Goal: Information Seeking & Learning: Learn about a topic

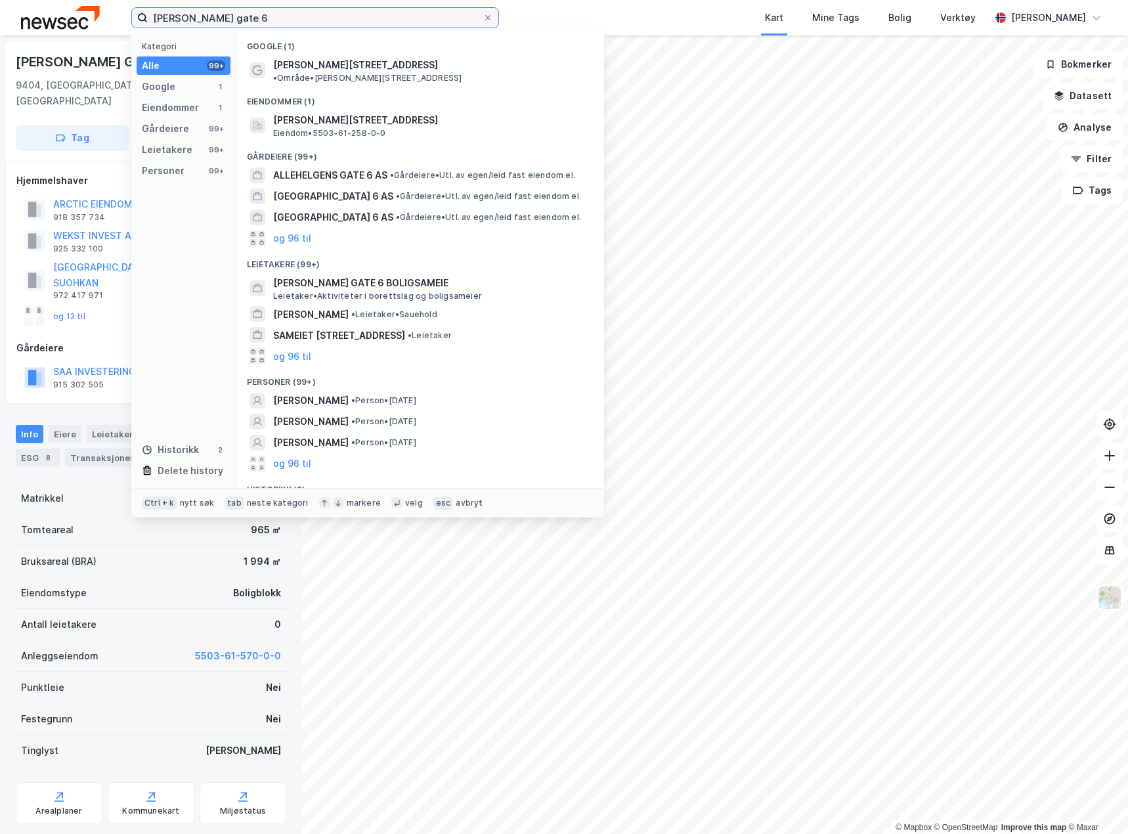
drag, startPoint x: 252, startPoint y: 13, endPoint x: -58, endPoint y: 16, distance: 310.0
click at [0, 16] on html "[PERSON_NAME] gate 6 Kategori Alle 99+ Google 1 Eiendommer 1 Gårdeiere 99+ Leie…" at bounding box center [564, 417] width 1128 height 834
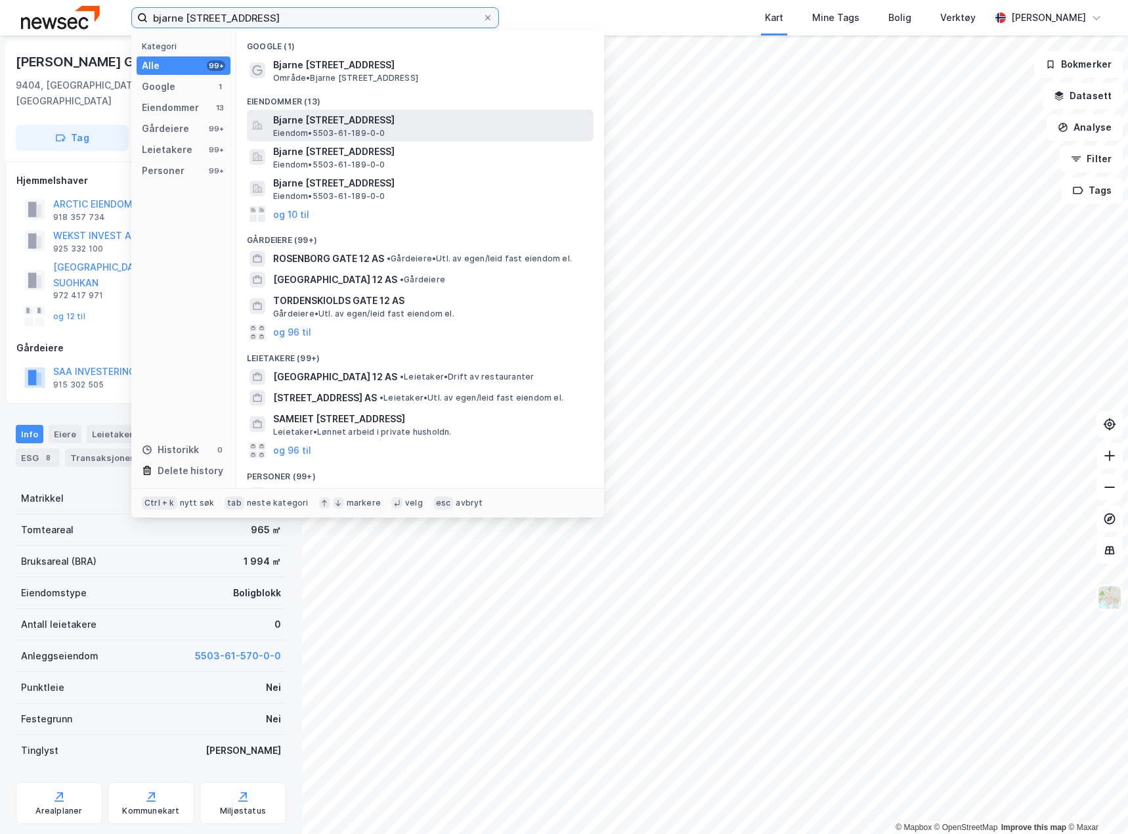
type input "bjarne [STREET_ADDRESS]"
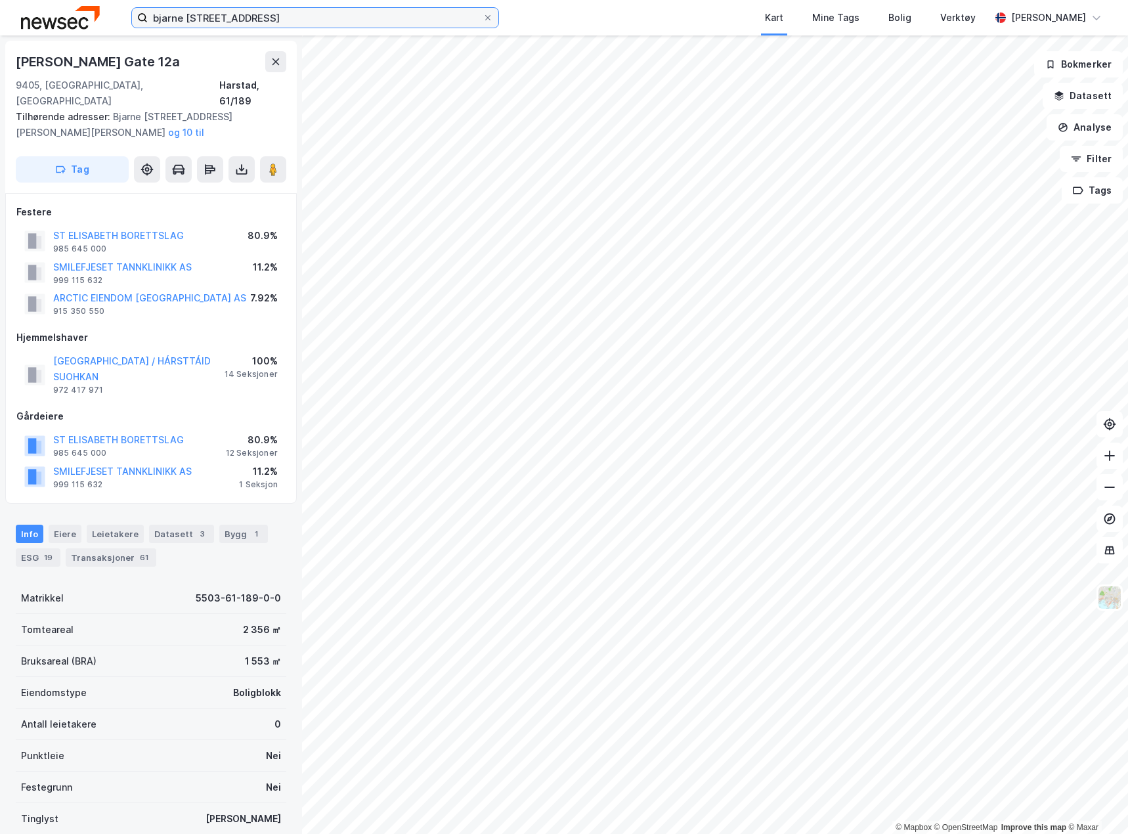
scroll to position [1, 0]
click at [29, 524] on div "Info" at bounding box center [30, 533] width 28 height 18
click at [65, 524] on div "Eiere" at bounding box center [65, 533] width 33 height 18
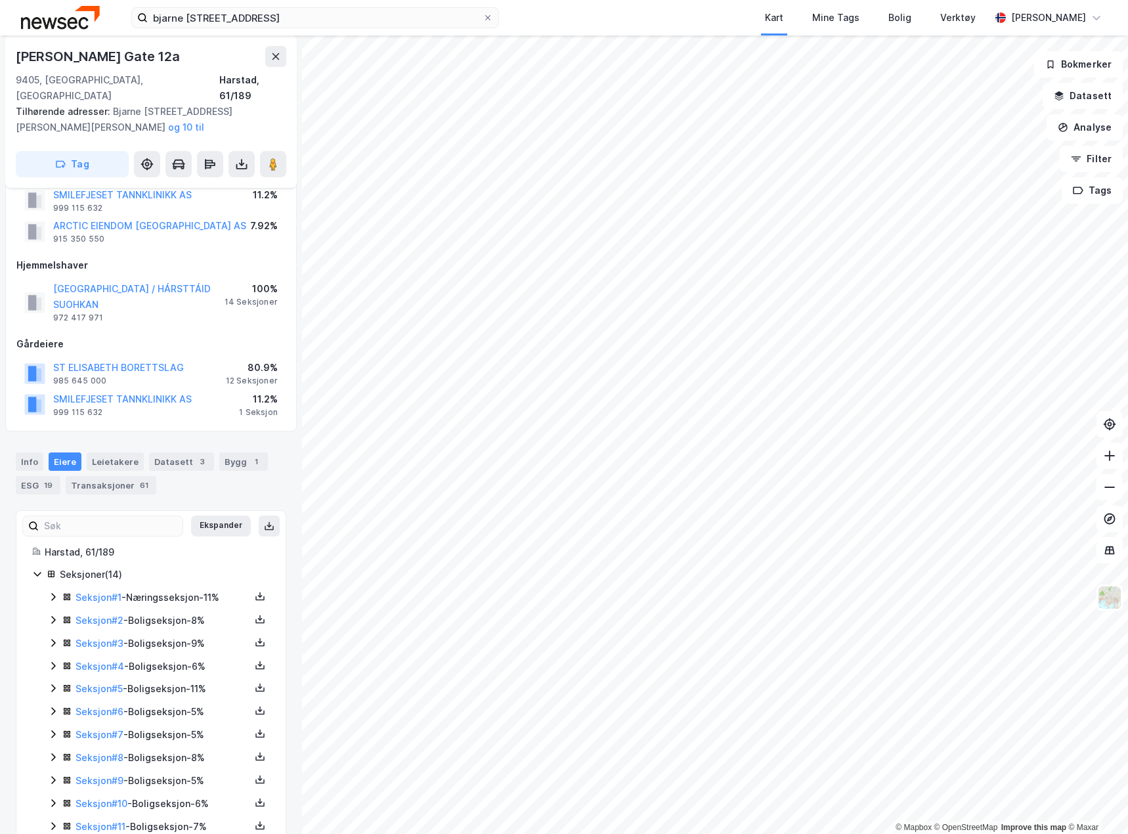
scroll to position [159, 0]
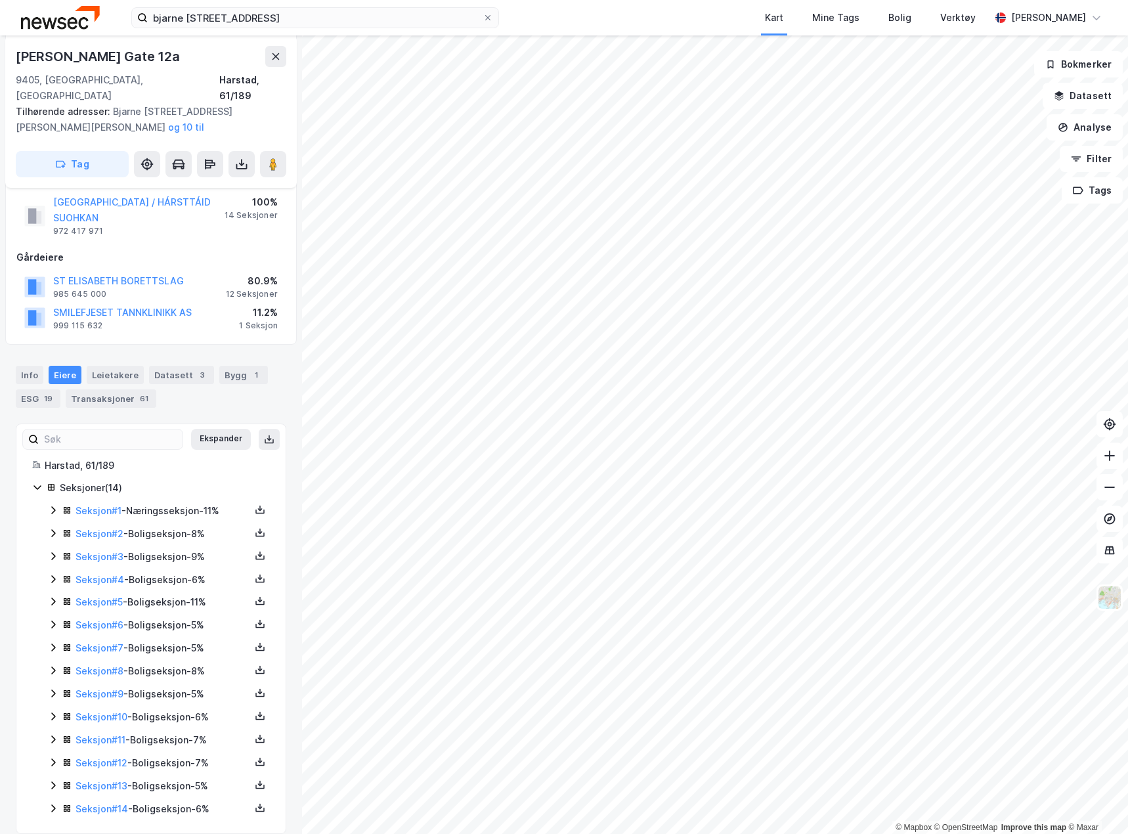
click at [54, 528] on icon at bounding box center [53, 533] width 11 height 11
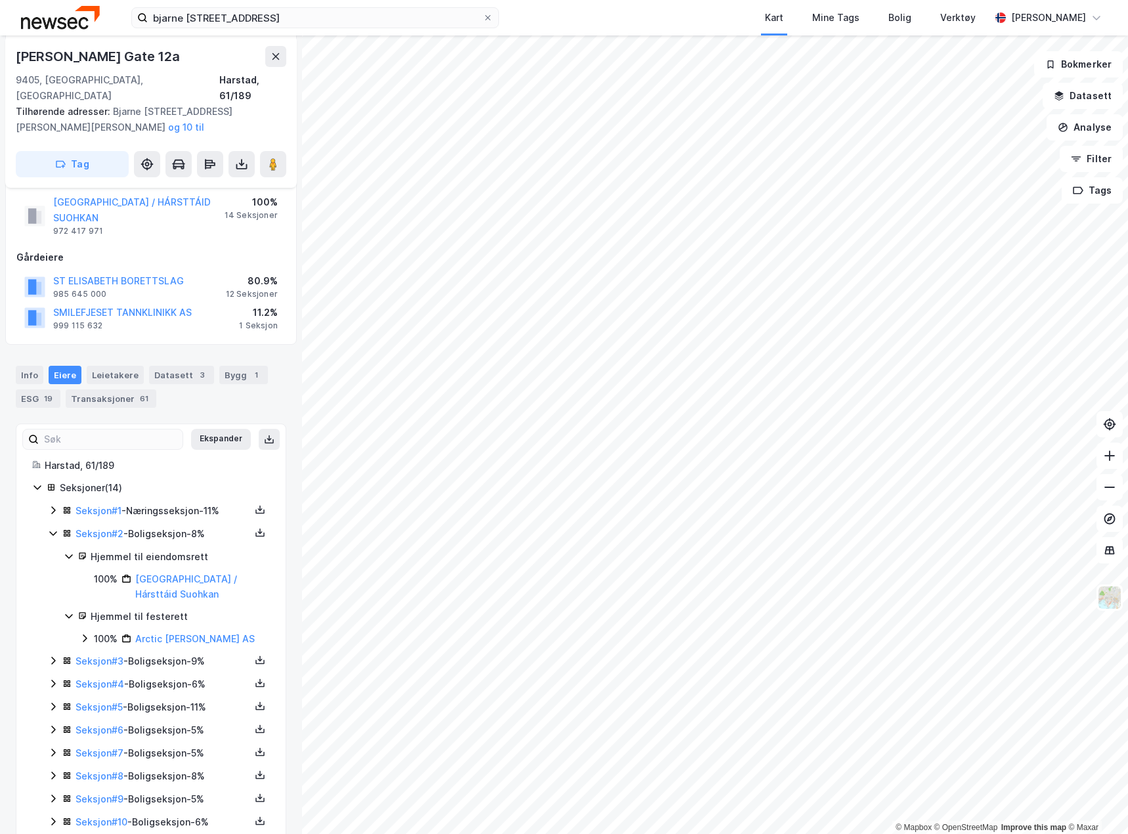
click at [54, 528] on icon at bounding box center [53, 533] width 11 height 11
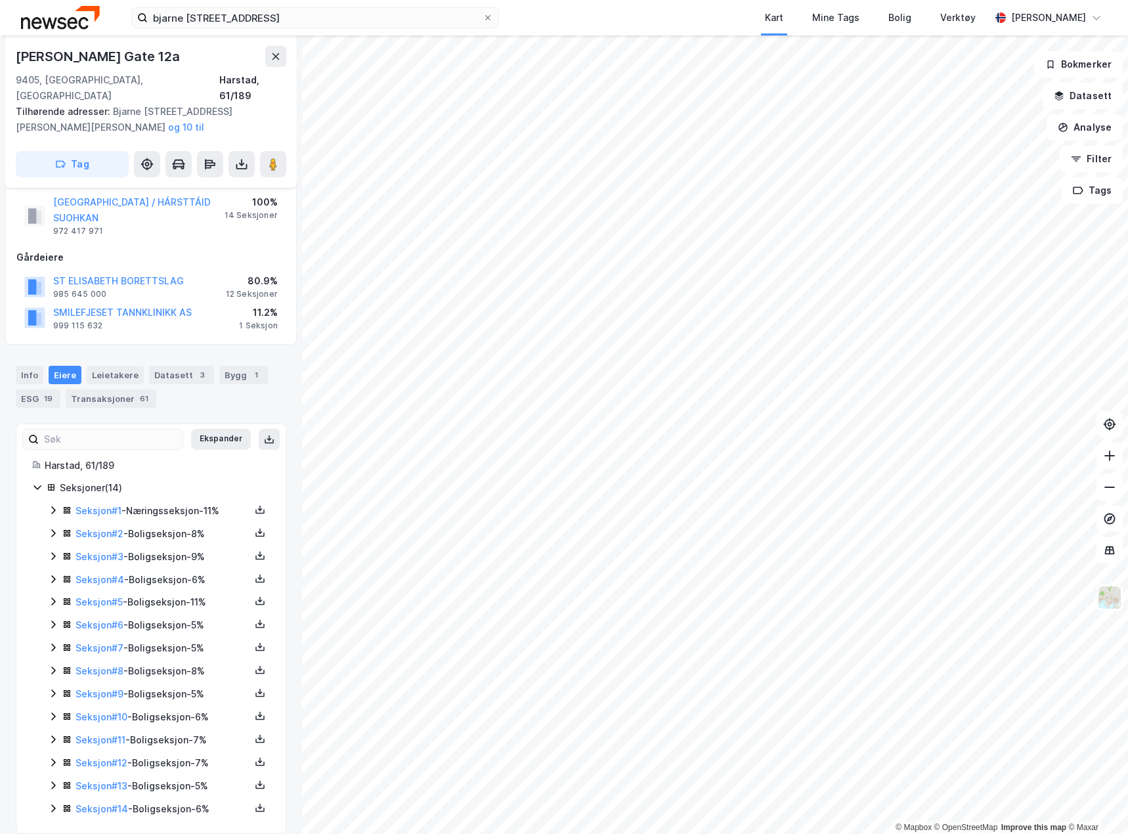
click at [53, 505] on icon at bounding box center [53, 510] width 11 height 11
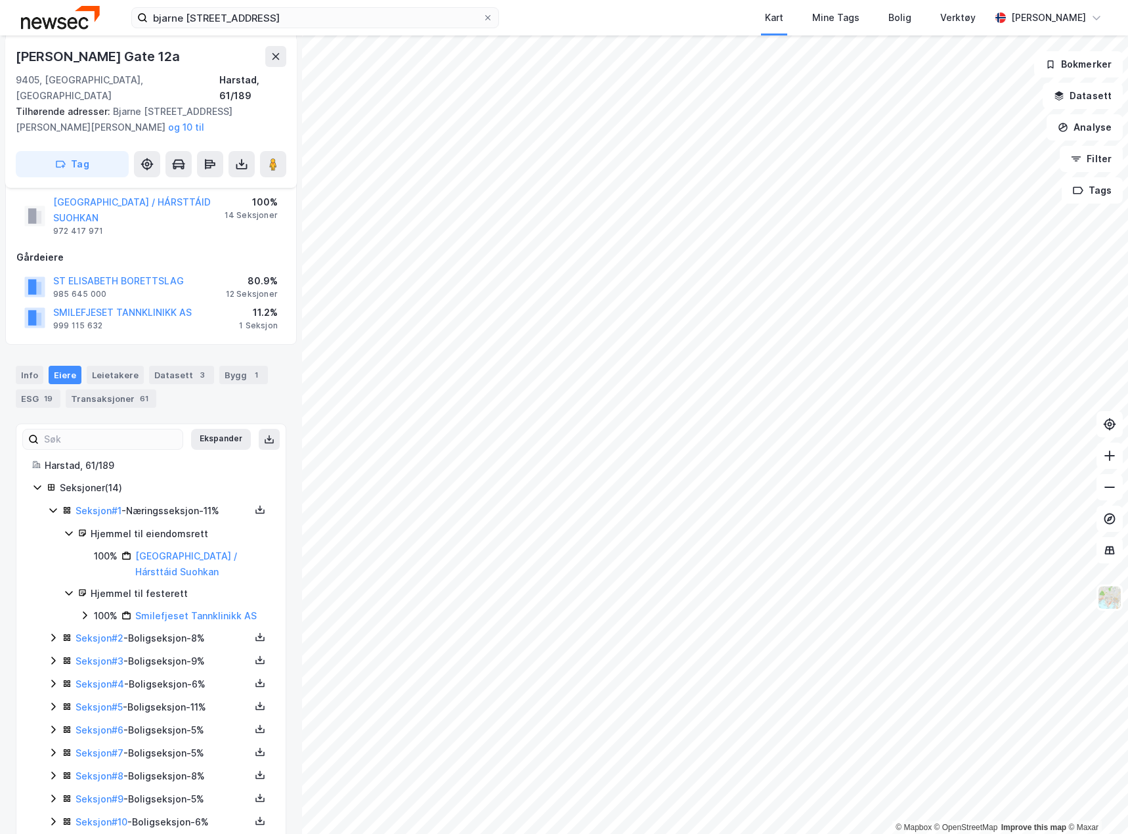
click at [53, 505] on icon at bounding box center [53, 510] width 11 height 11
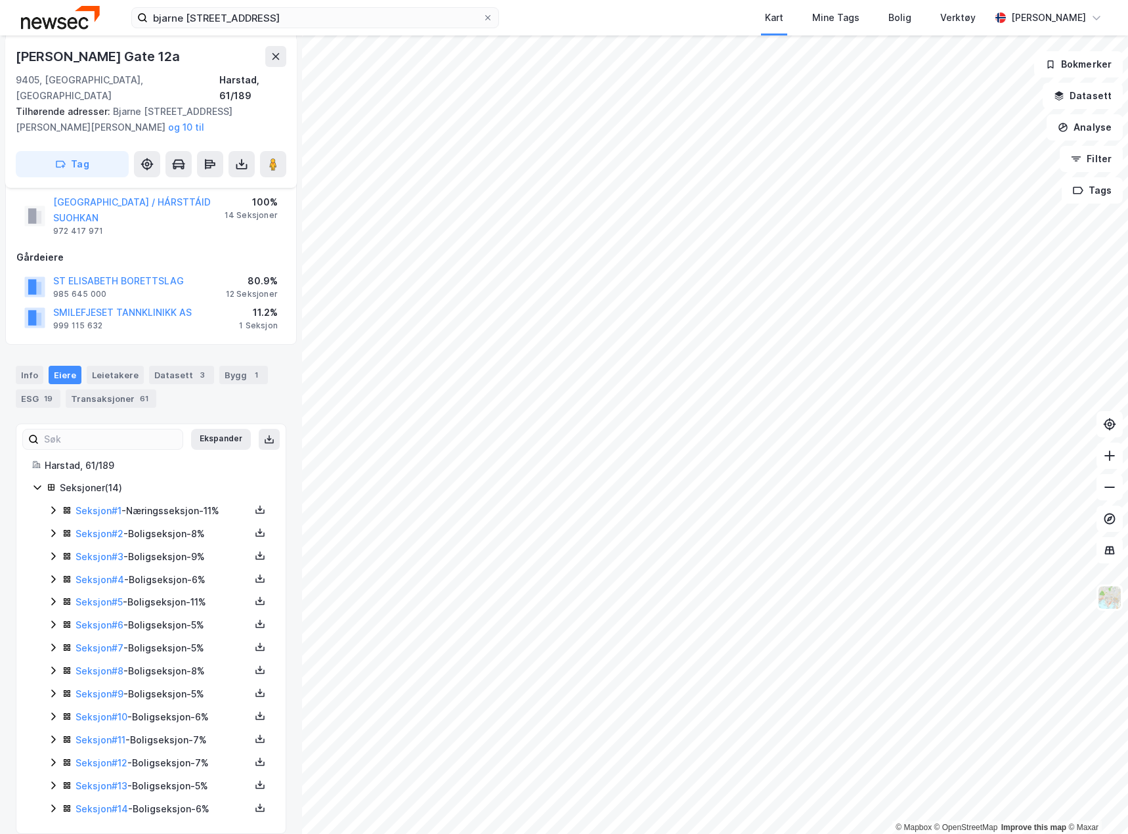
click at [52, 552] on icon at bounding box center [53, 556] width 4 height 8
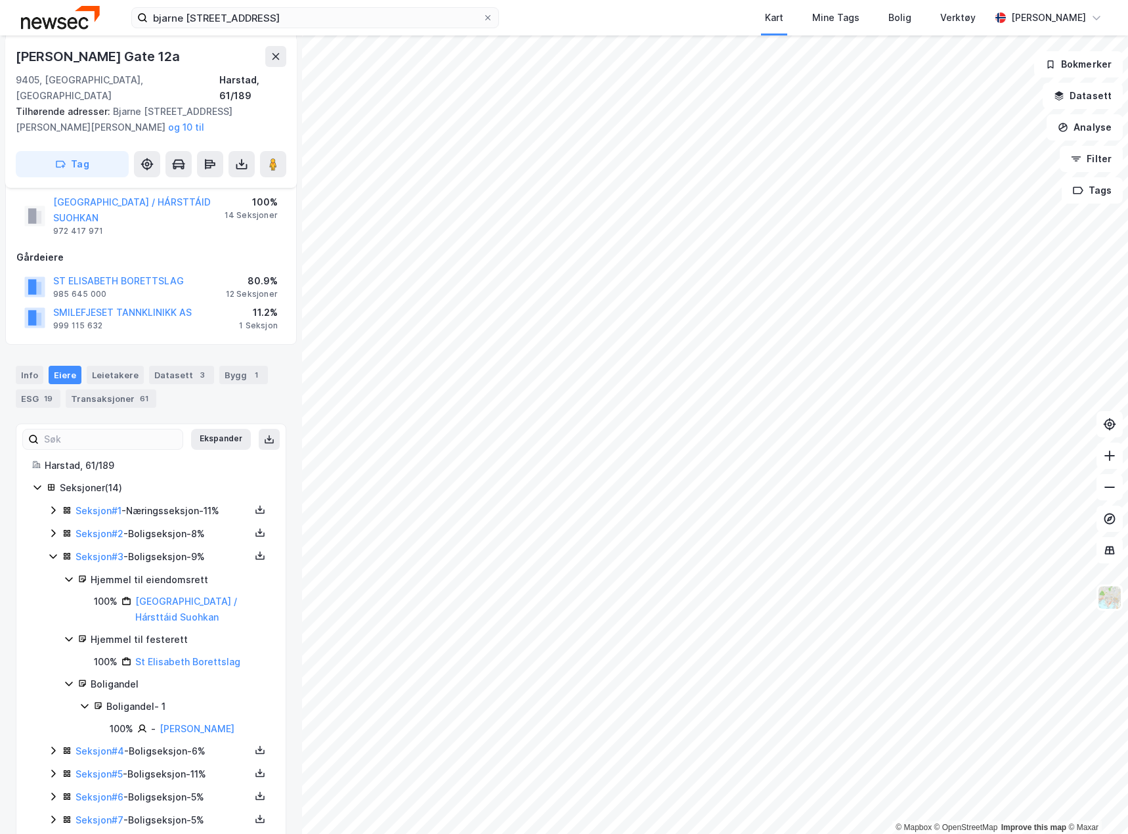
click at [52, 551] on icon at bounding box center [53, 556] width 11 height 11
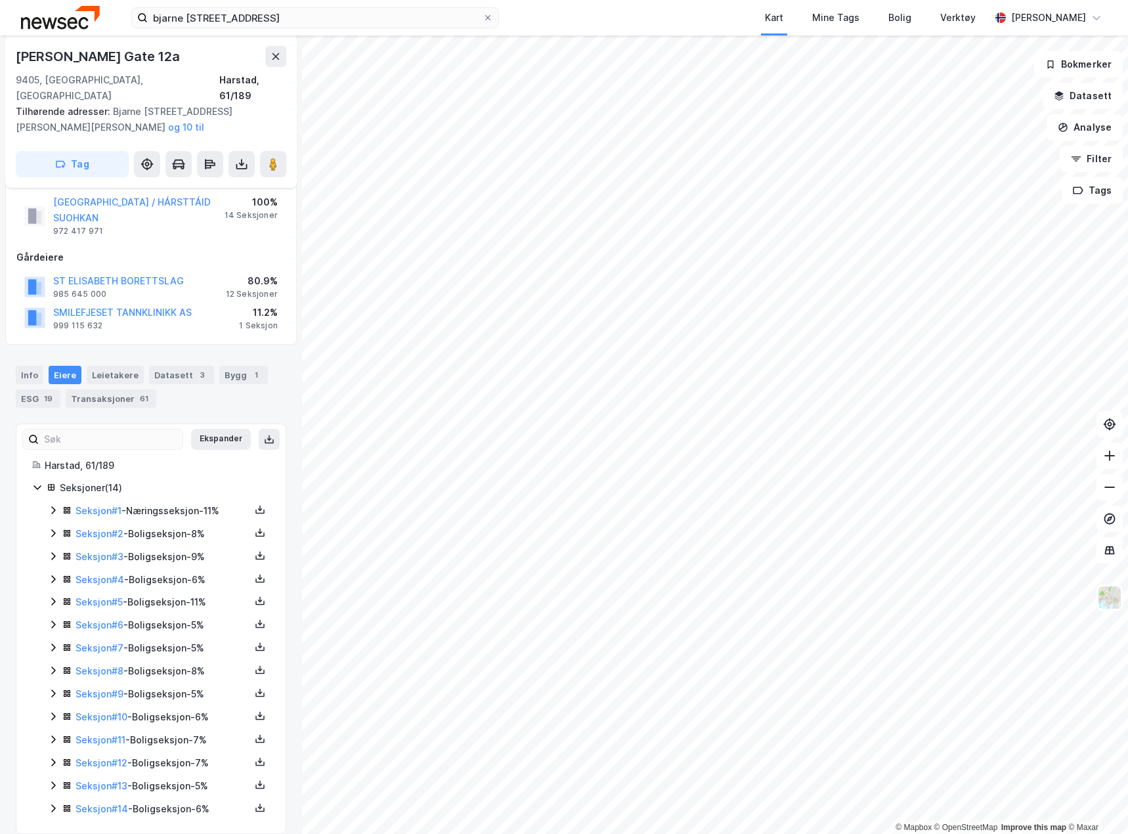
click at [52, 575] on icon at bounding box center [53, 579] width 4 height 8
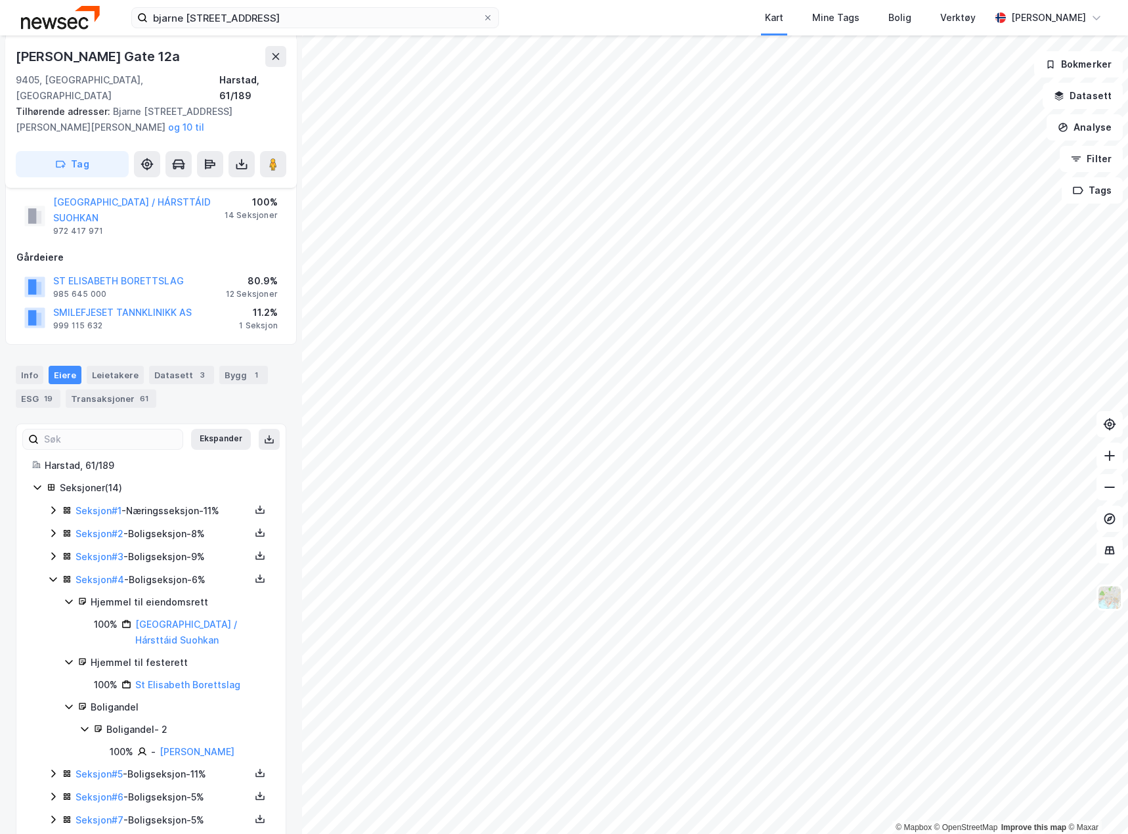
click at [52, 574] on icon at bounding box center [53, 579] width 11 height 11
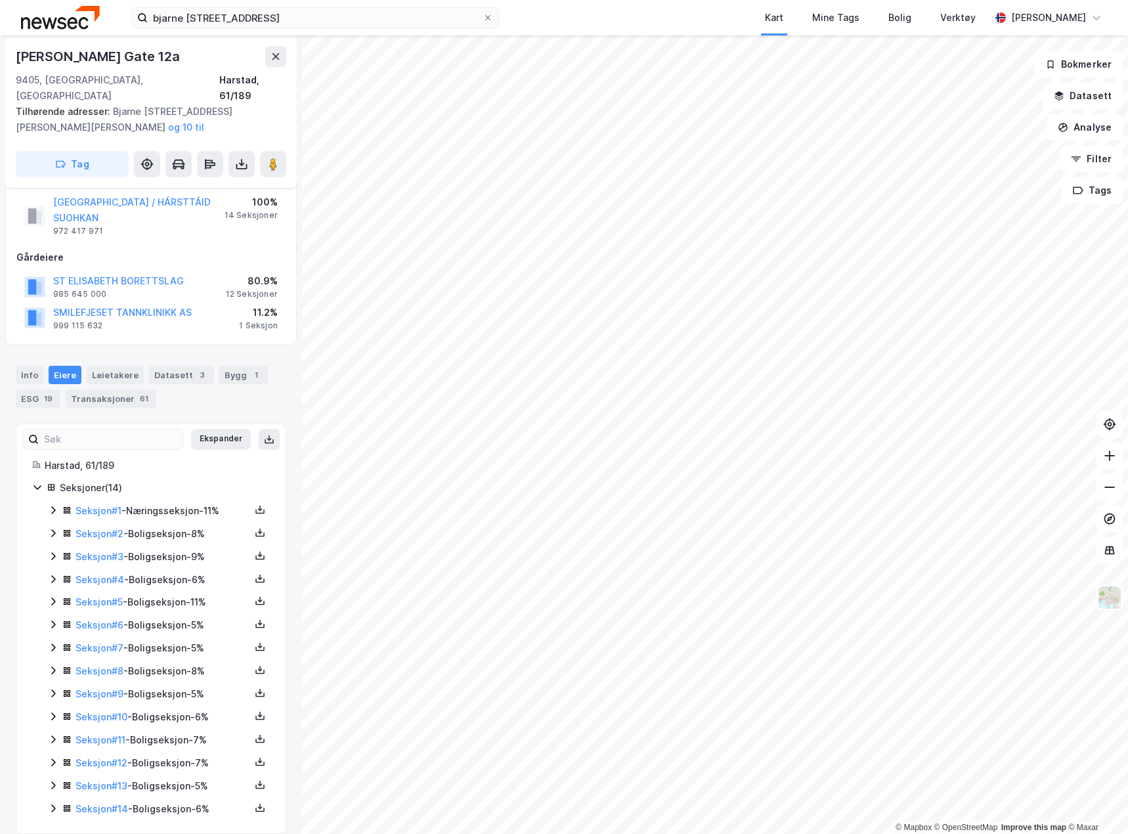
click at [52, 575] on icon at bounding box center [53, 579] width 4 height 8
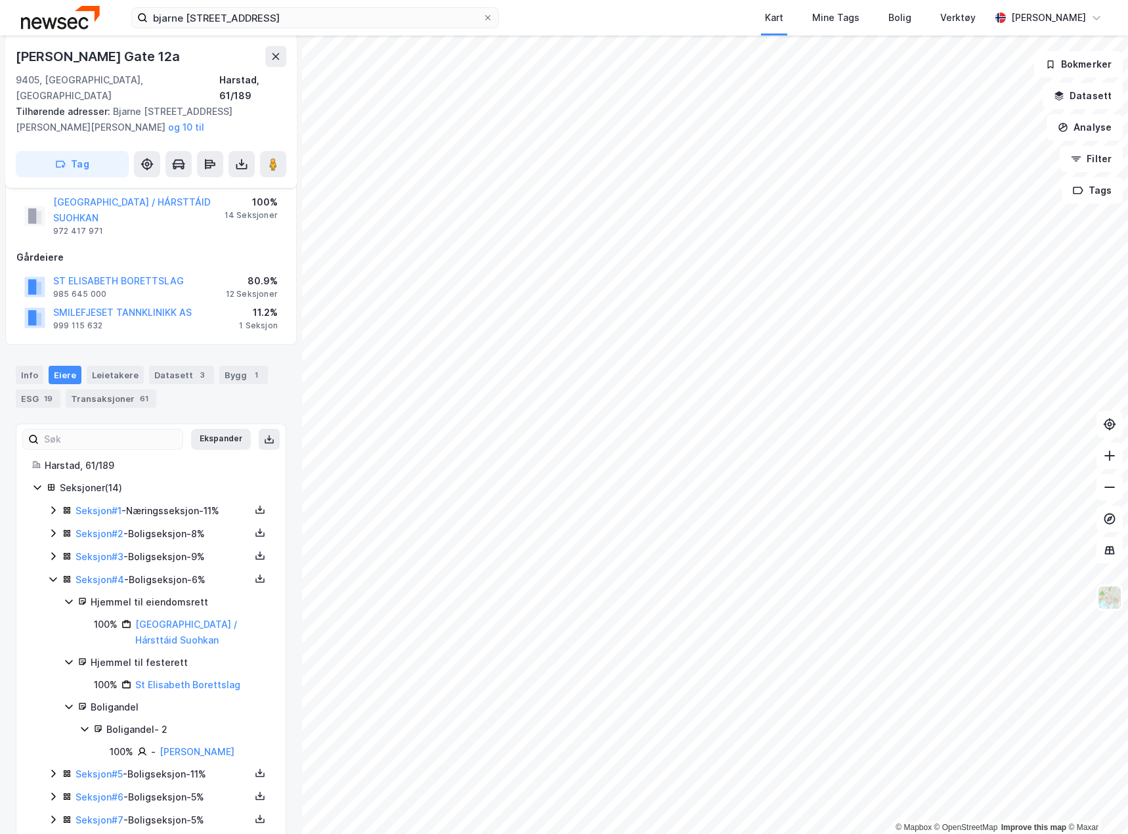
click at [52, 574] on icon at bounding box center [53, 579] width 11 height 11
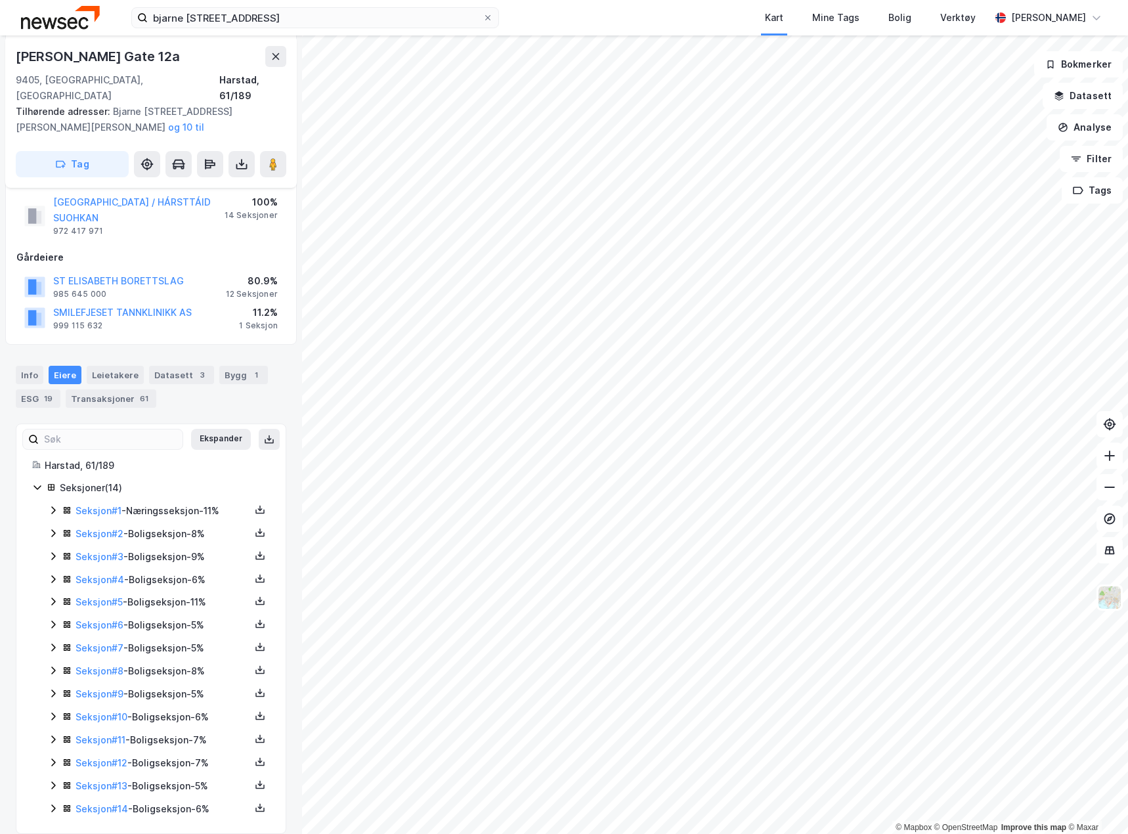
click at [55, 598] on icon at bounding box center [53, 602] width 4 height 8
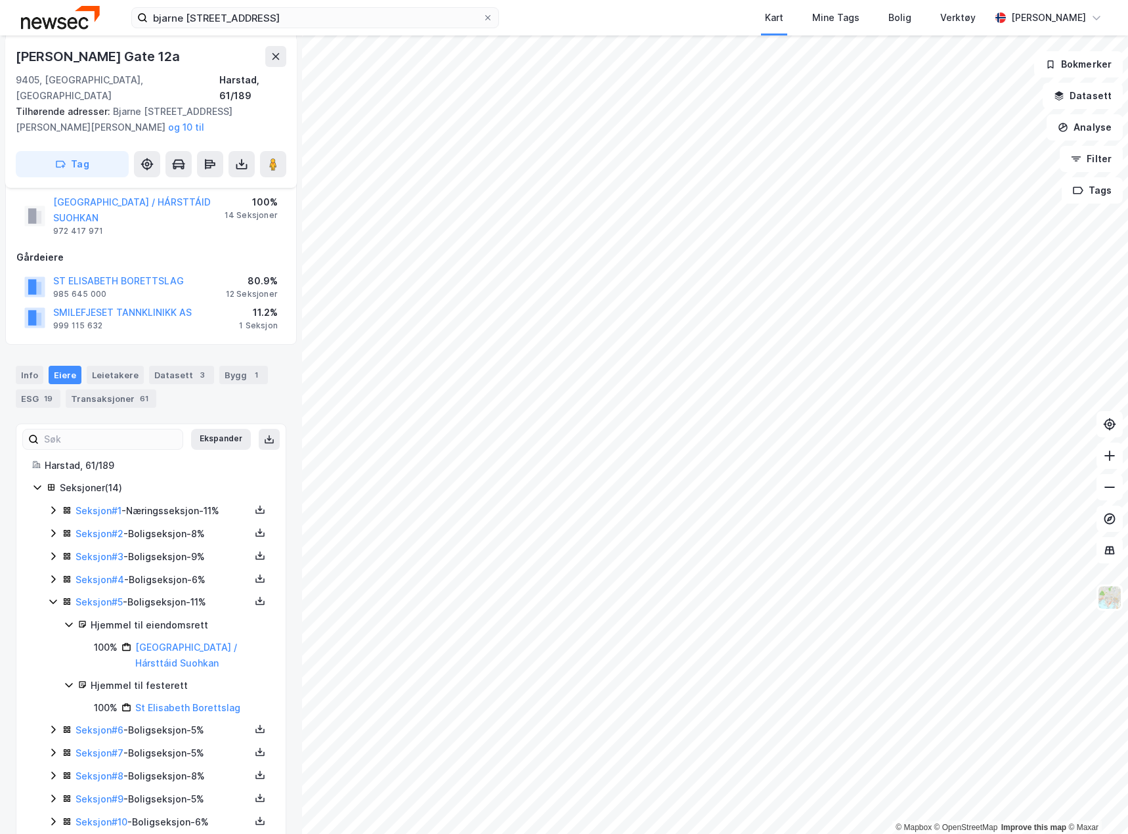
click at [55, 600] on icon at bounding box center [52, 602] width 7 height 5
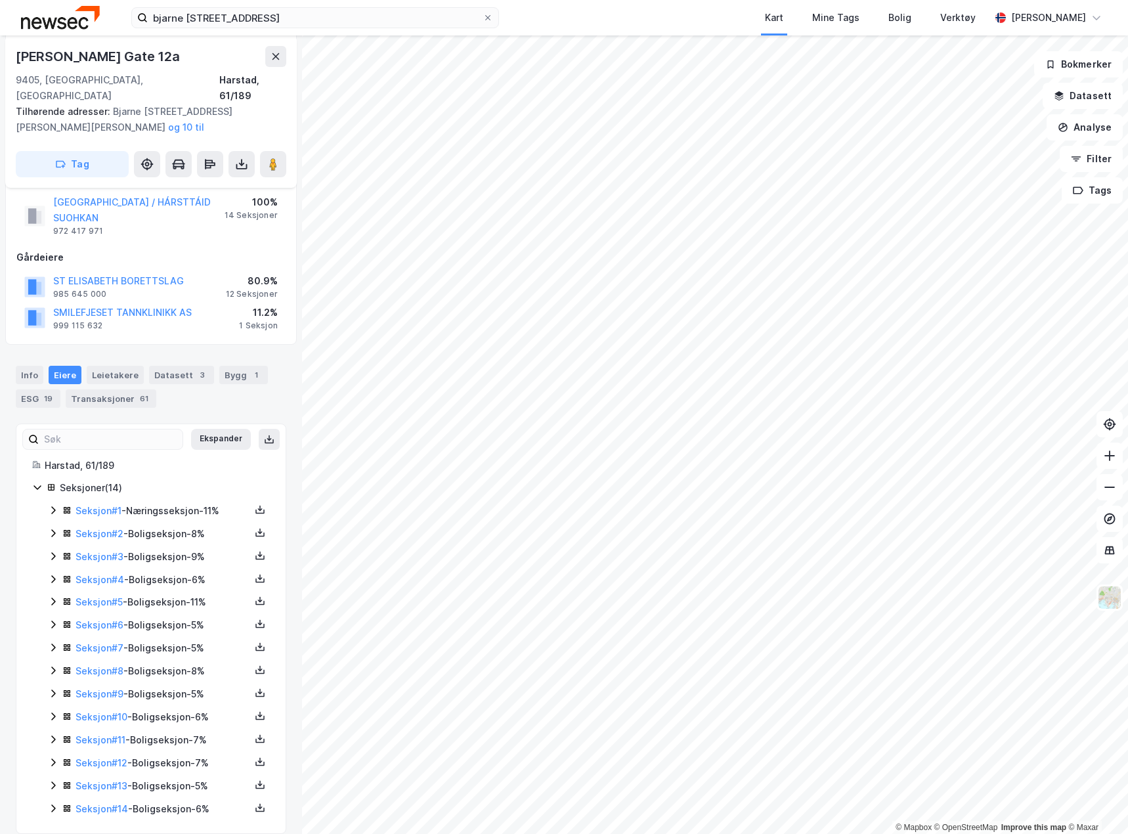
click at [54, 619] on icon at bounding box center [53, 624] width 11 height 11
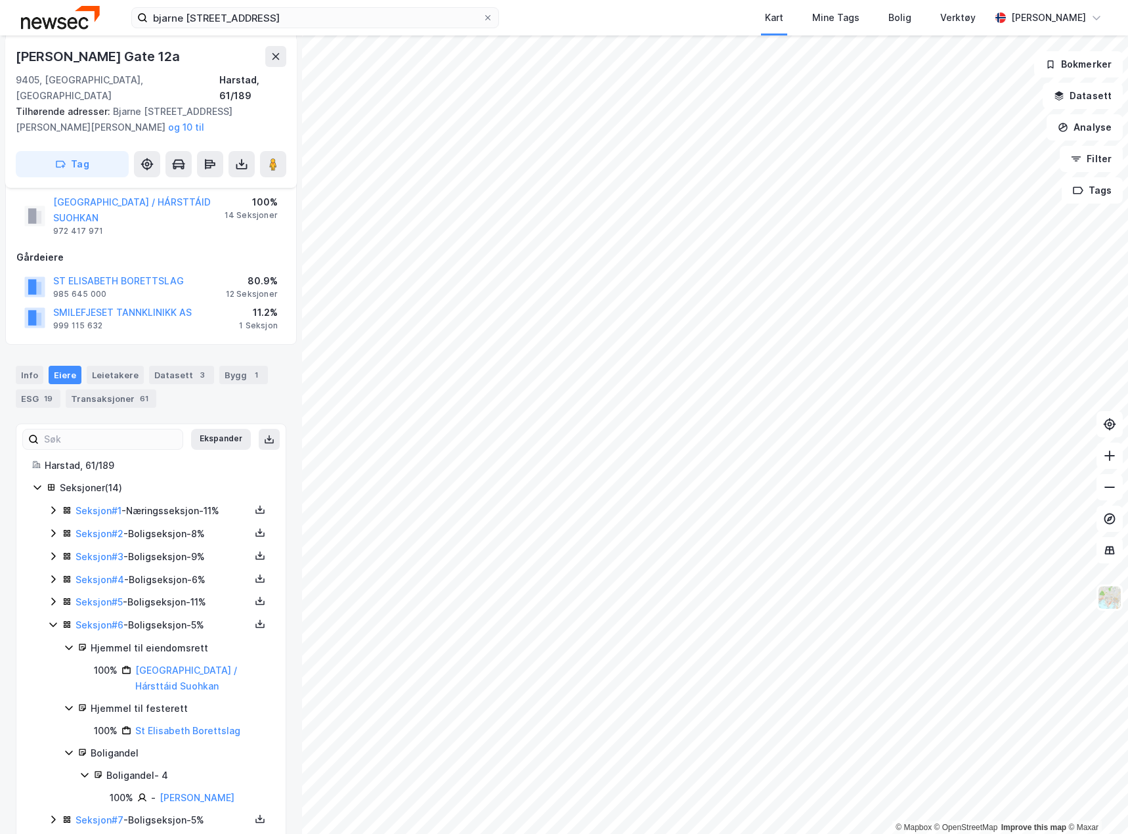
click at [54, 619] on icon at bounding box center [53, 624] width 11 height 11
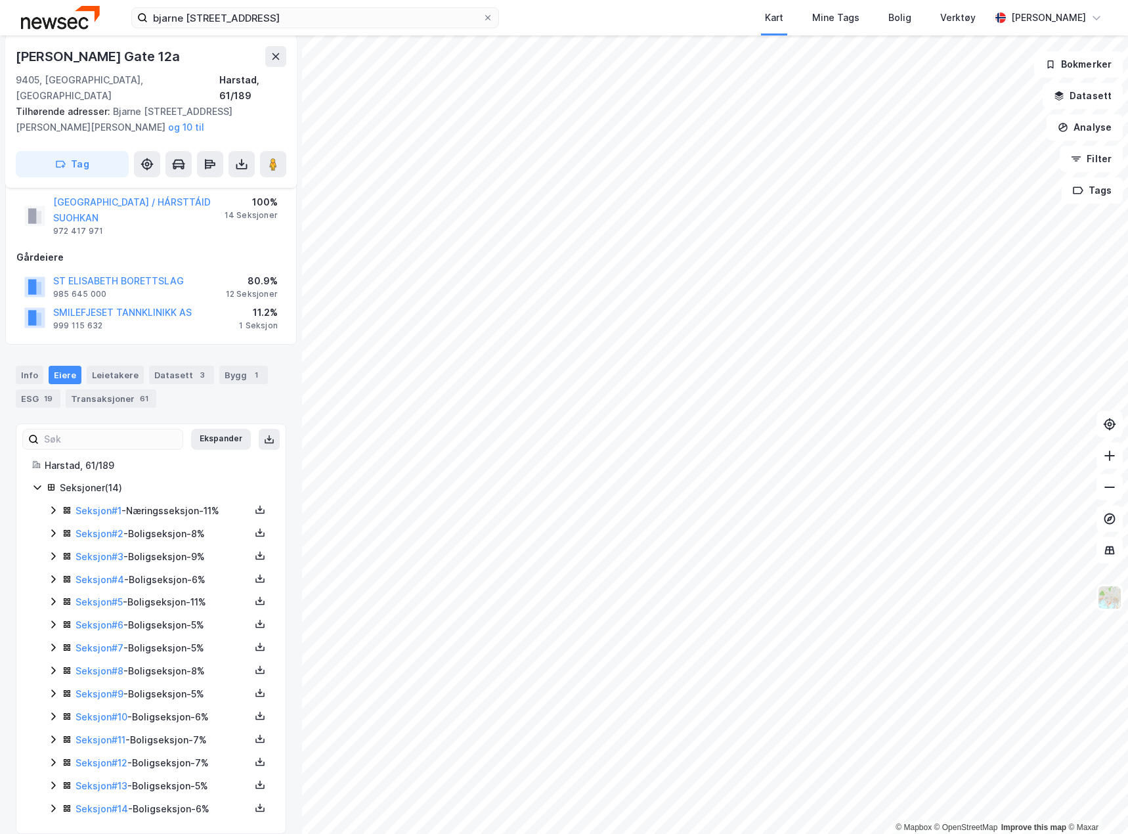
click at [54, 642] on icon at bounding box center [53, 647] width 11 height 11
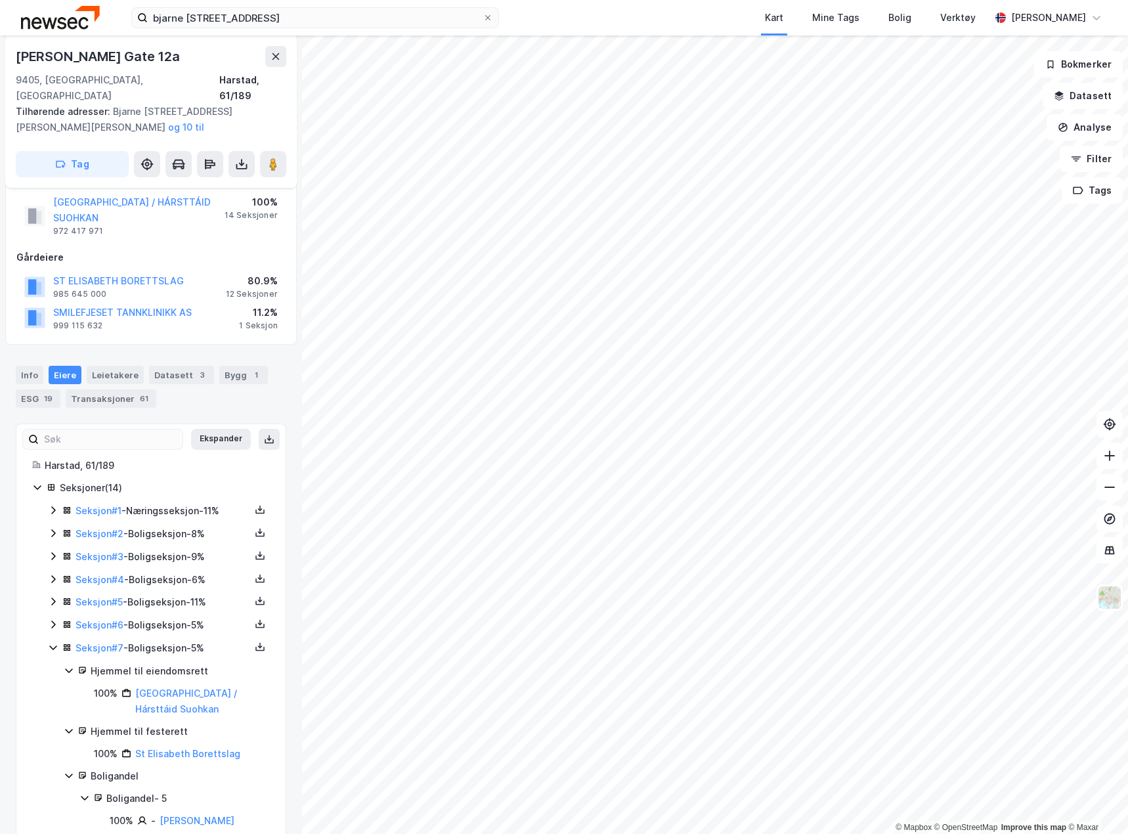
click at [54, 642] on icon at bounding box center [53, 647] width 11 height 11
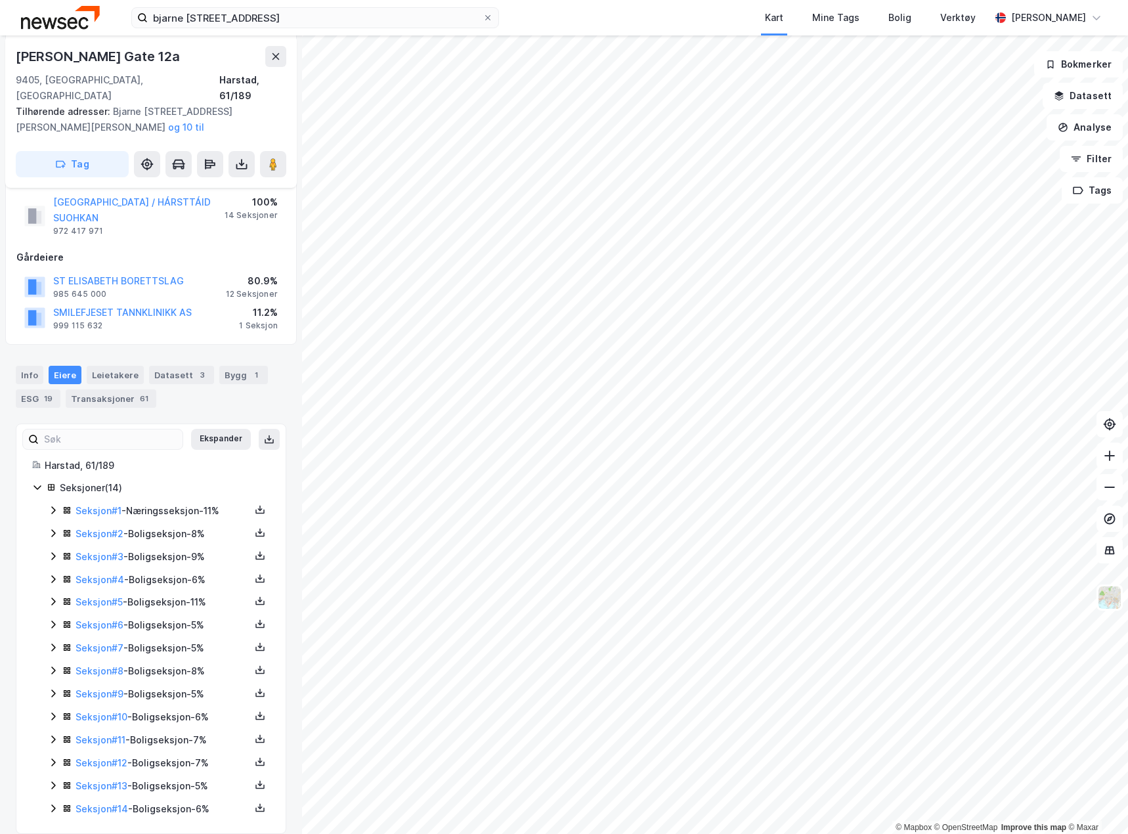
click at [53, 665] on icon at bounding box center [53, 670] width 11 height 11
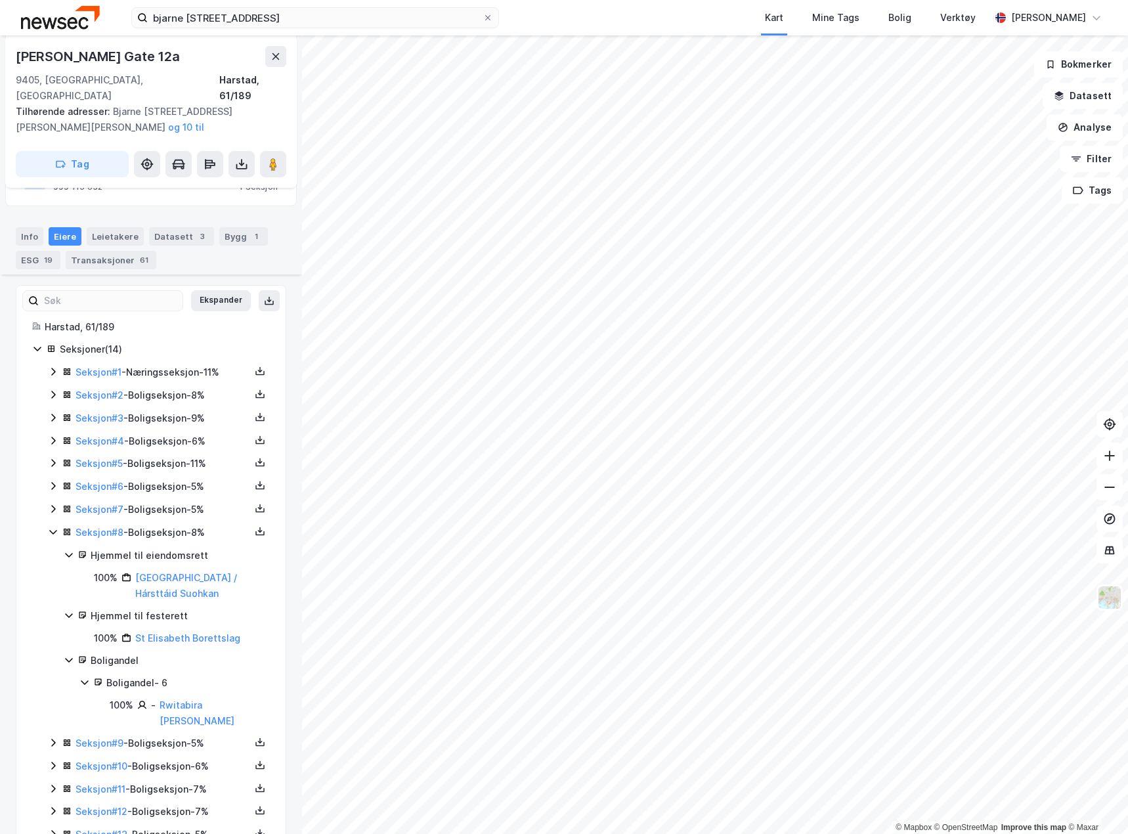
scroll to position [346, 0]
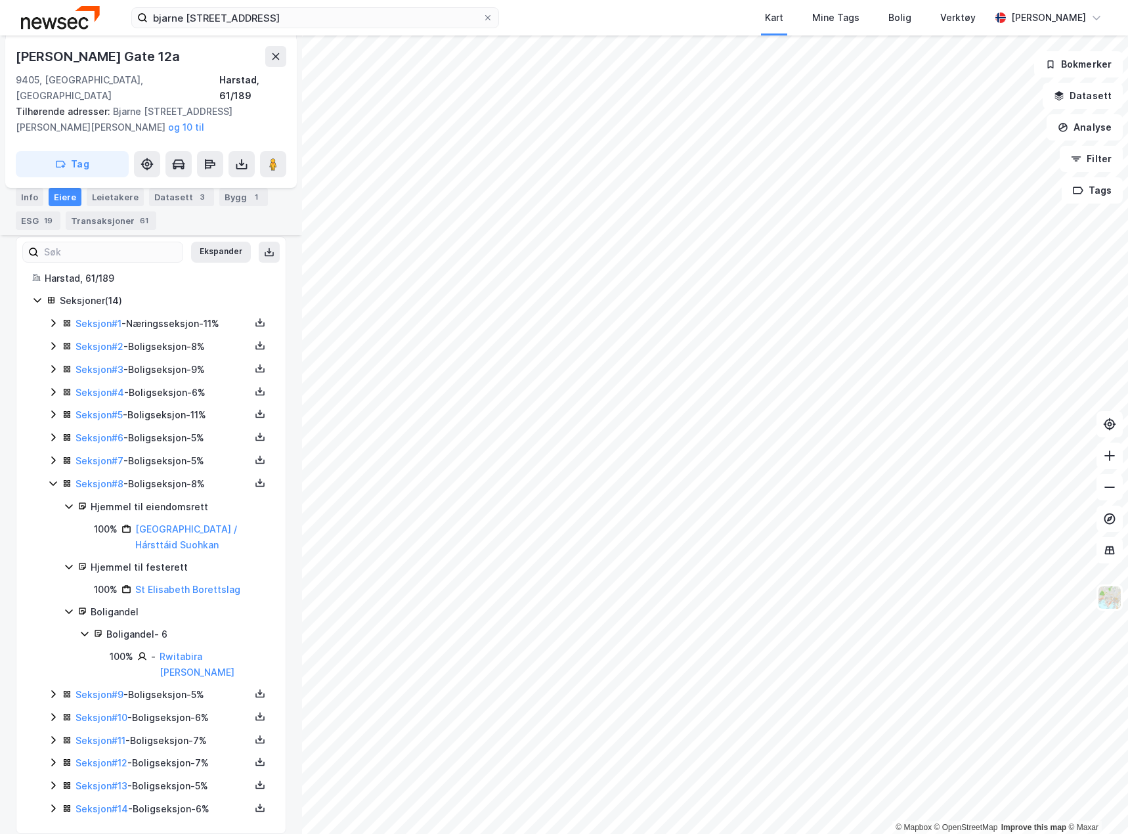
click at [53, 478] on icon at bounding box center [53, 483] width 11 height 11
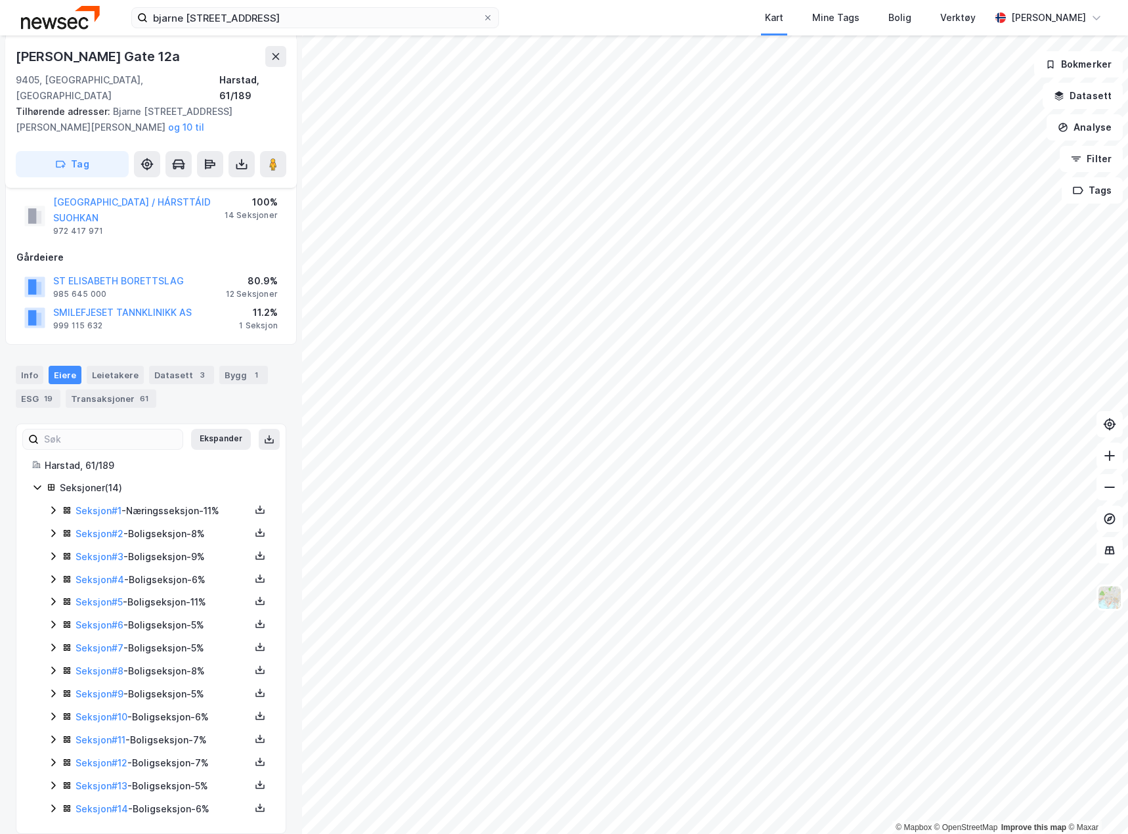
click at [51, 688] on icon at bounding box center [53, 693] width 11 height 11
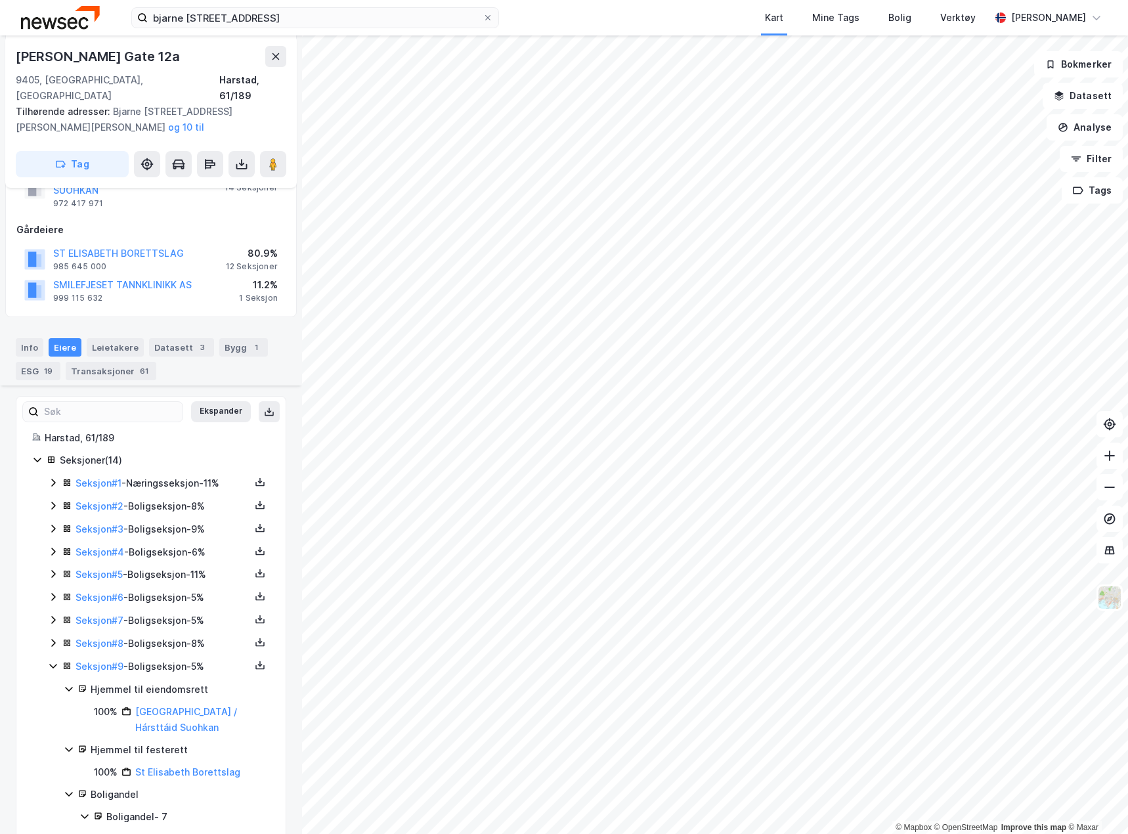
scroll to position [330, 0]
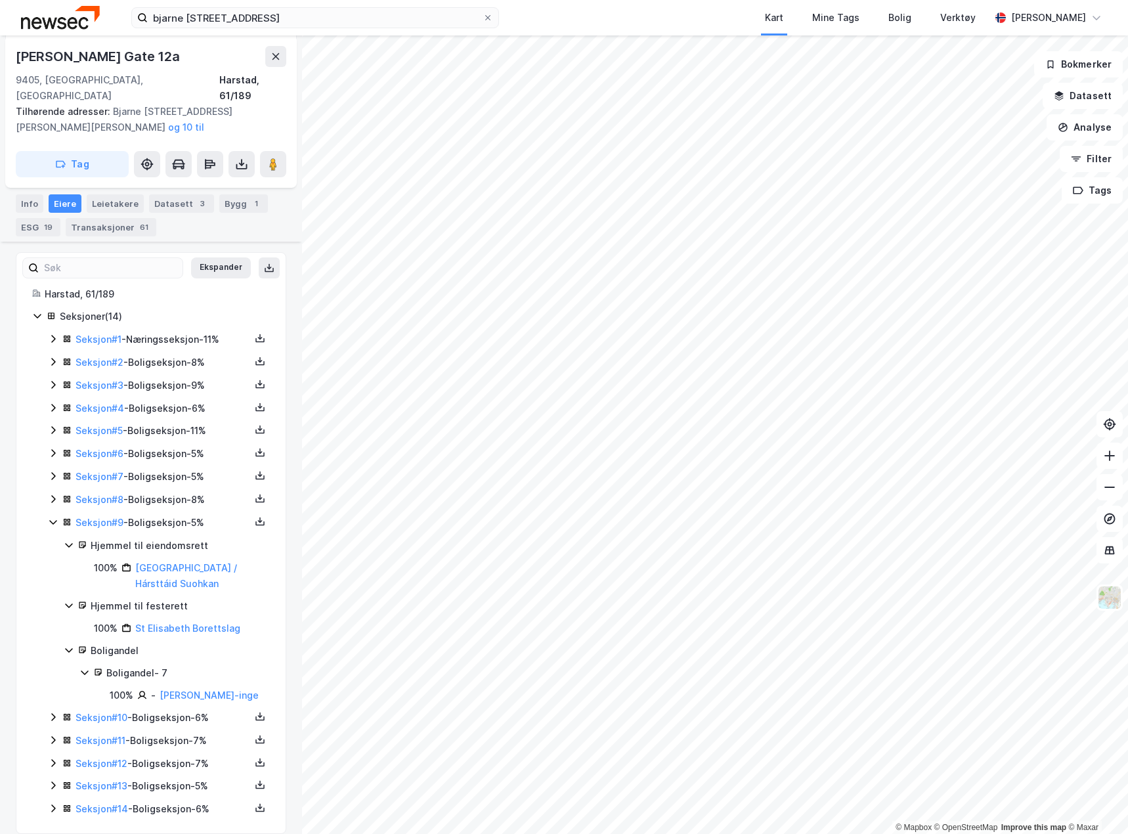
click at [51, 517] on icon at bounding box center [53, 522] width 11 height 11
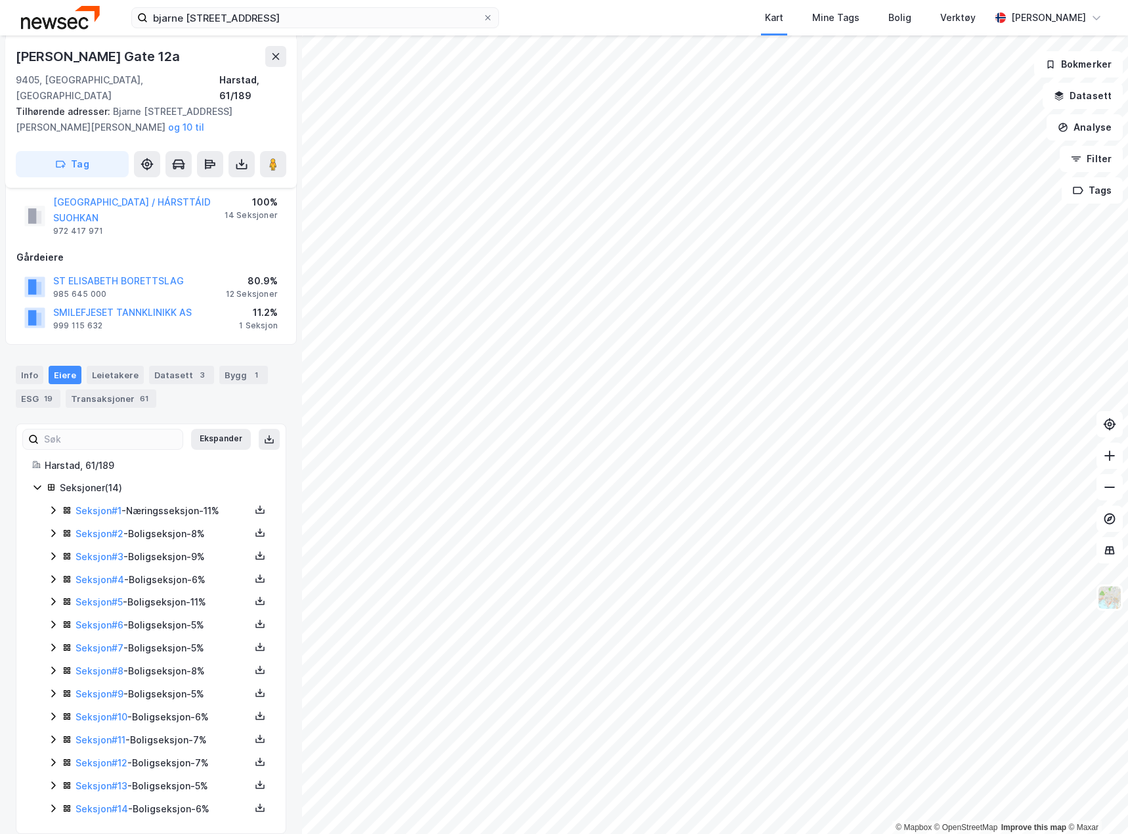
click at [53, 711] on icon at bounding box center [53, 716] width 11 height 11
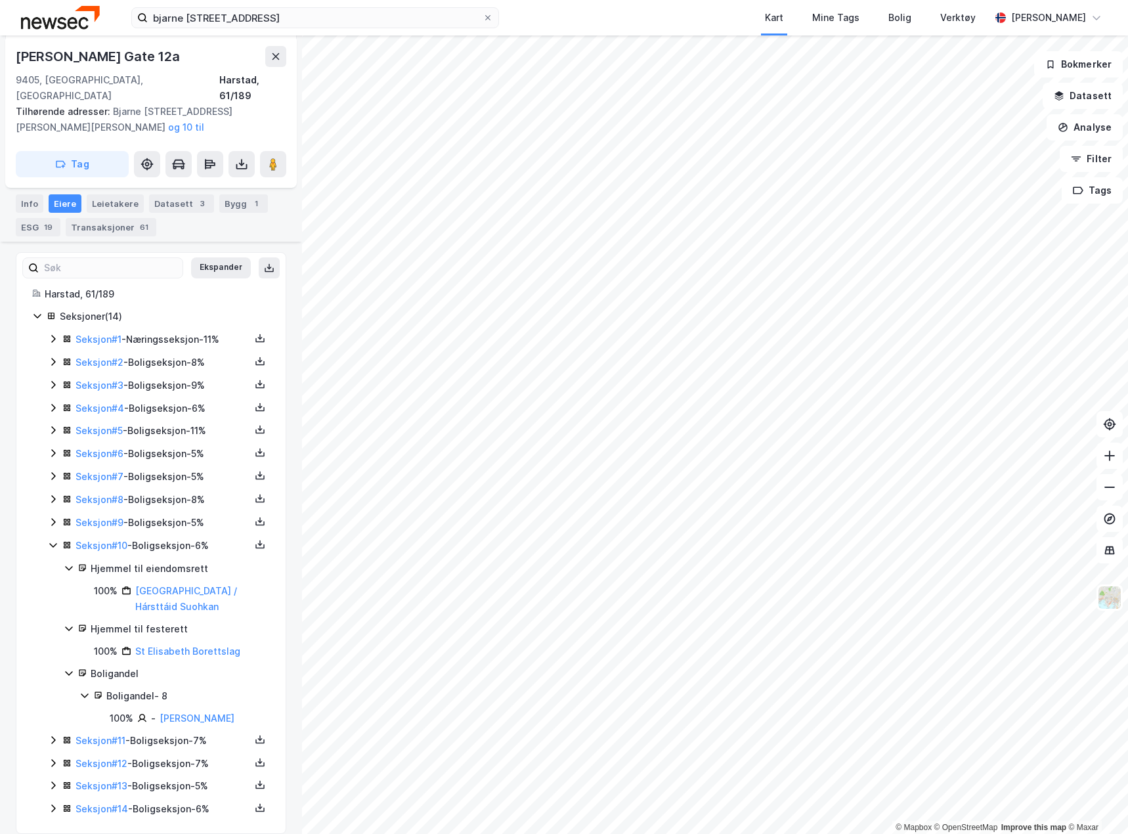
scroll to position [330, 0]
click at [55, 540] on icon at bounding box center [53, 545] width 11 height 11
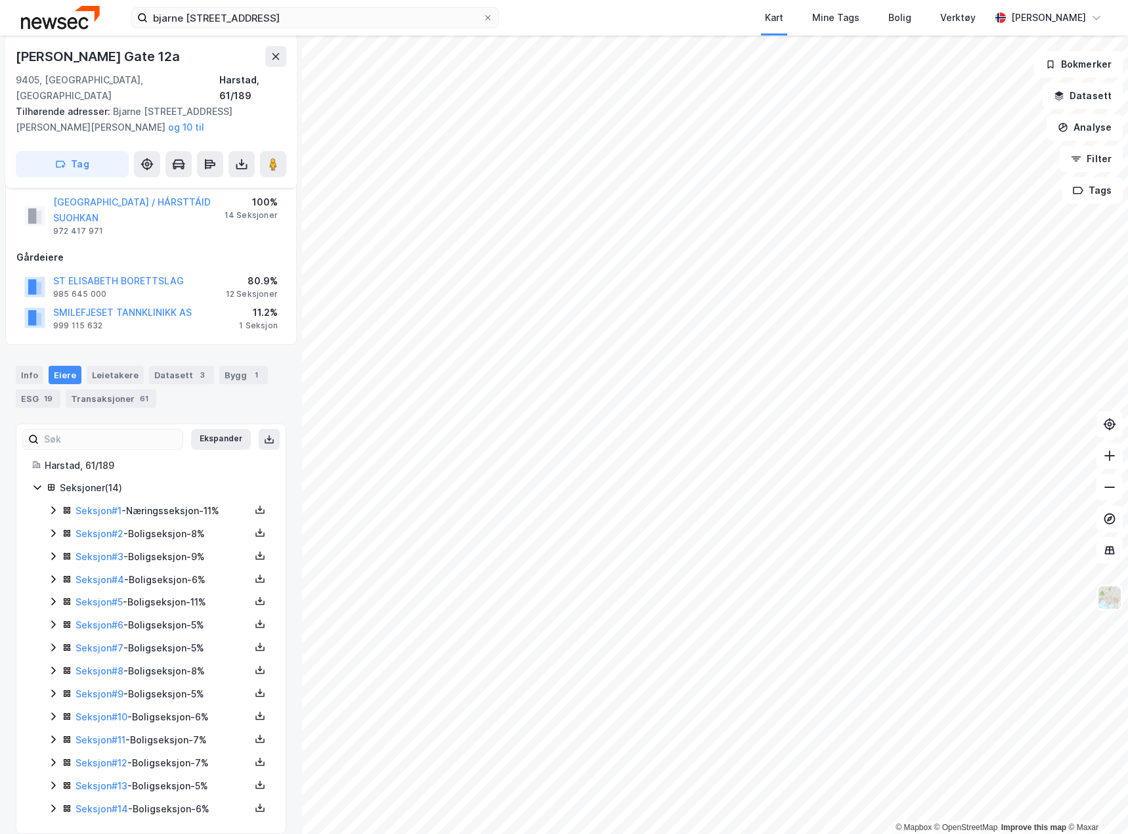
click at [51, 734] on icon at bounding box center [53, 739] width 11 height 11
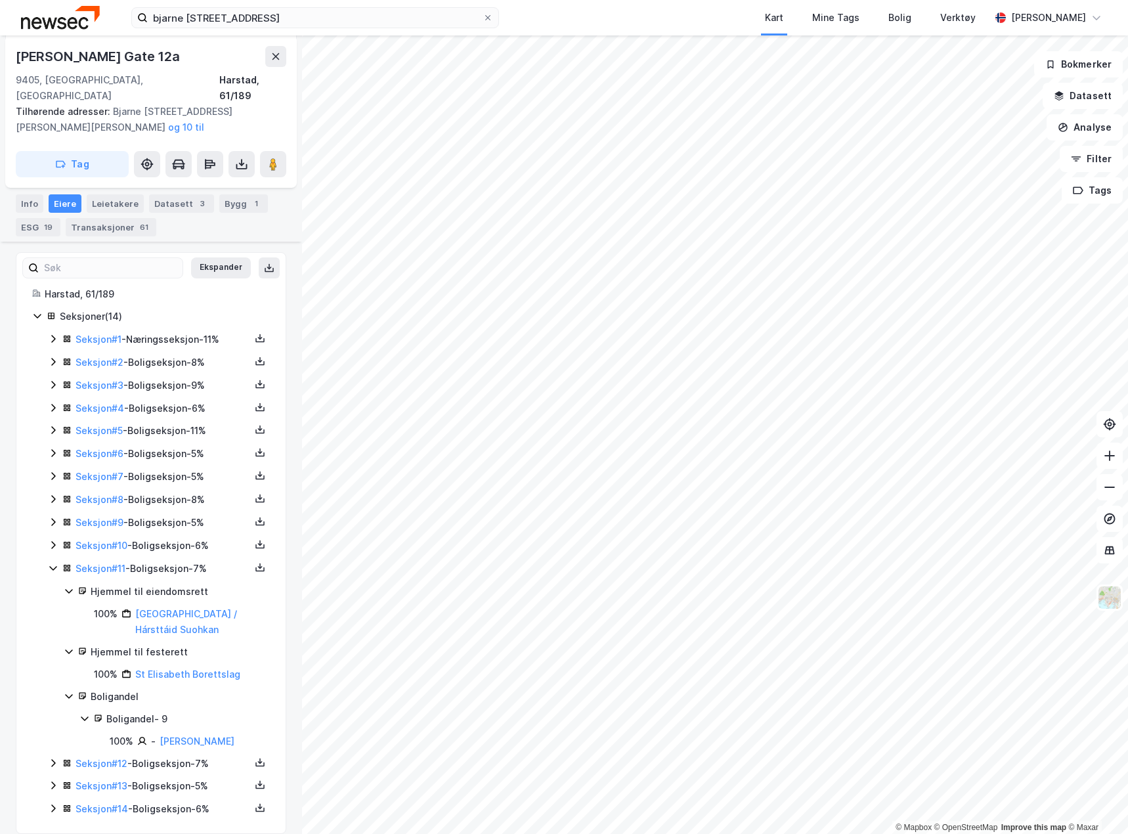
click at [52, 563] on icon at bounding box center [53, 568] width 11 height 11
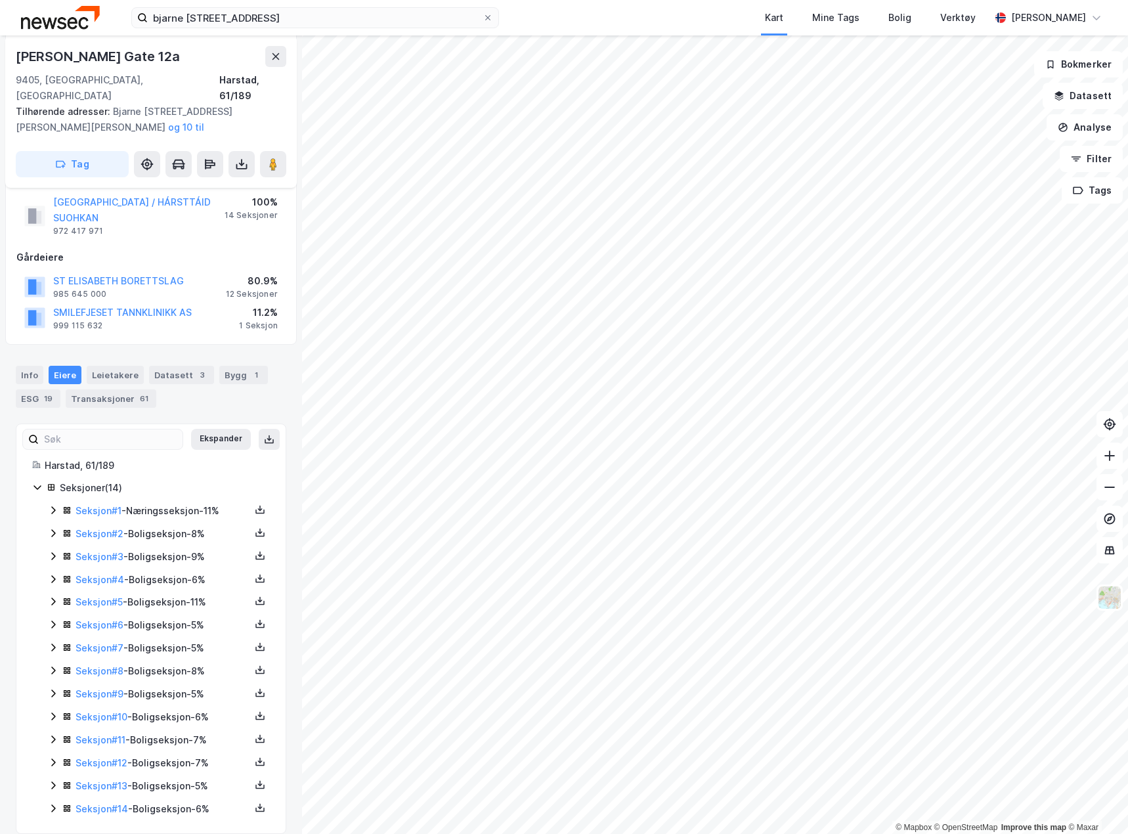
click at [53, 759] on icon at bounding box center [53, 763] width 4 height 8
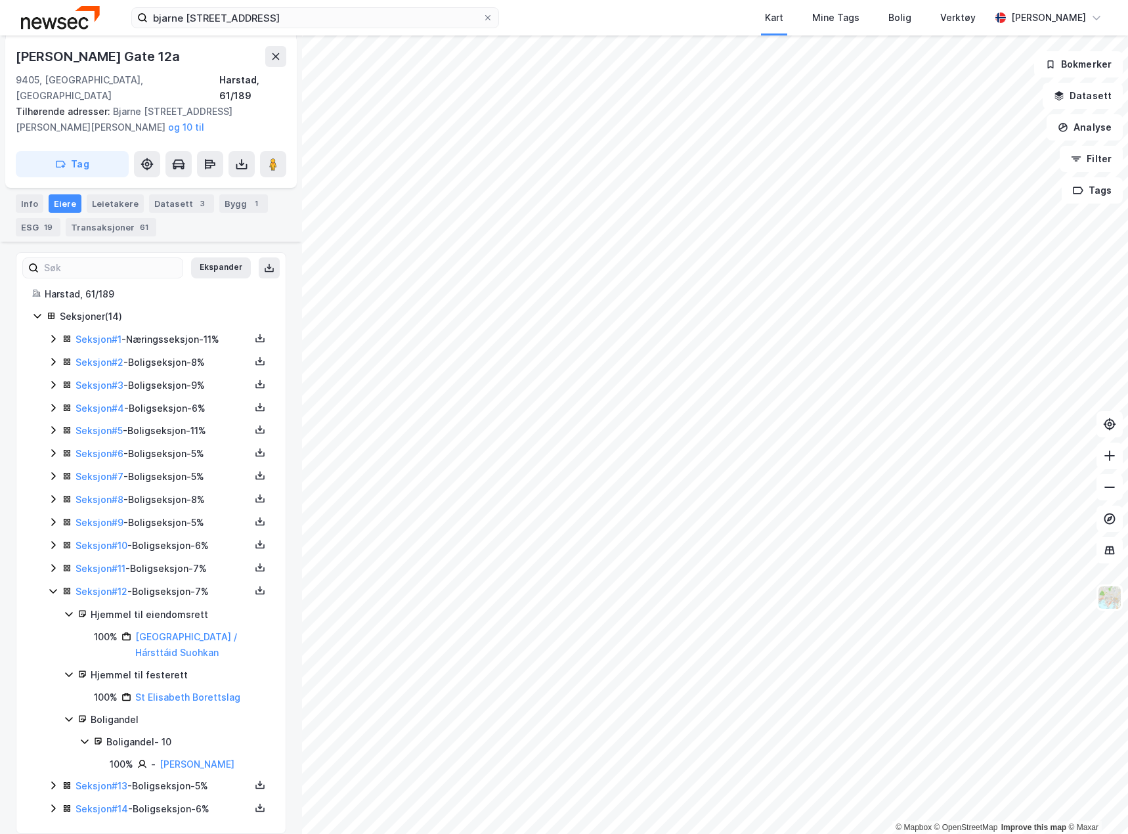
click at [53, 586] on icon at bounding box center [53, 591] width 11 height 11
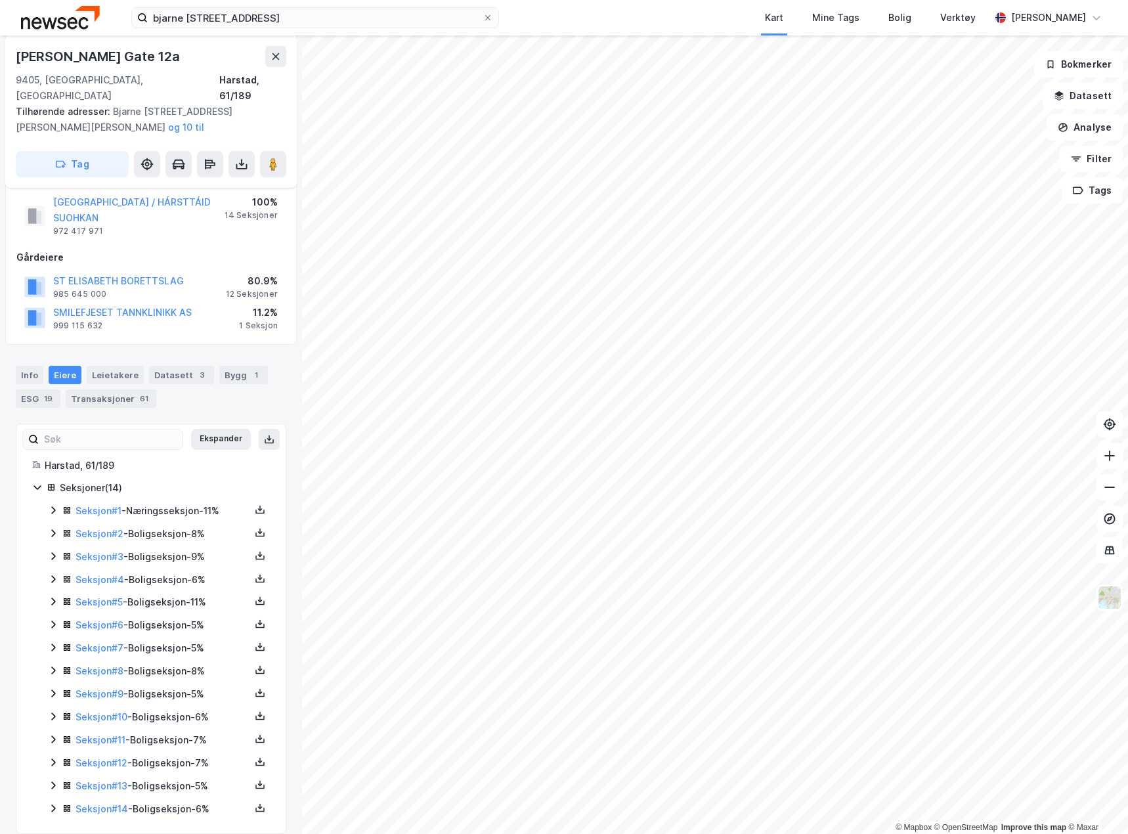
click at [49, 778] on div "Seksjon # 13 - Boligseksjon - 5%" at bounding box center [159, 786] width 222 height 16
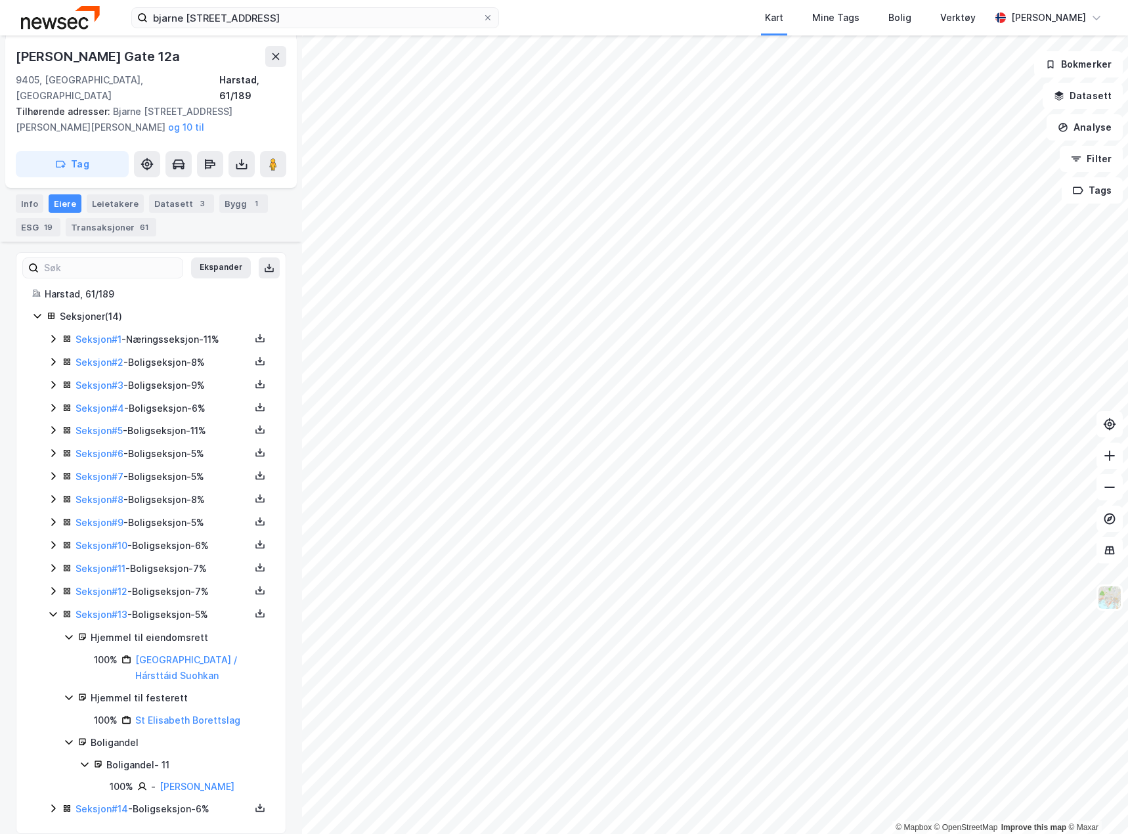
click at [51, 609] on icon at bounding box center [53, 614] width 11 height 11
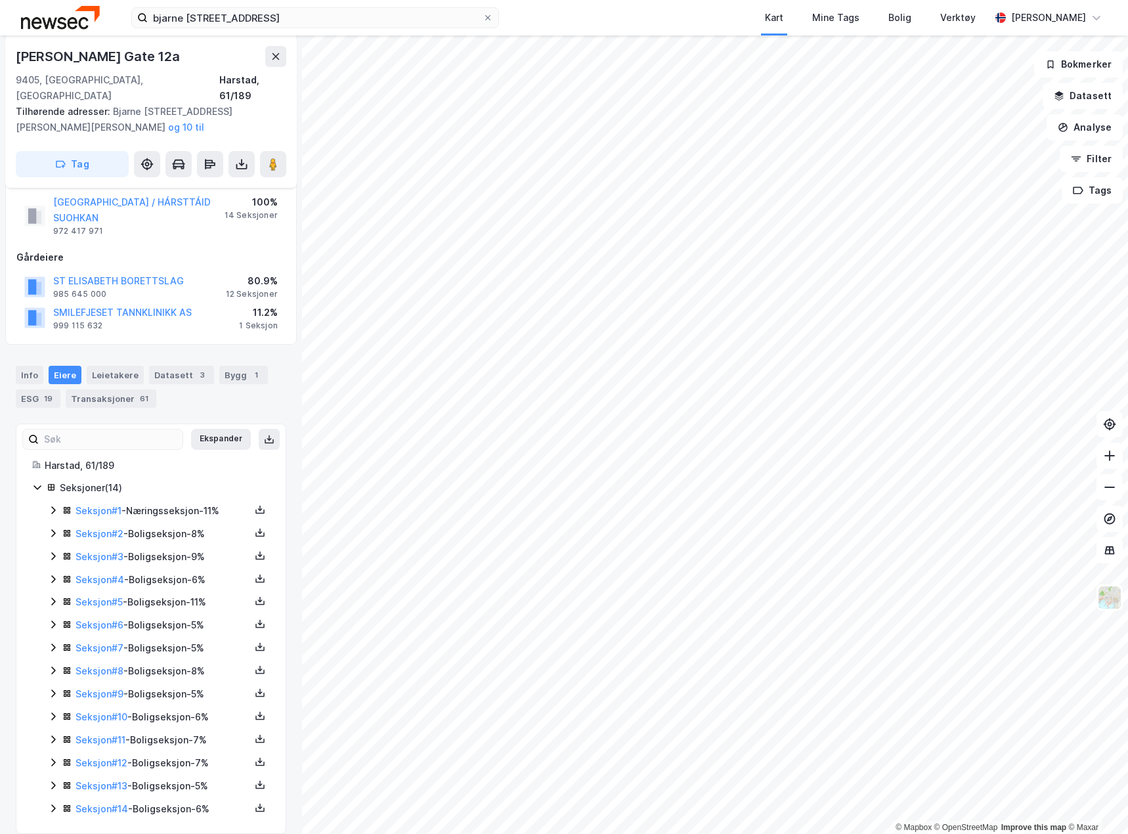
click at [53, 803] on icon at bounding box center [53, 808] width 11 height 11
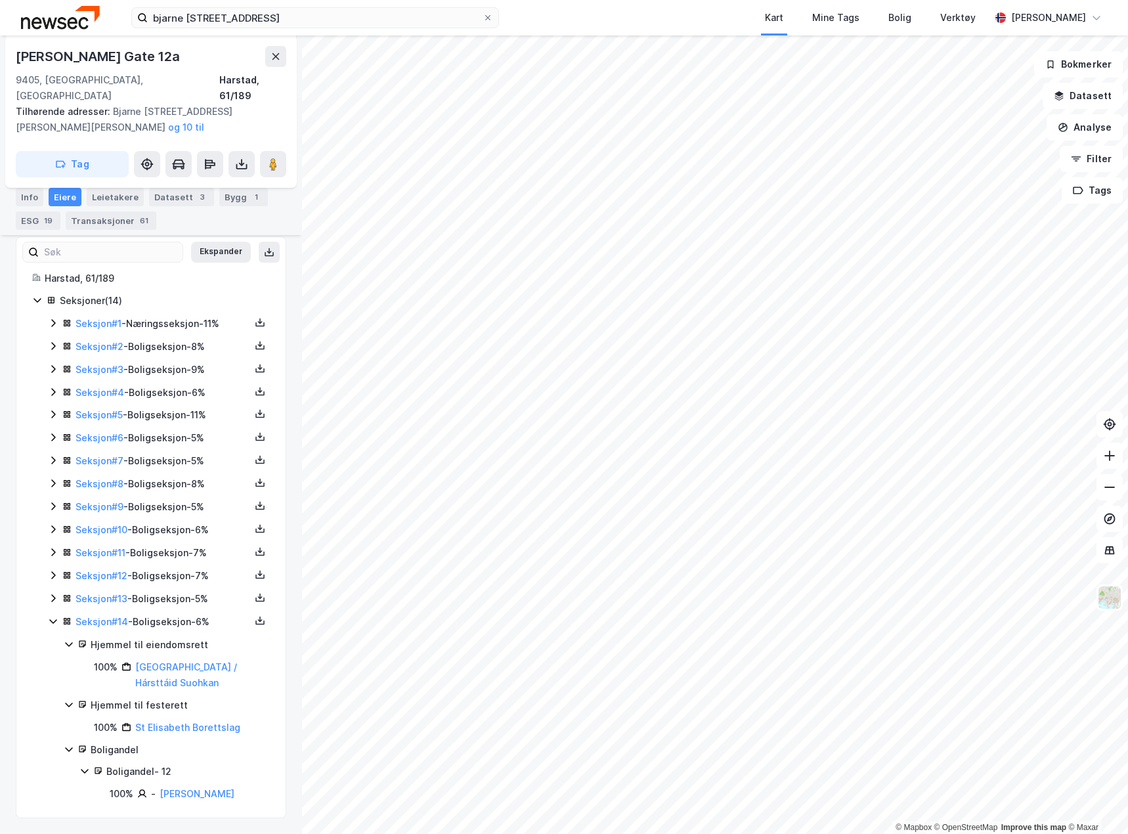
click at [49, 616] on icon at bounding box center [53, 621] width 11 height 11
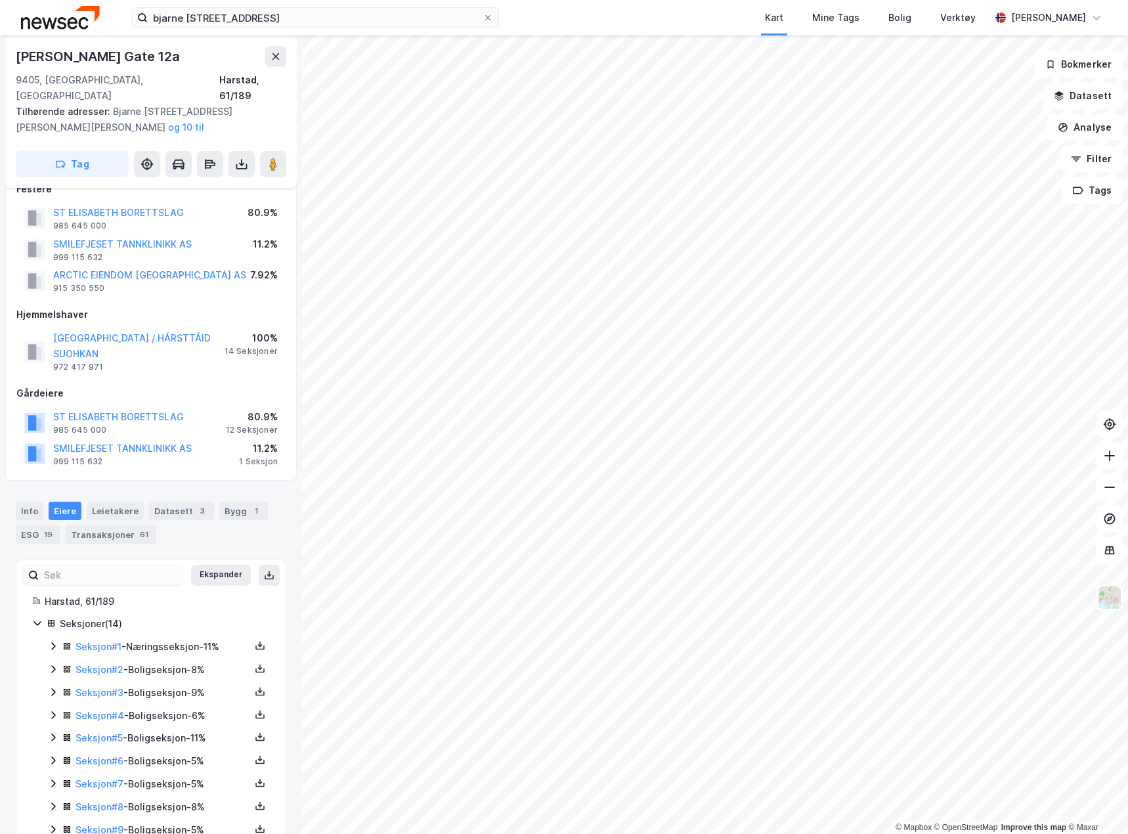
scroll to position [0, 0]
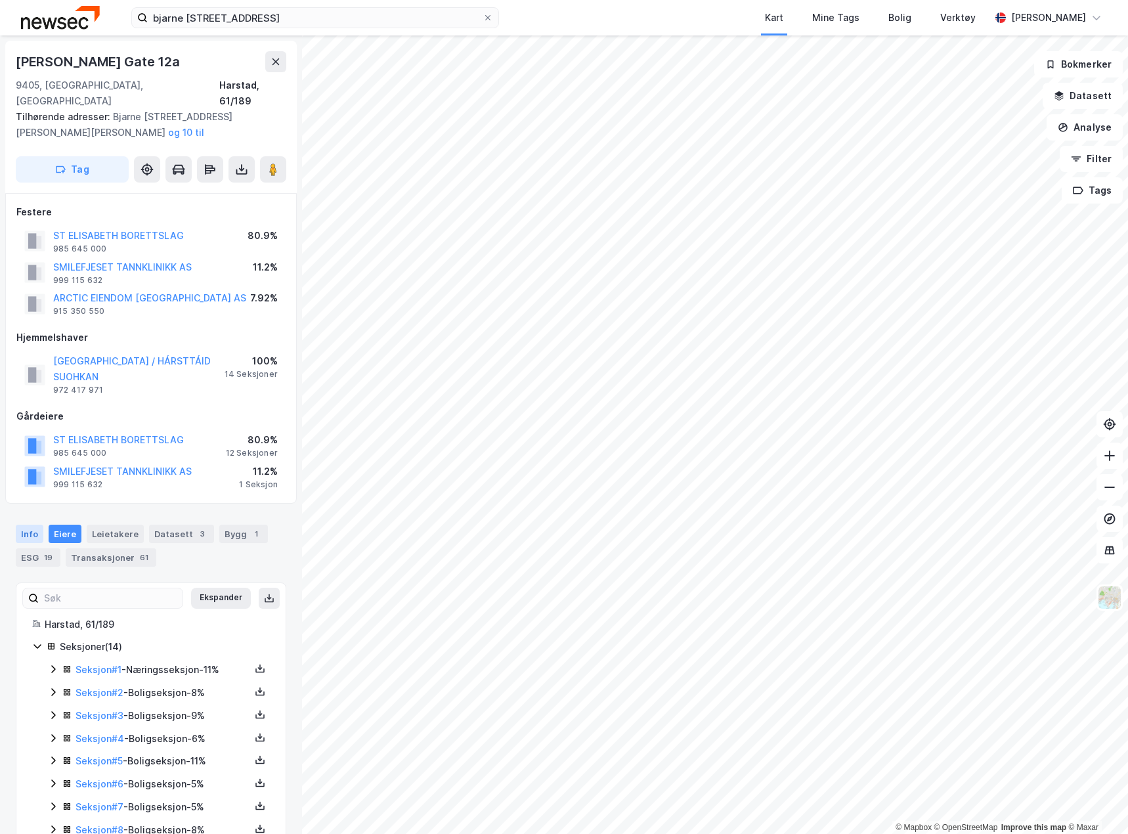
click at [30, 525] on div "Info" at bounding box center [30, 534] width 28 height 18
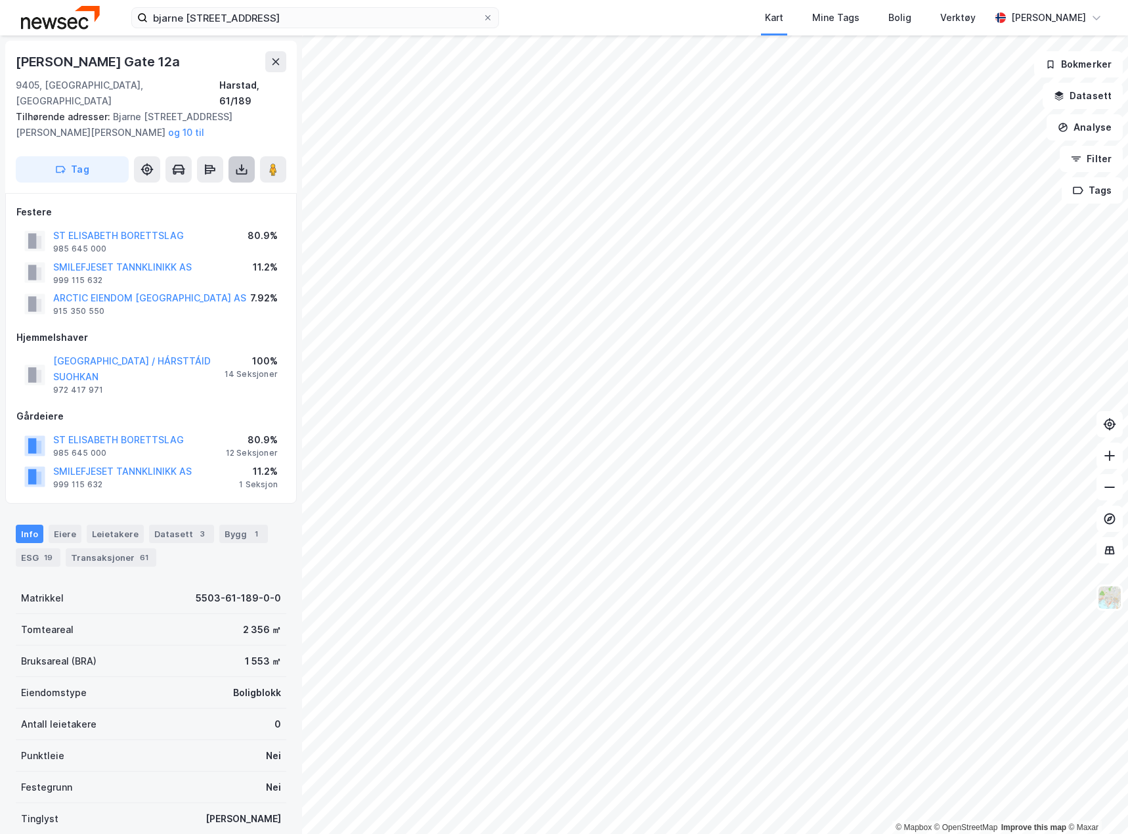
click at [238, 163] on icon at bounding box center [241, 169] width 13 height 13
click at [203, 190] on div "Last ned grunnbok" at bounding box center [177, 195] width 76 height 11
click at [199, 313] on div "Festere ST ELISABETH BORETTSLAG 985 645 000 80.9% SMILEFJESET TANNKLINIKK AS 99…" at bounding box center [150, 348] width 269 height 288
click at [47, 551] on div "19" at bounding box center [48, 557] width 14 height 13
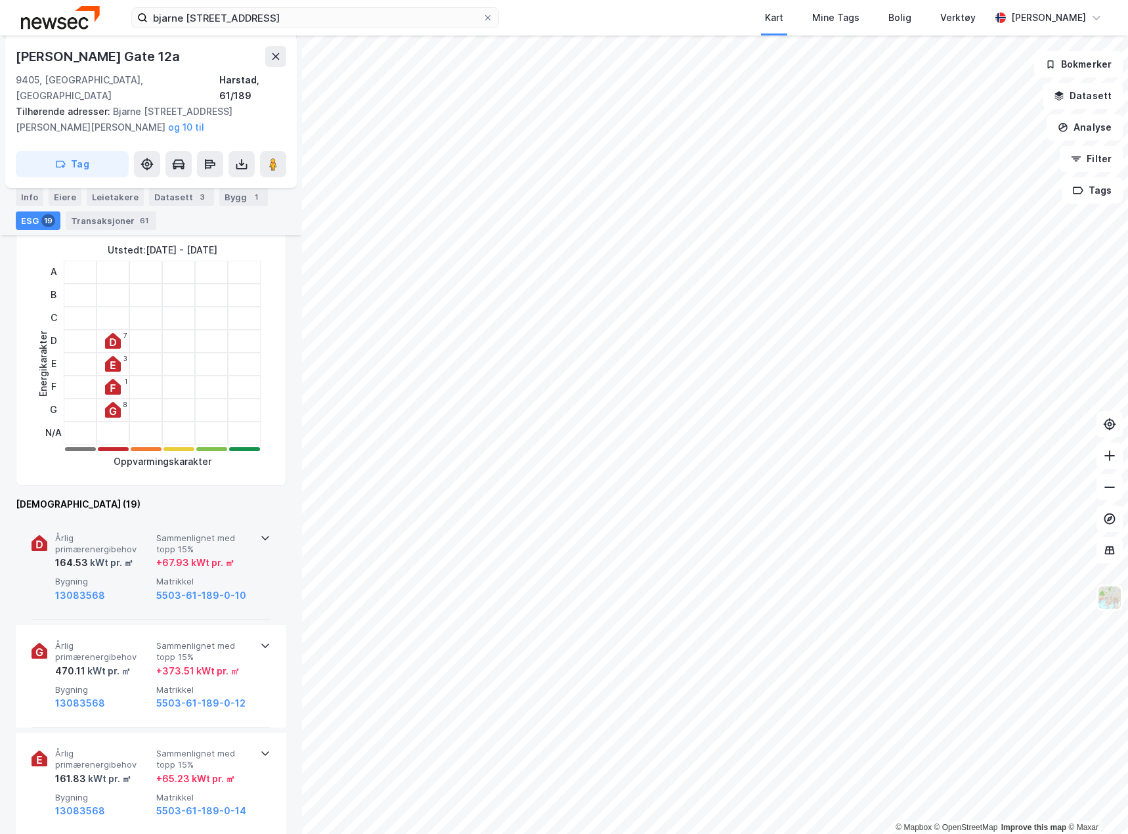
scroll to position [460, 0]
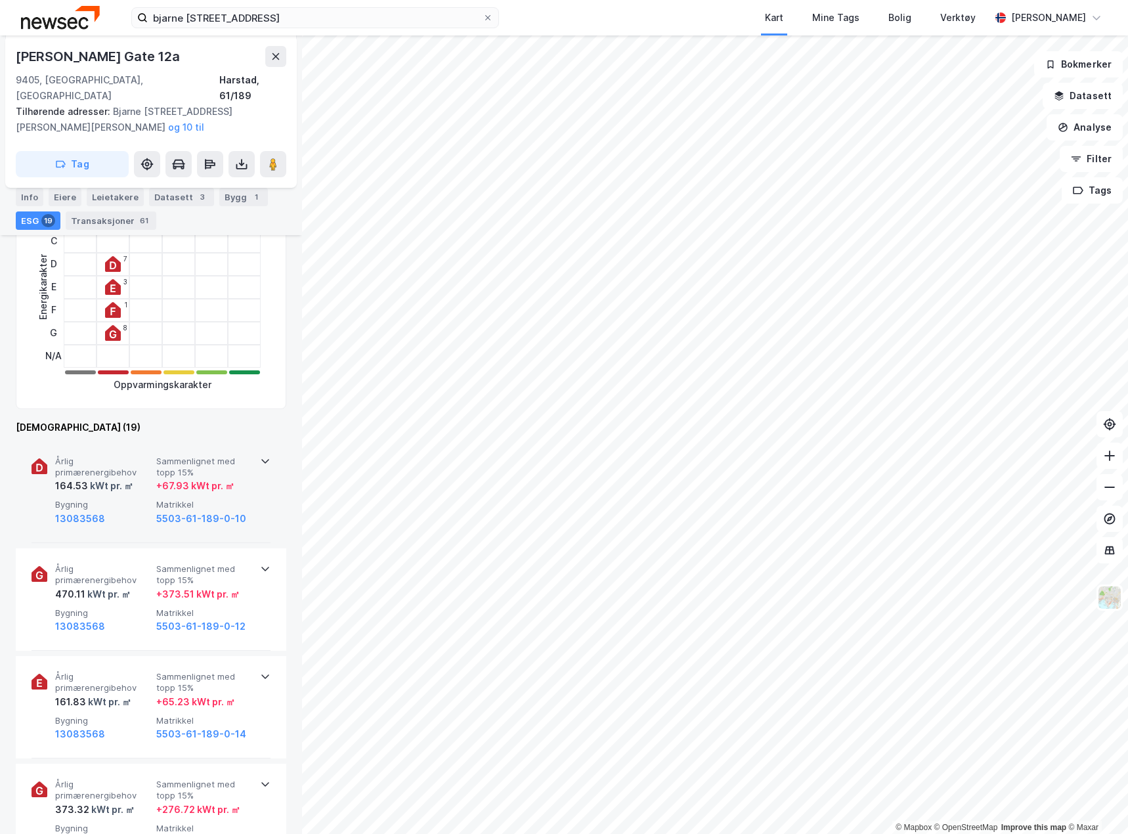
click at [145, 511] on div "13083568" at bounding box center [103, 519] width 96 height 16
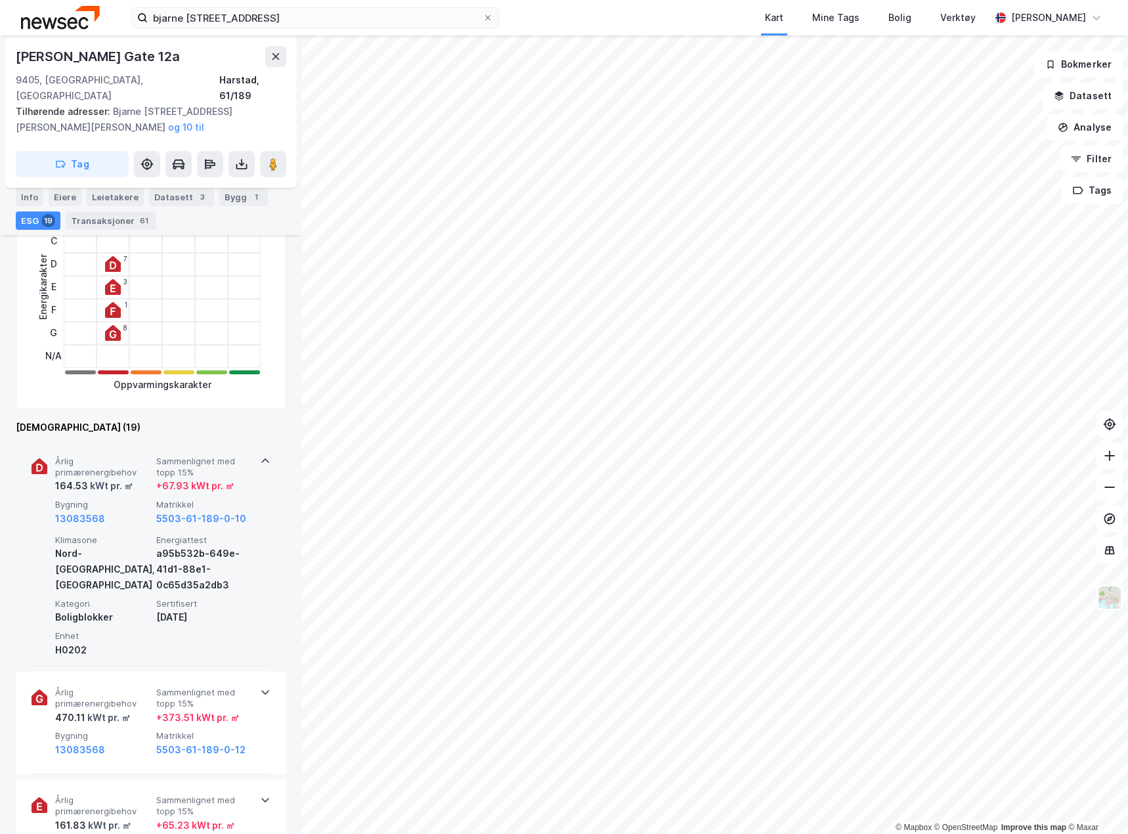
click at [145, 511] on div "13083568" at bounding box center [103, 519] width 96 height 16
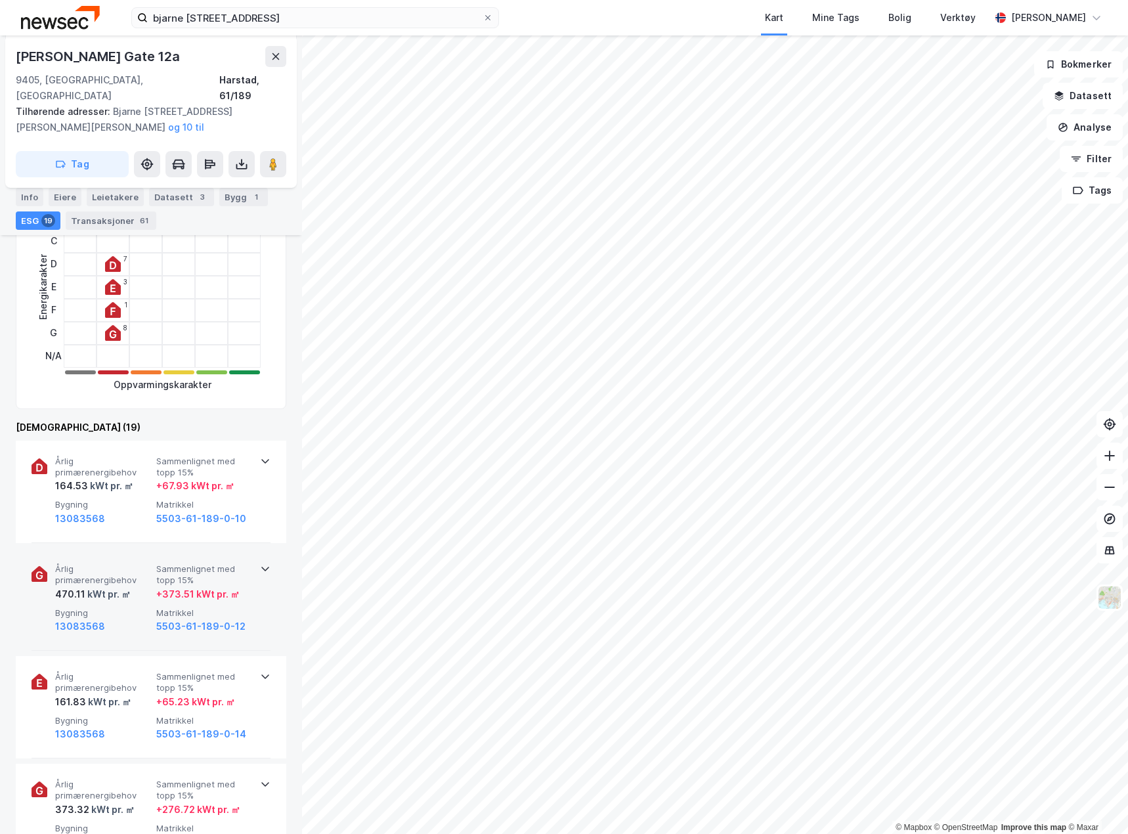
click at [135, 619] on div "13083568" at bounding box center [103, 627] width 96 height 16
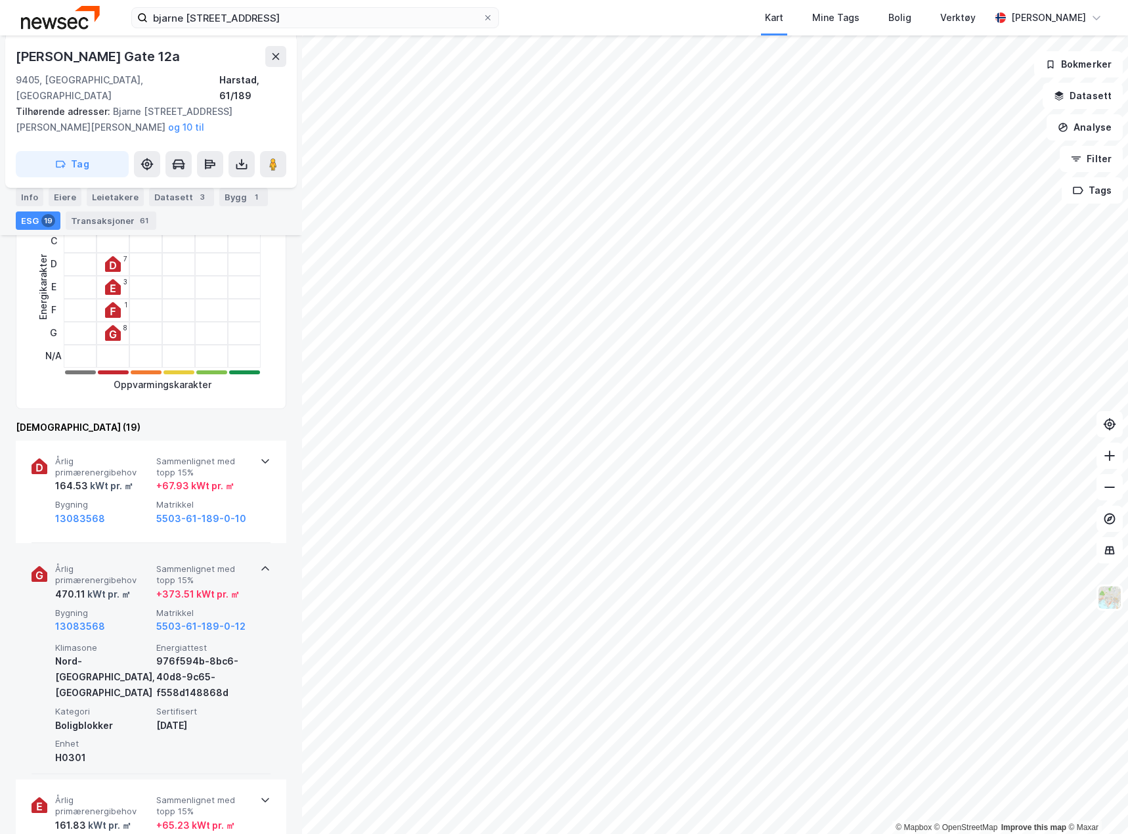
click at [135, 608] on span "Bygning" at bounding box center [103, 613] width 96 height 11
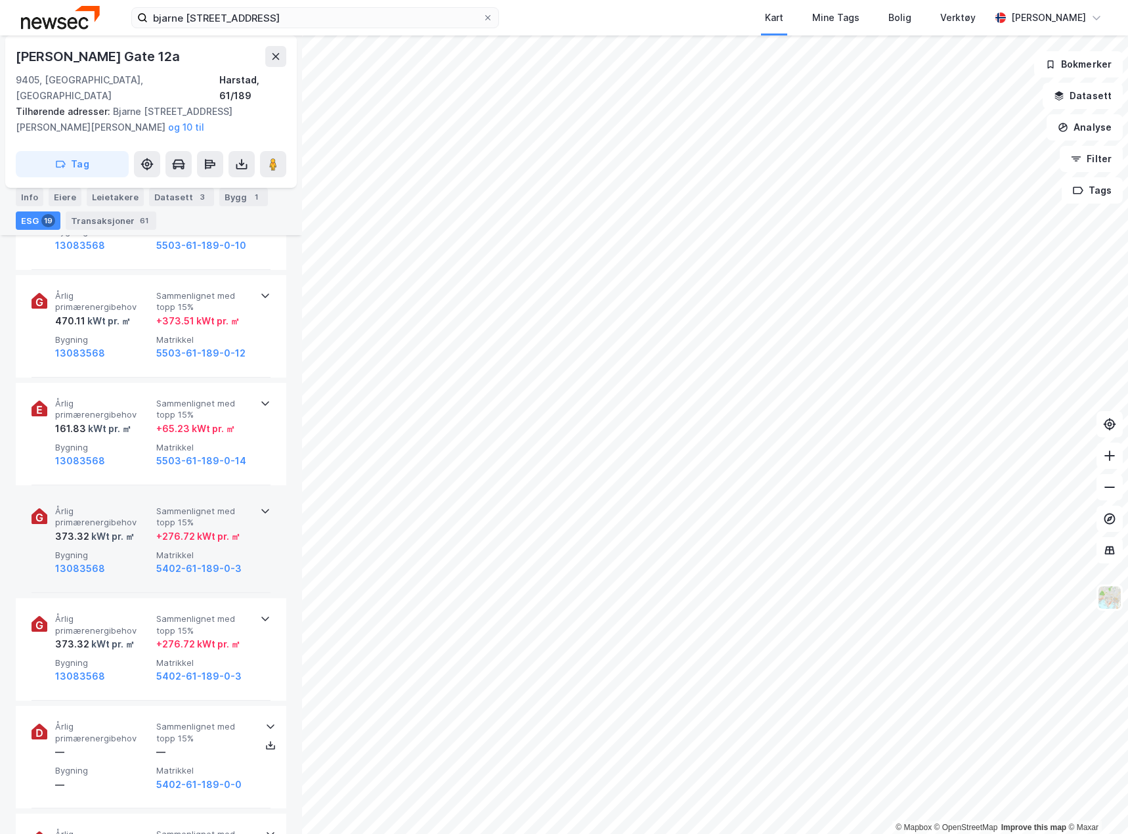
scroll to position [788, 0]
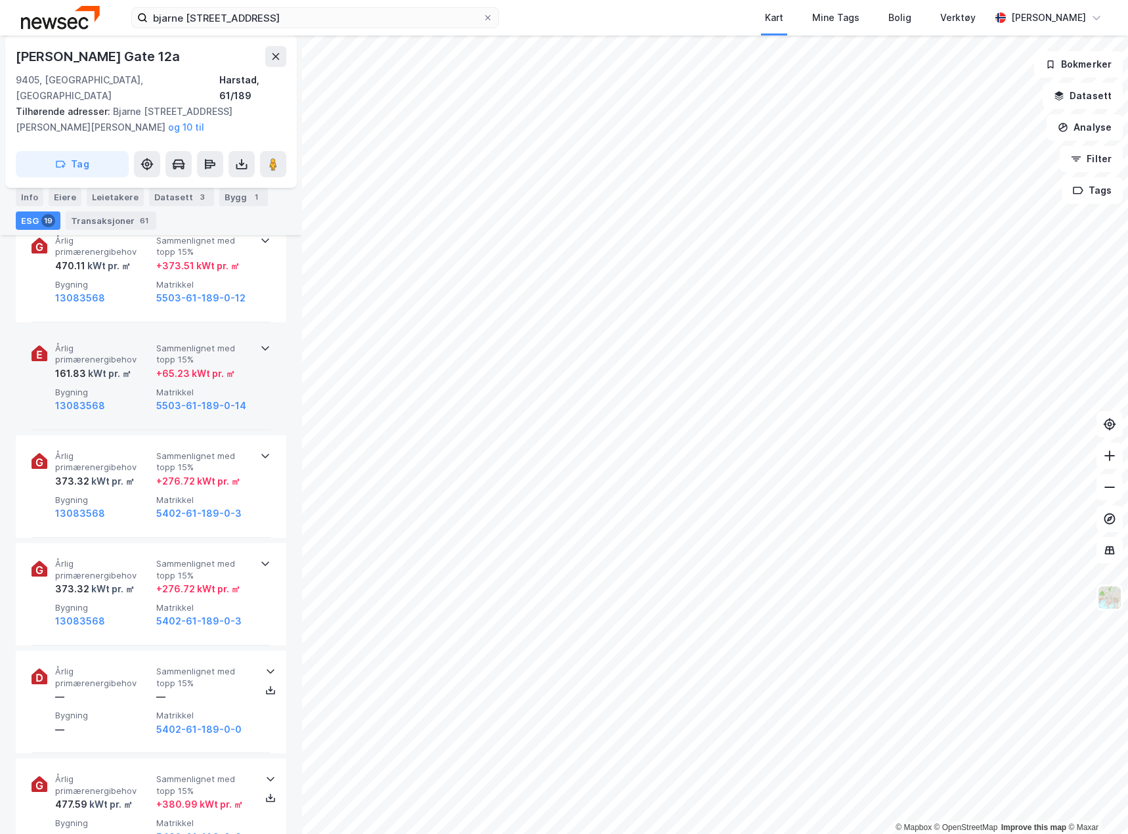
click at [133, 387] on span "Bygning" at bounding box center [103, 392] width 96 height 11
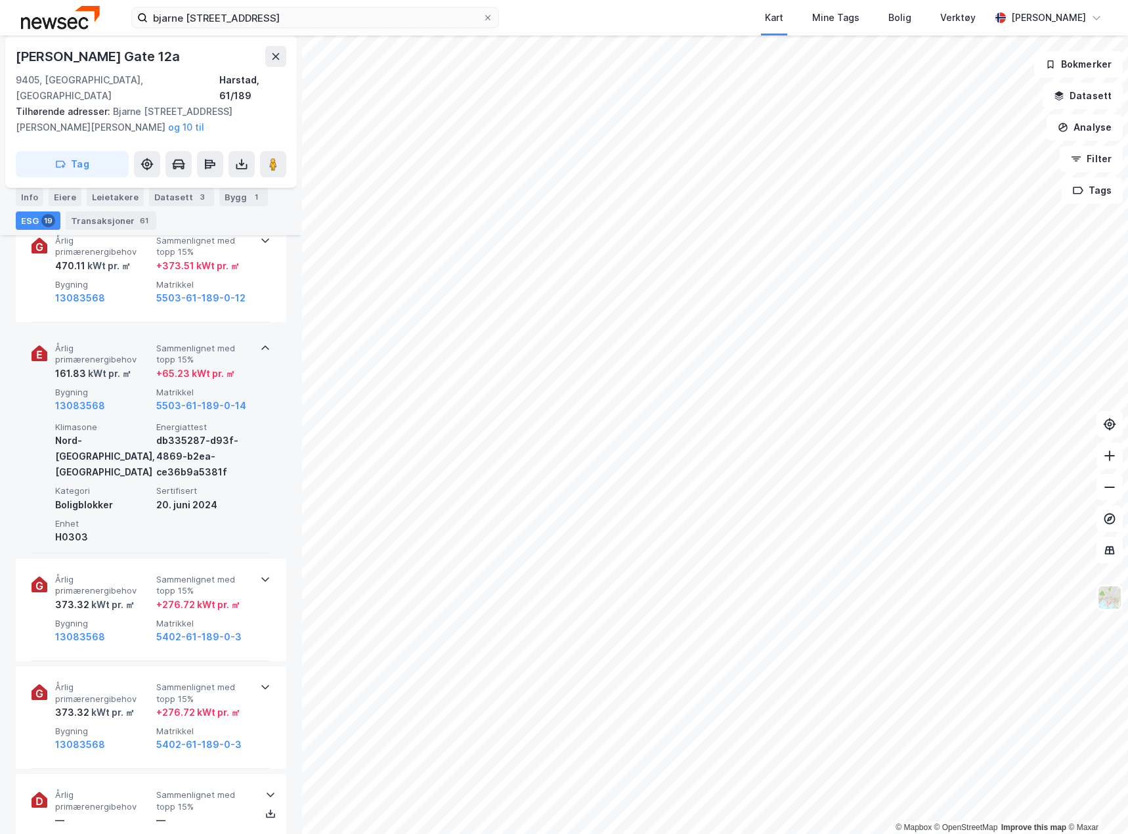
click at [133, 387] on span "Bygning" at bounding box center [103, 392] width 96 height 11
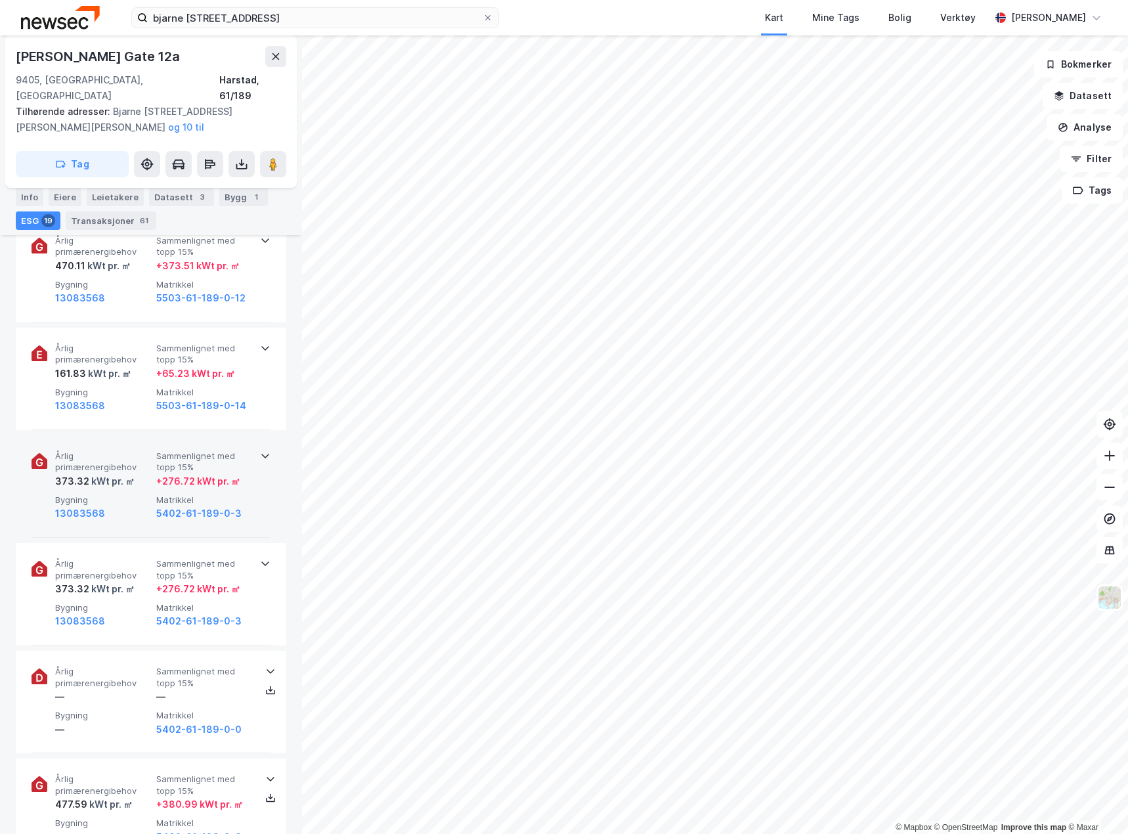
click at [117, 474] on div "kWt pr. ㎡" at bounding box center [111, 482] width 45 height 16
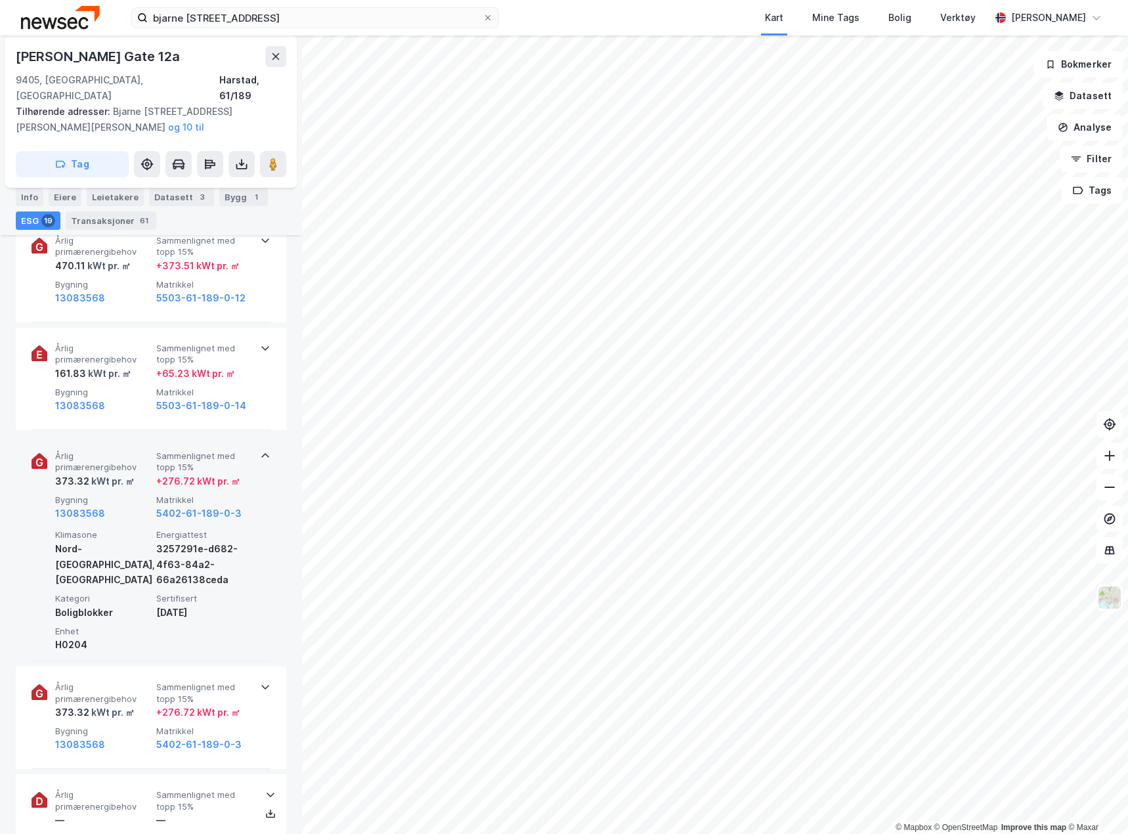
click at [117, 474] on div "kWt pr. ㎡" at bounding box center [111, 482] width 45 height 16
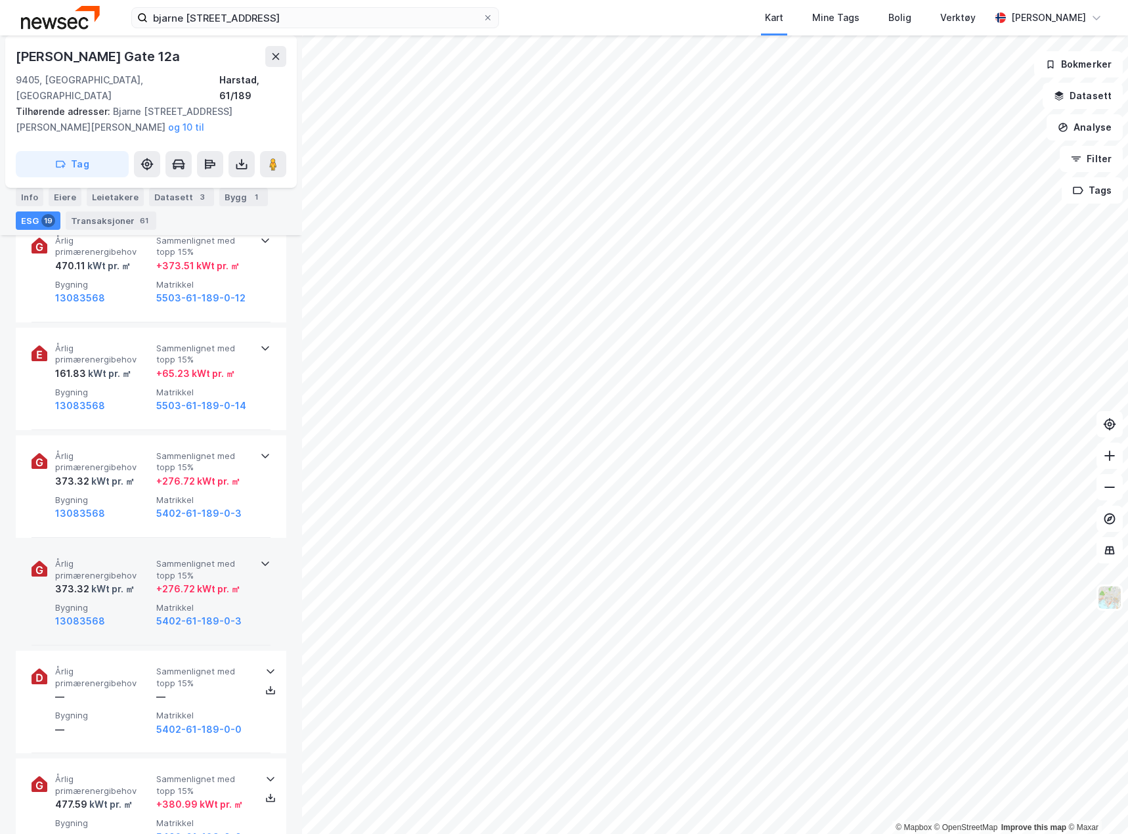
click at [121, 558] on span "Årlig primærenergibehov" at bounding box center [103, 569] width 96 height 23
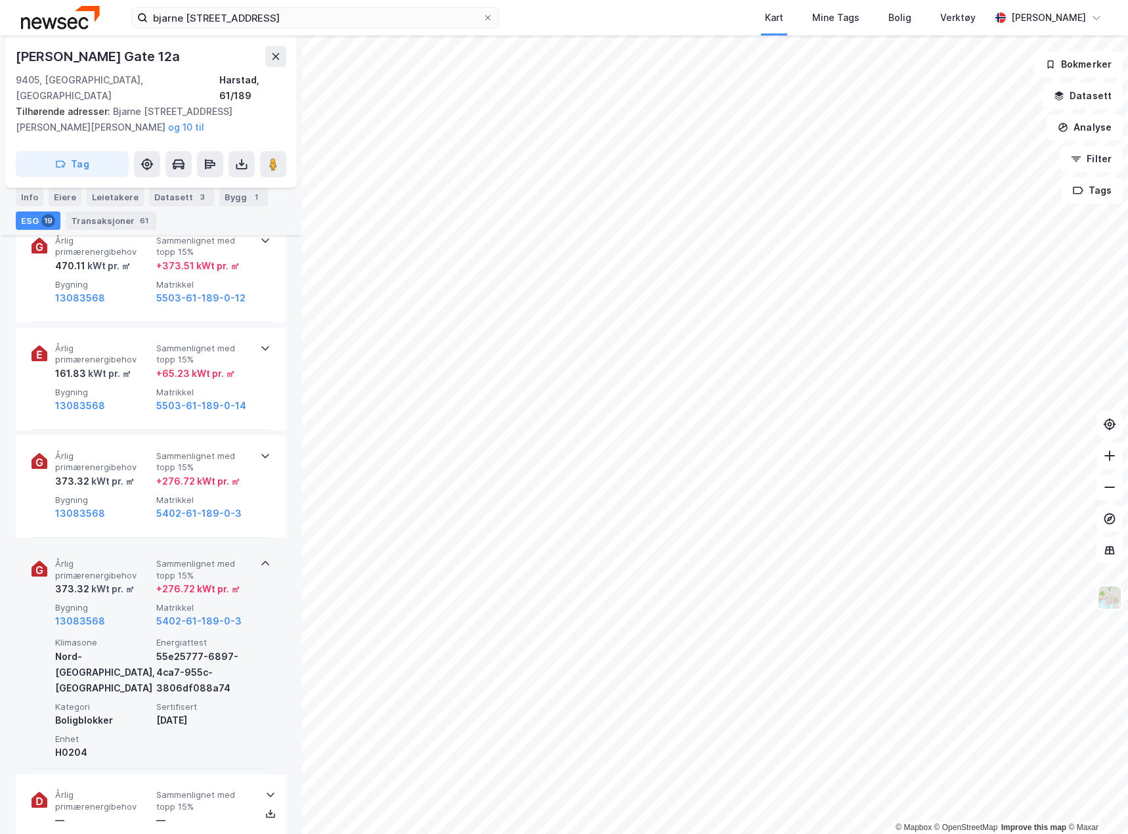
click at [121, 558] on span "Årlig primærenergibehov" at bounding box center [103, 569] width 96 height 23
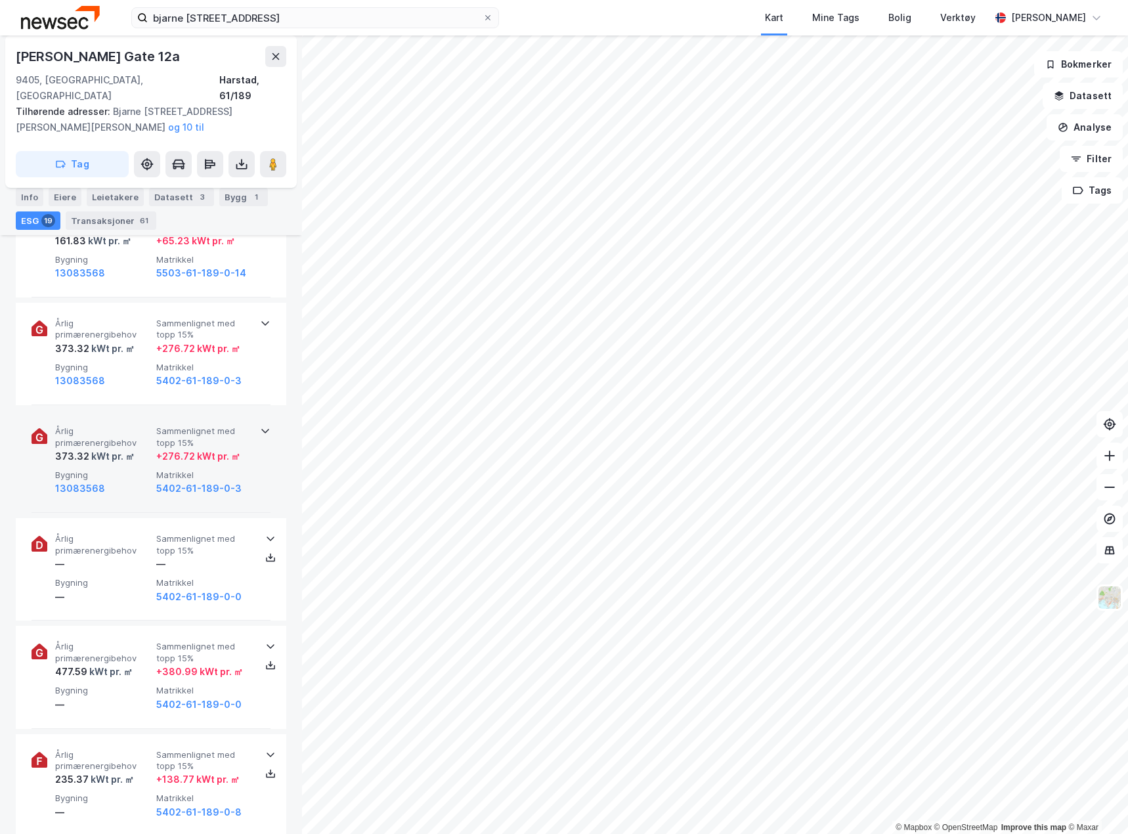
scroll to position [1117, 0]
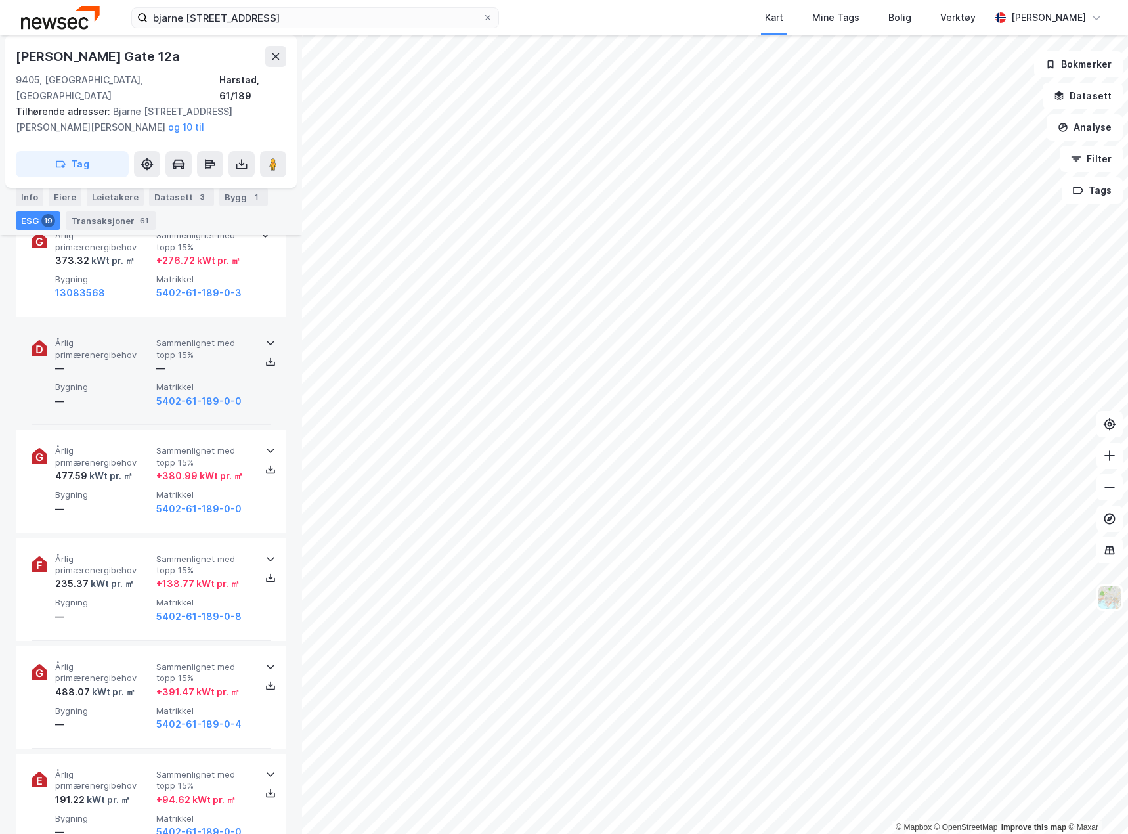
click at [127, 361] on div "—" at bounding box center [103, 369] width 96 height 16
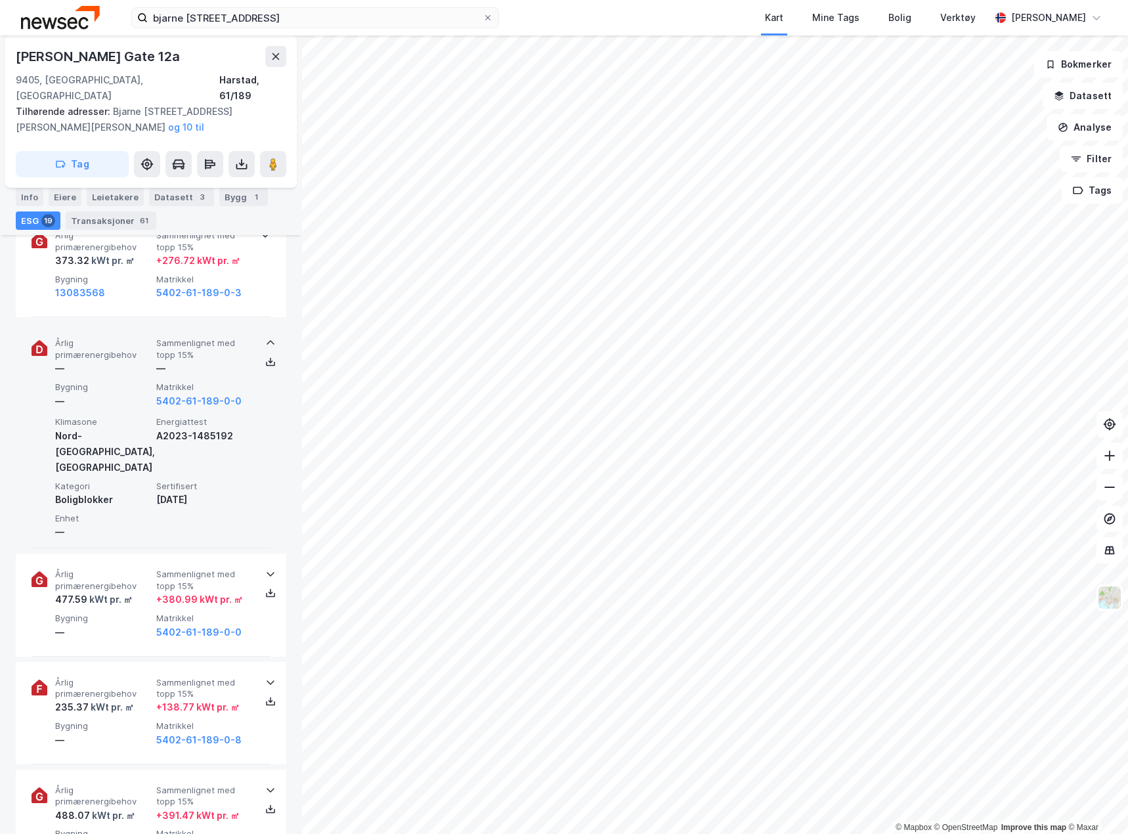
click at [127, 361] on div "—" at bounding box center [103, 369] width 96 height 16
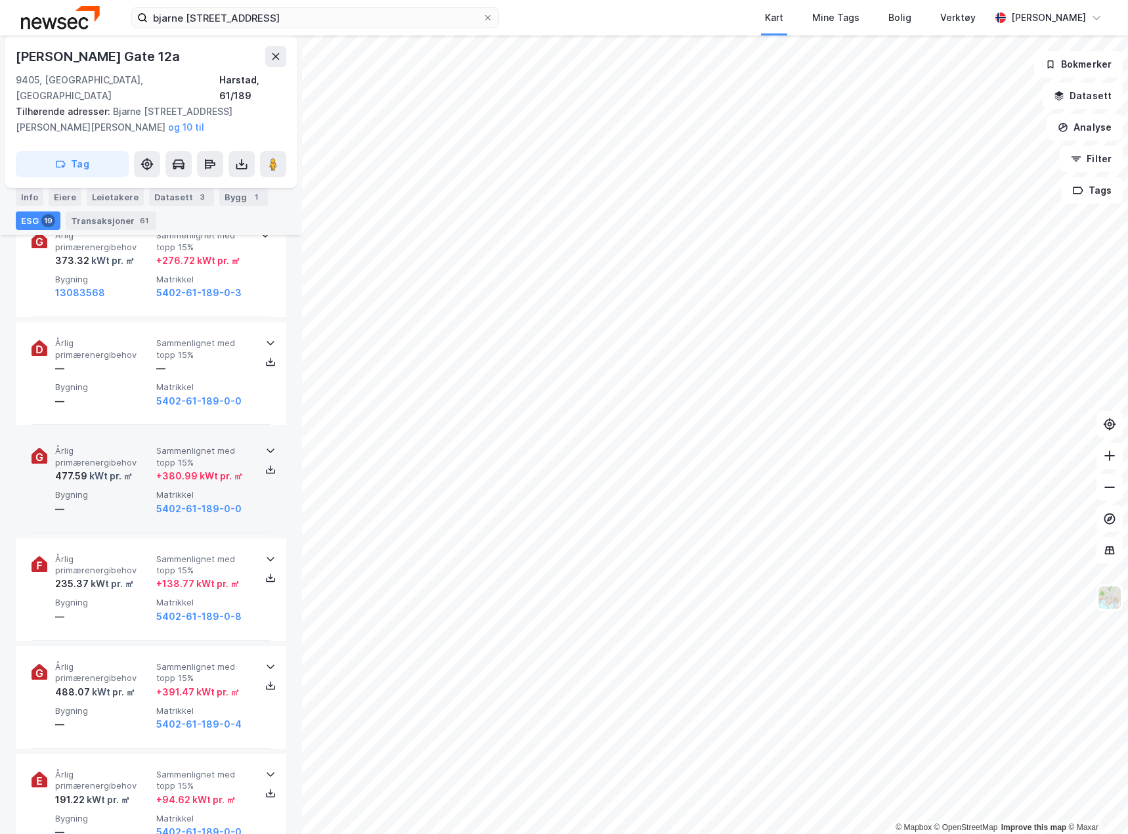
click at [108, 468] on div "kWt pr. ㎡" at bounding box center [109, 476] width 45 height 16
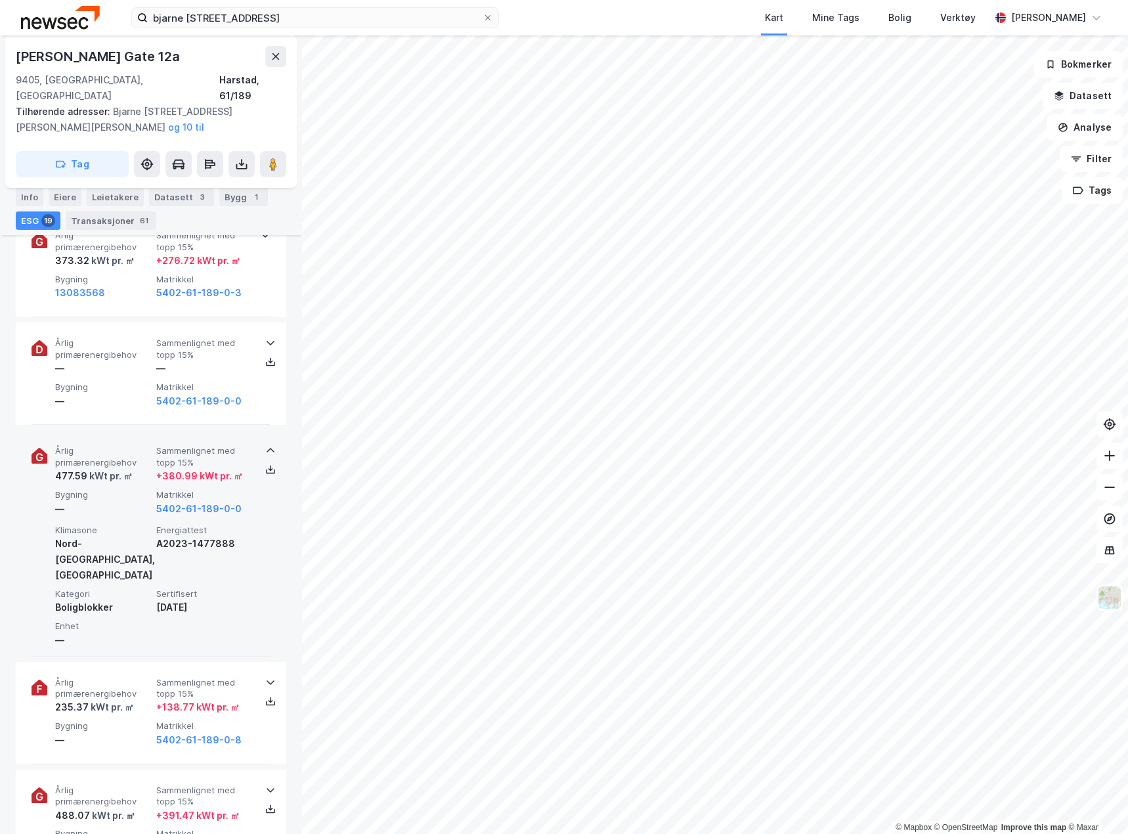
click at [108, 468] on div "kWt pr. ㎡" at bounding box center [109, 476] width 45 height 16
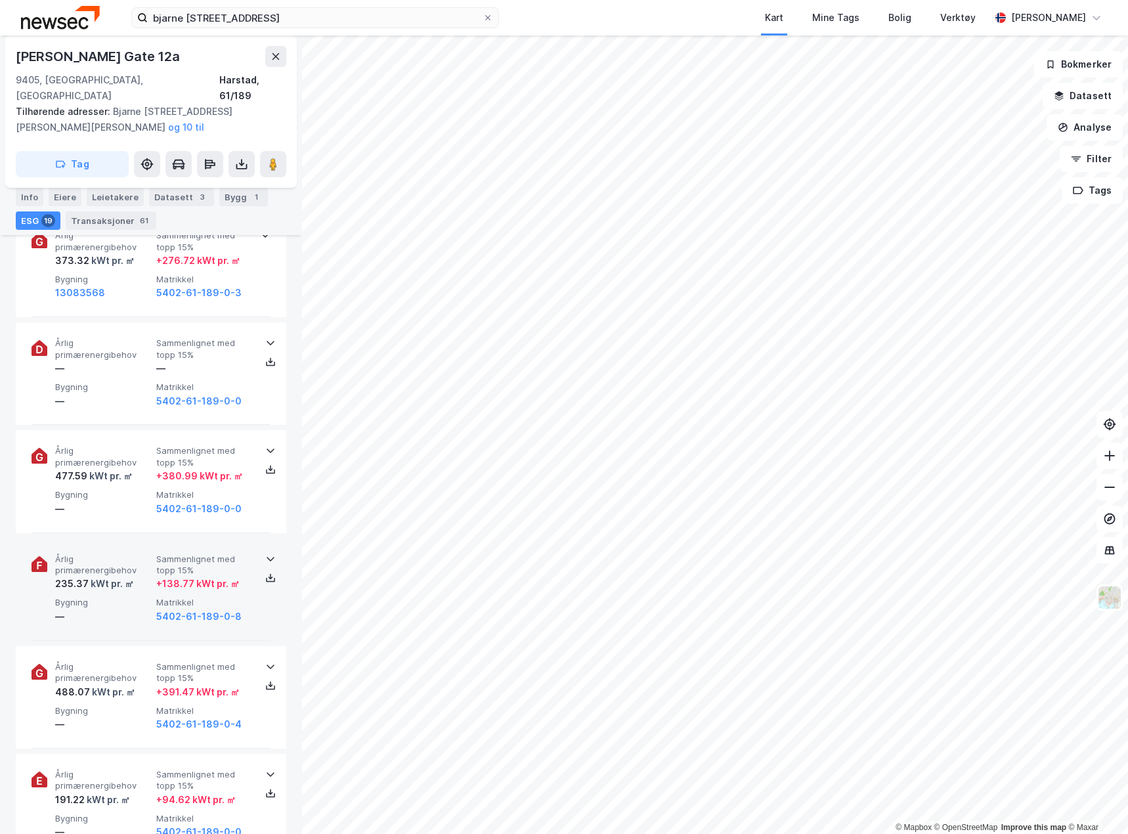
click at [123, 539] on div "Årlig primærenergibehov 235.37 kWt pr. ㎡ Sammenlignet med topp 15% + 138.77 kWt…" at bounding box center [151, 590] width 239 height 102
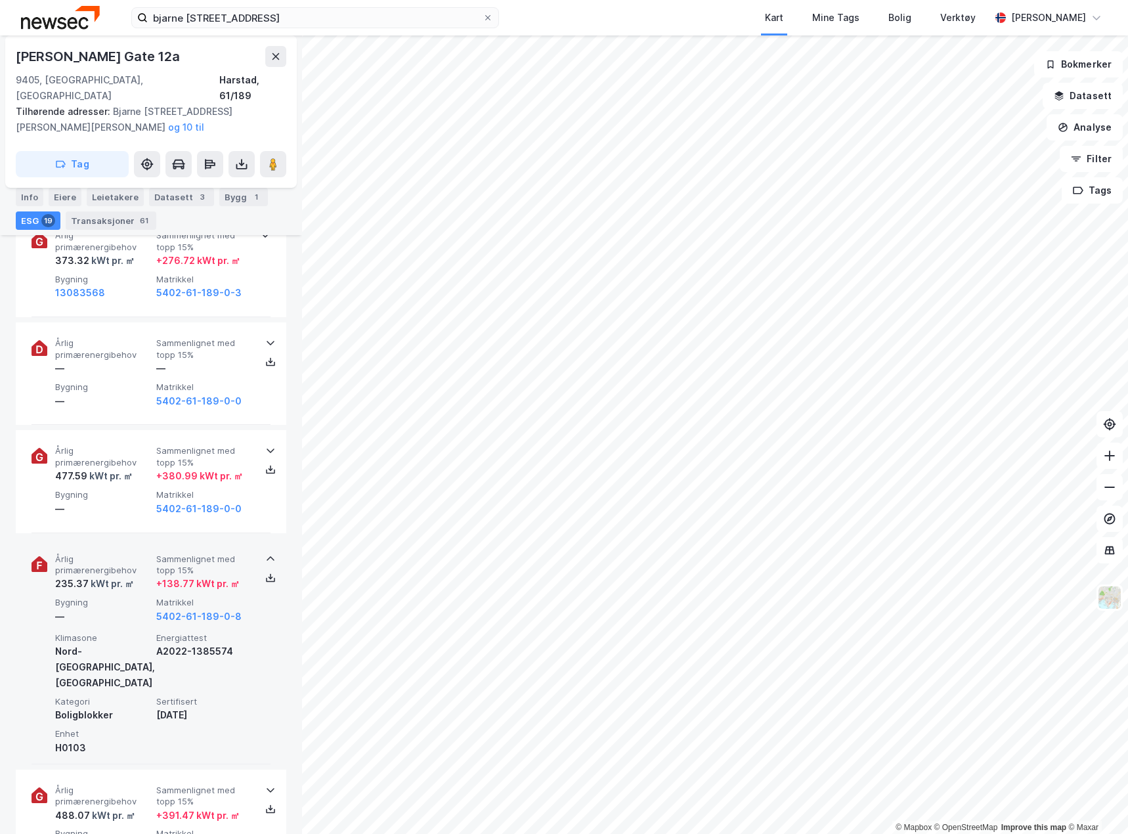
click at [123, 539] on div "Årlig primærenergibehov 235.37 kWt pr. ㎡ Sammenlignet med topp 15% + 138.77 kWt…" at bounding box center [151, 652] width 239 height 226
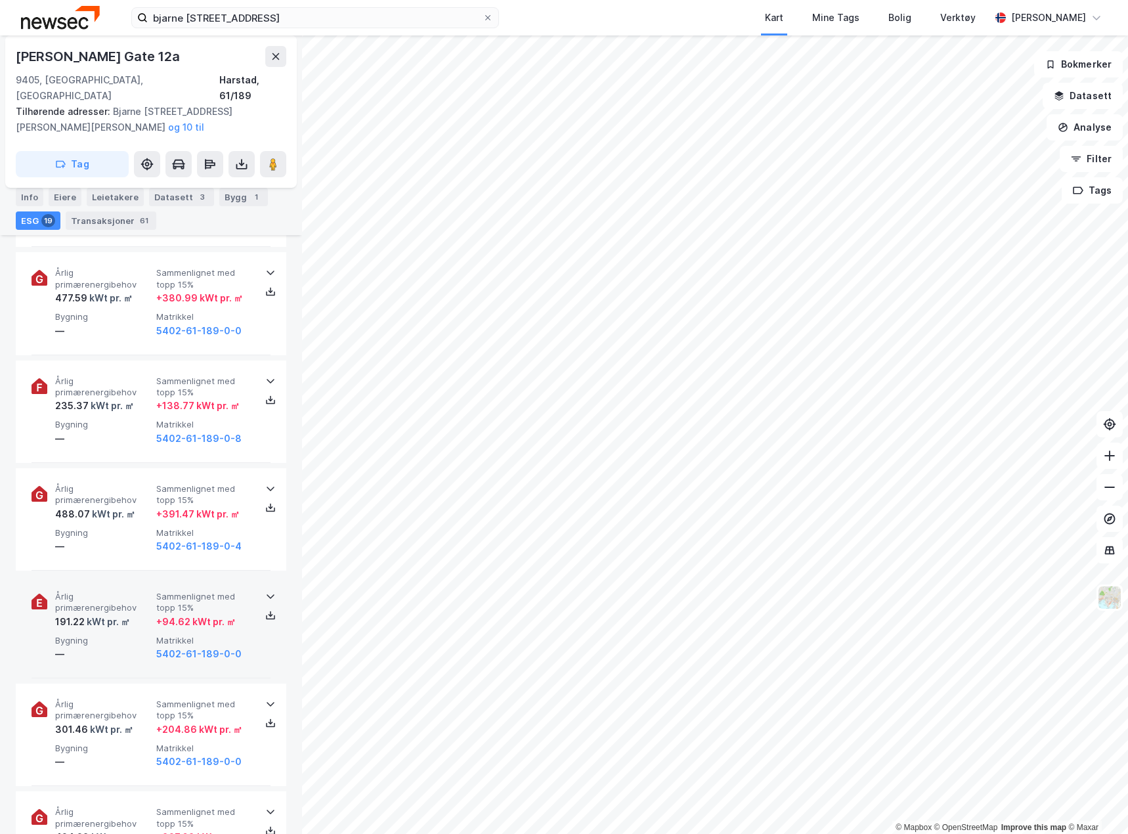
scroll to position [1379, 0]
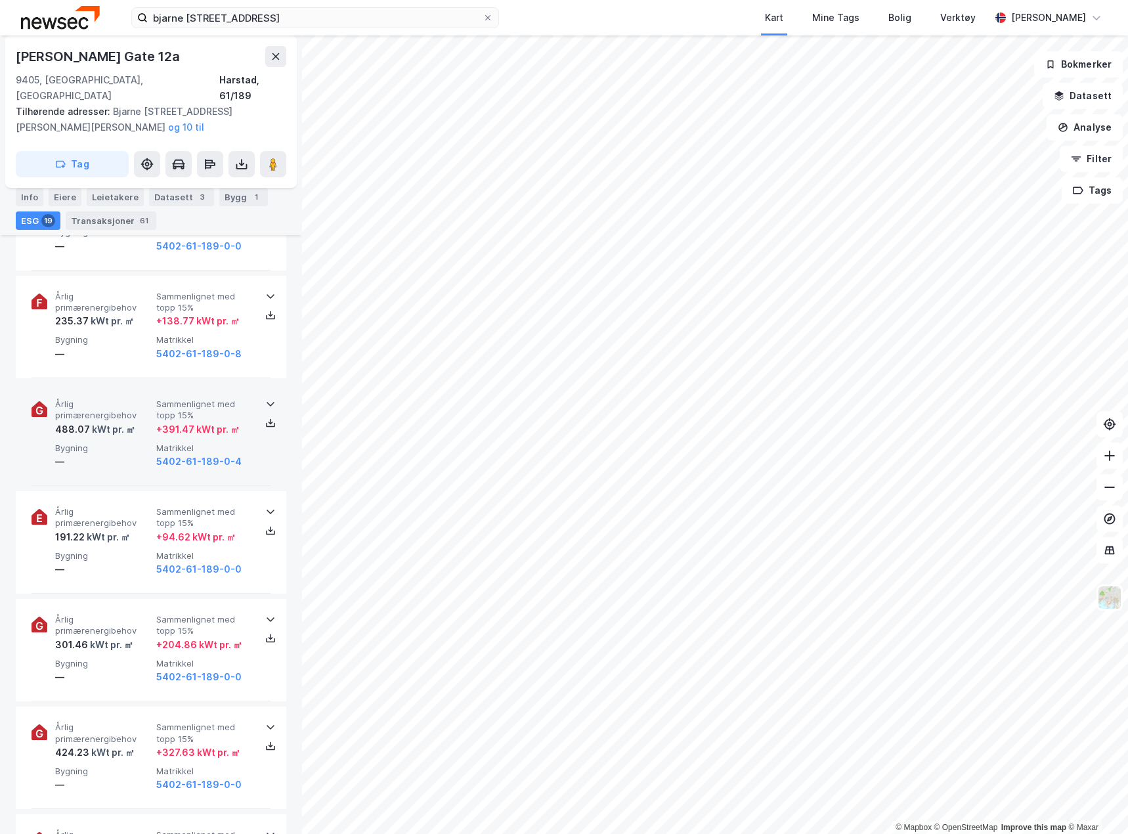
click at [123, 454] on div "—" at bounding box center [103, 462] width 96 height 16
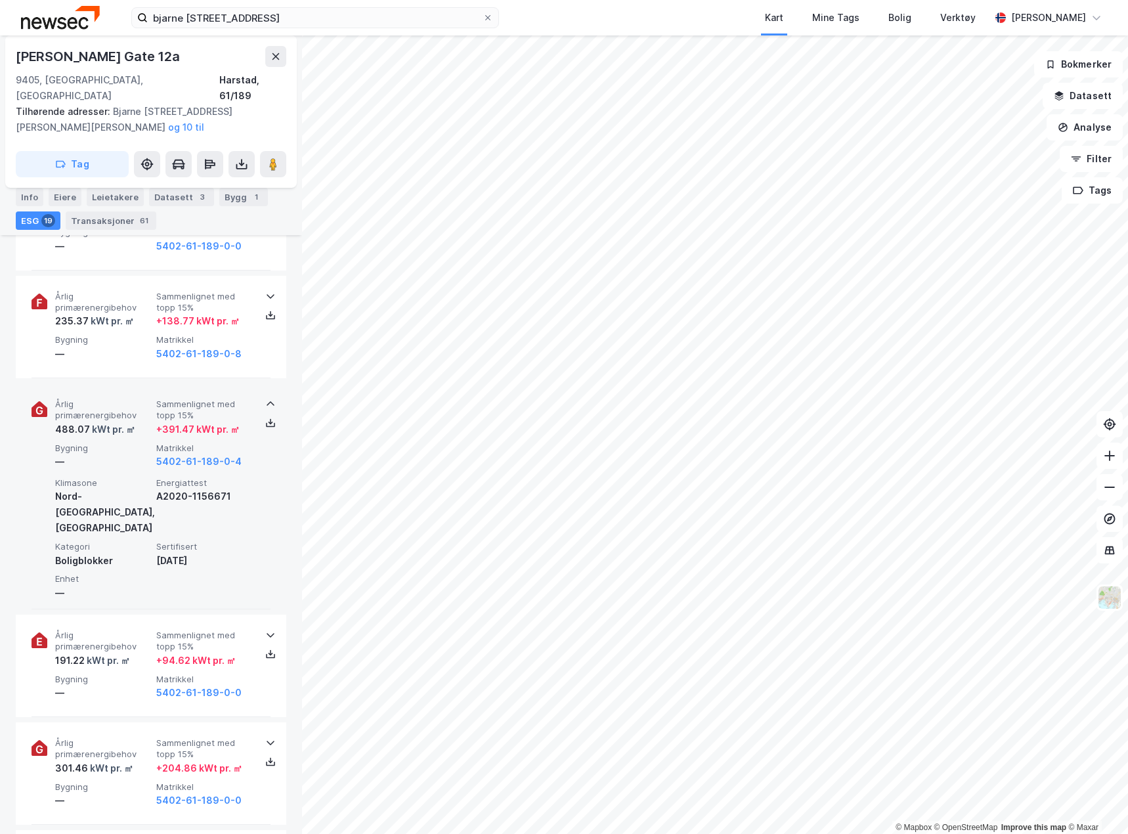
click at [123, 454] on div "—" at bounding box center [103, 462] width 96 height 16
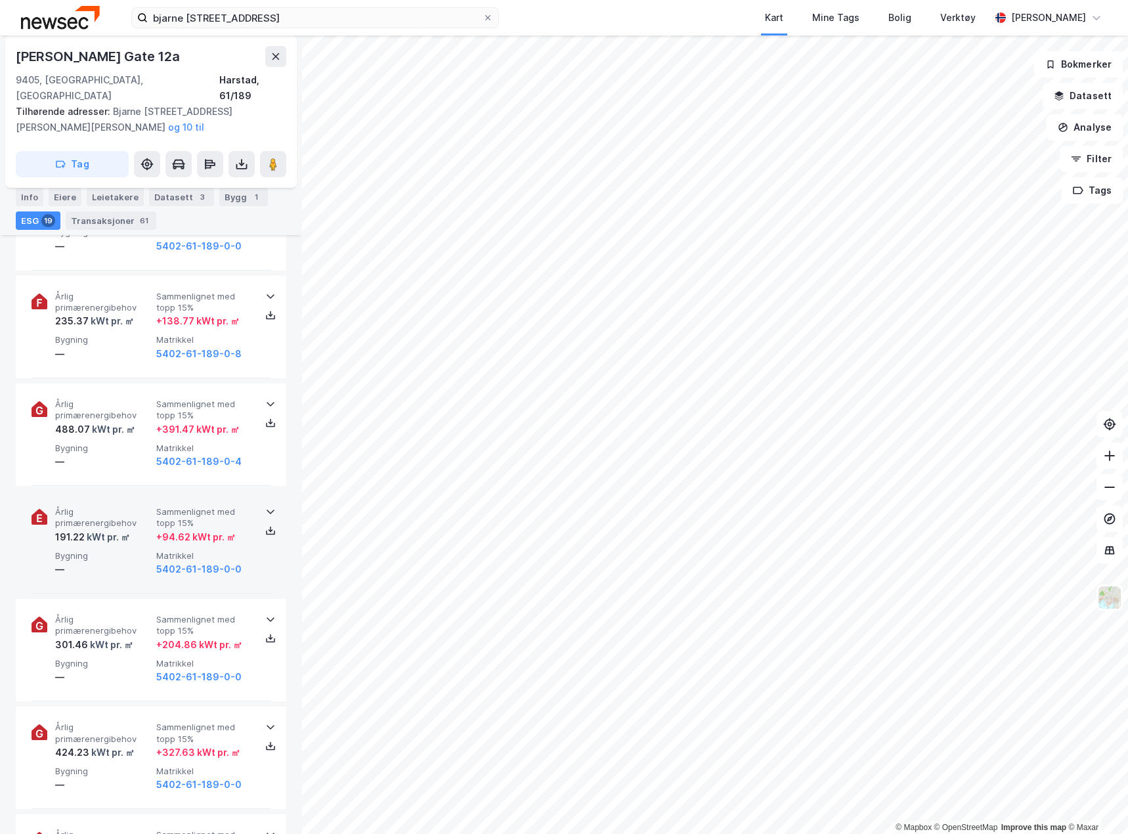
click at [127, 506] on span "Årlig primærenergibehov" at bounding box center [103, 517] width 96 height 23
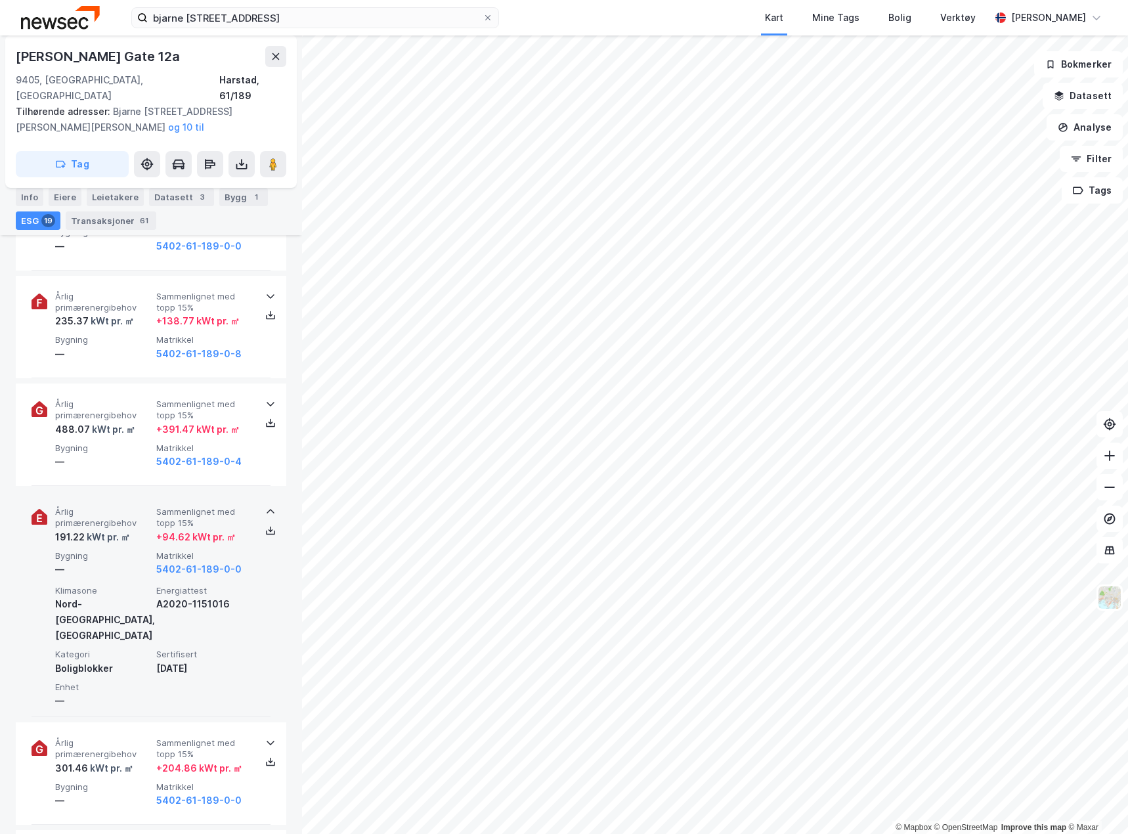
click at [127, 506] on span "Årlig primærenergibehov" at bounding box center [103, 517] width 96 height 23
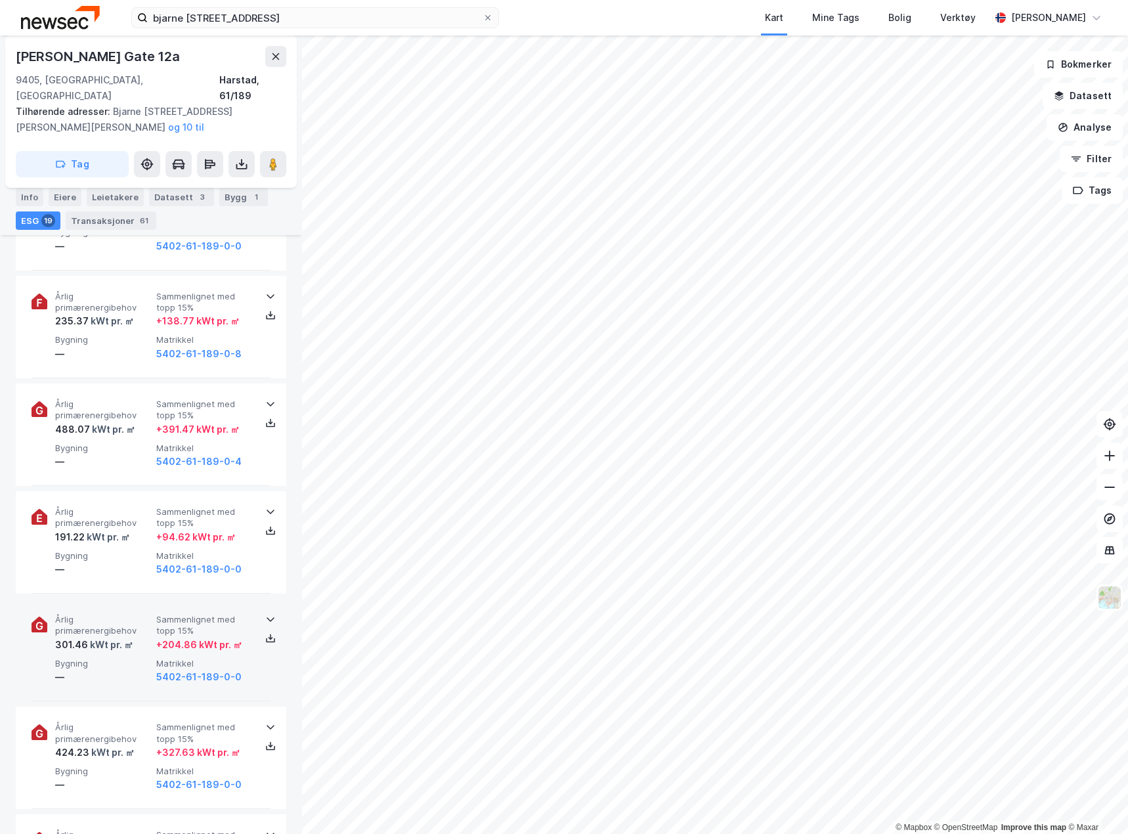
click at [119, 599] on div "Årlig primærenergibehov 301.46 kWt pr. ㎡ Sammenlignet med topp 15% + 204.86 kWt…" at bounding box center [151, 650] width 239 height 102
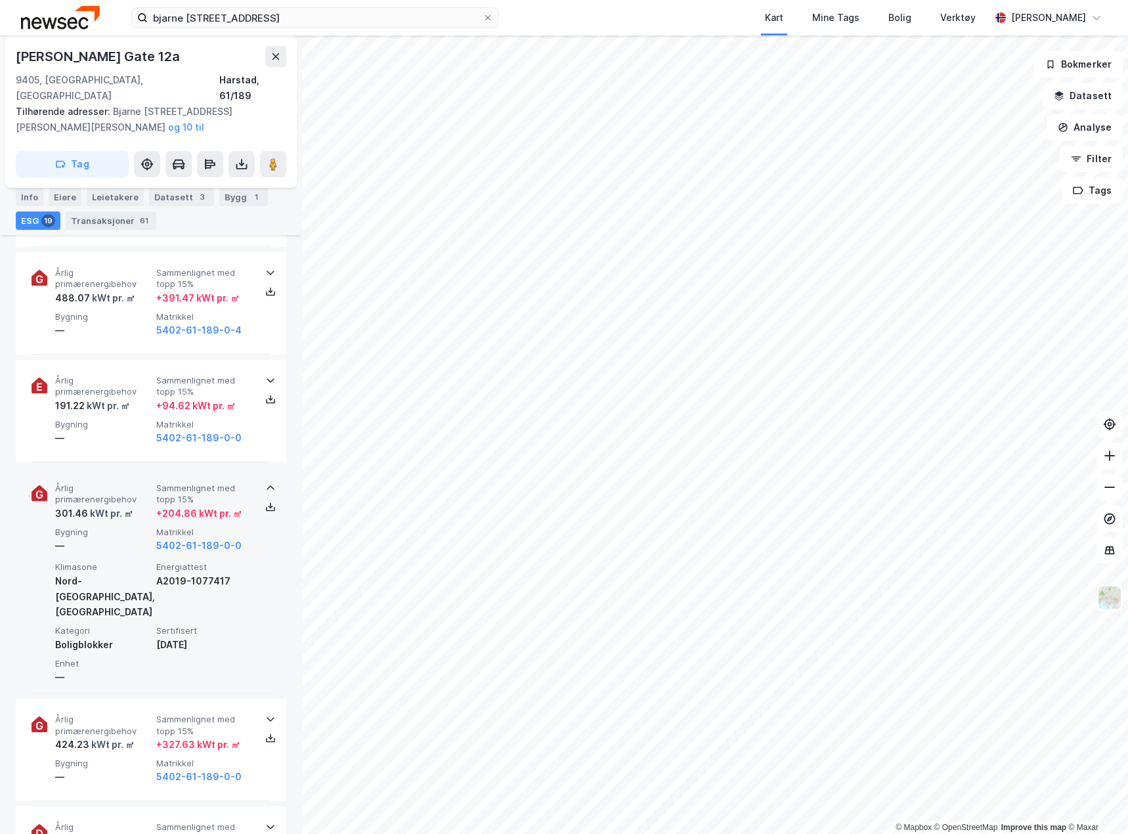
click at [113, 538] on div "—" at bounding box center [103, 546] width 96 height 16
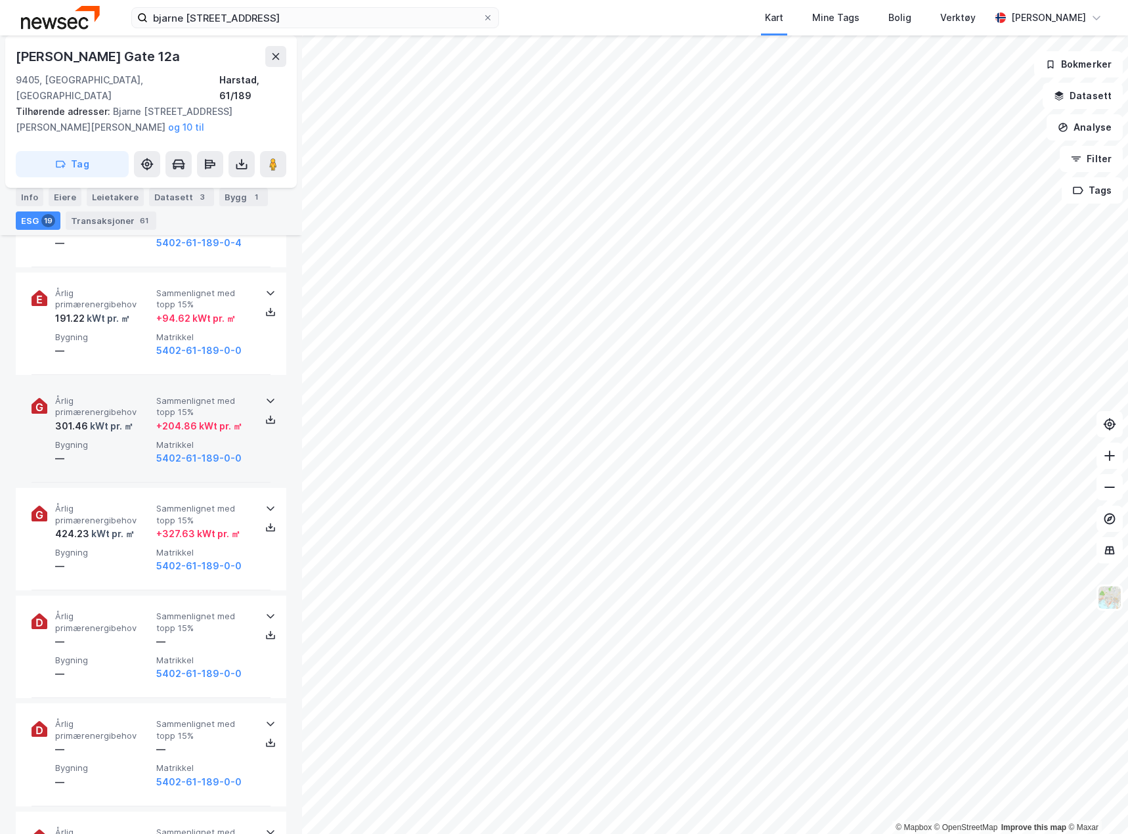
scroll to position [1708, 0]
click at [126, 449] on div "—" at bounding box center [103, 457] width 96 height 16
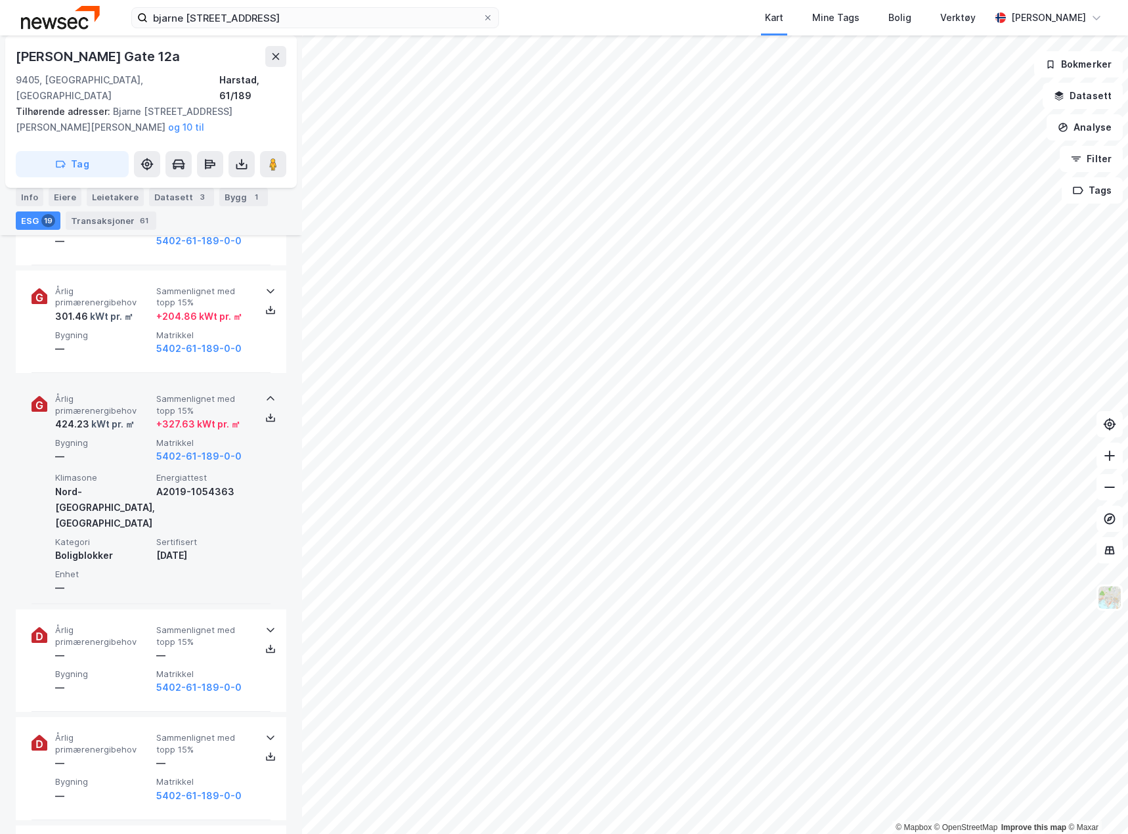
click at [126, 449] on div "—" at bounding box center [103, 457] width 96 height 16
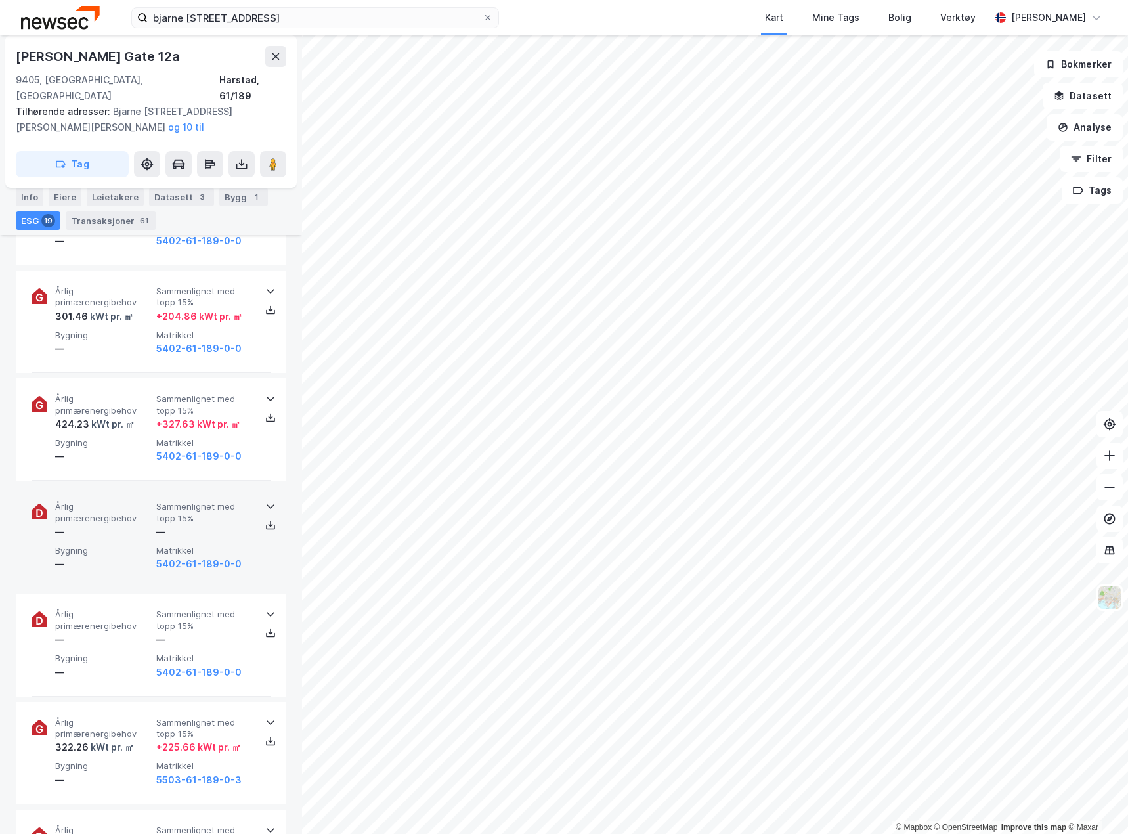
click at [128, 502] on span "Årlig primærenergibehov" at bounding box center [103, 512] width 96 height 23
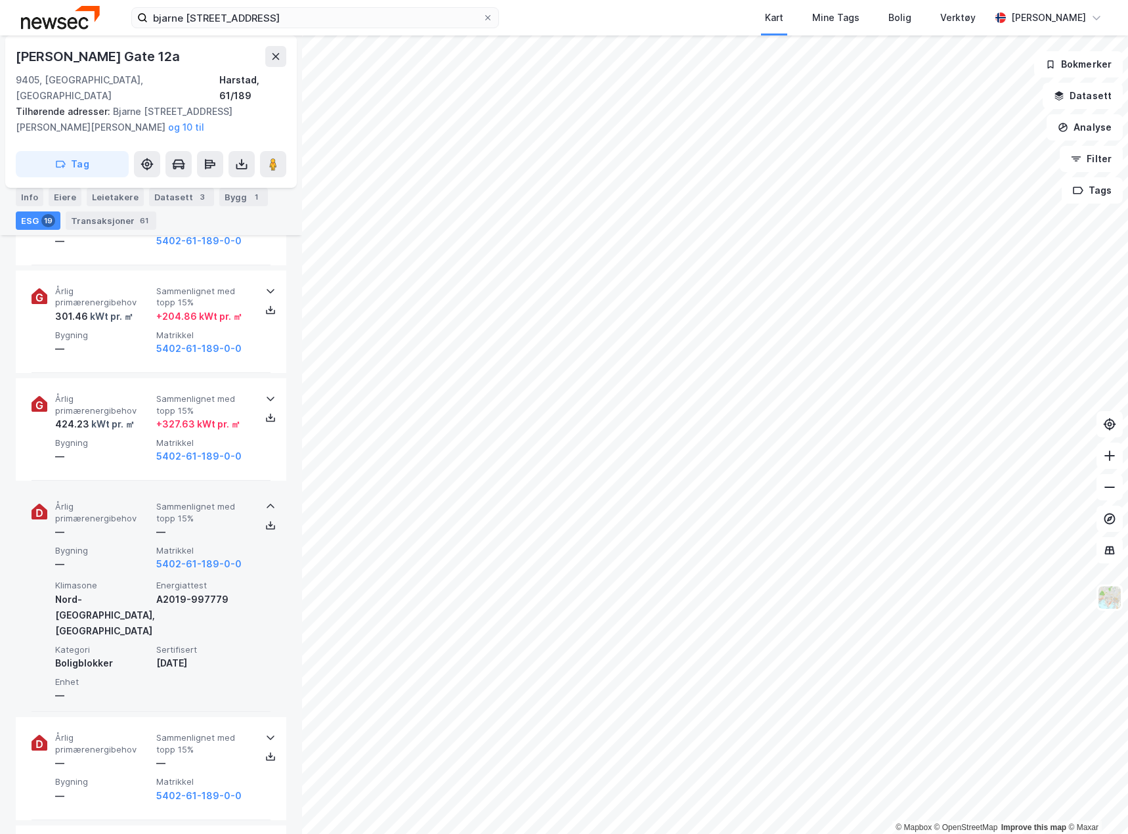
click at [128, 502] on span "Årlig primærenergibehov" at bounding box center [103, 512] width 96 height 23
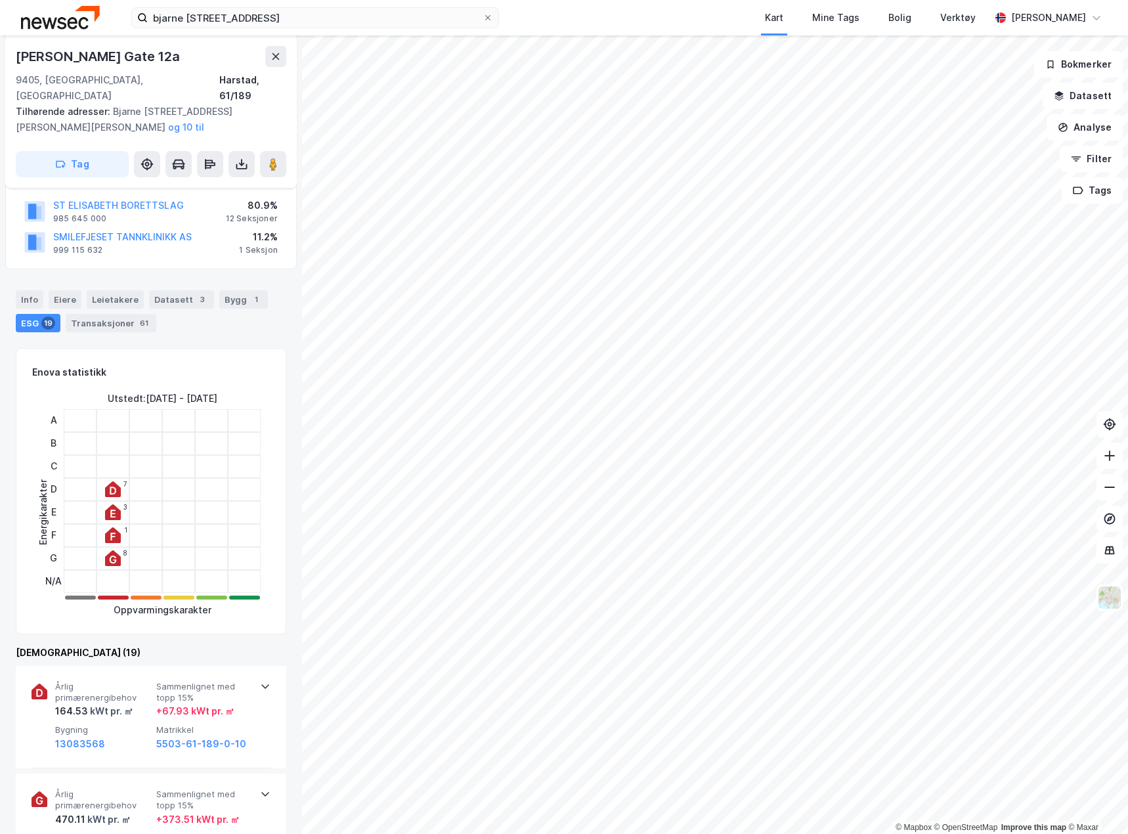
scroll to position [164, 0]
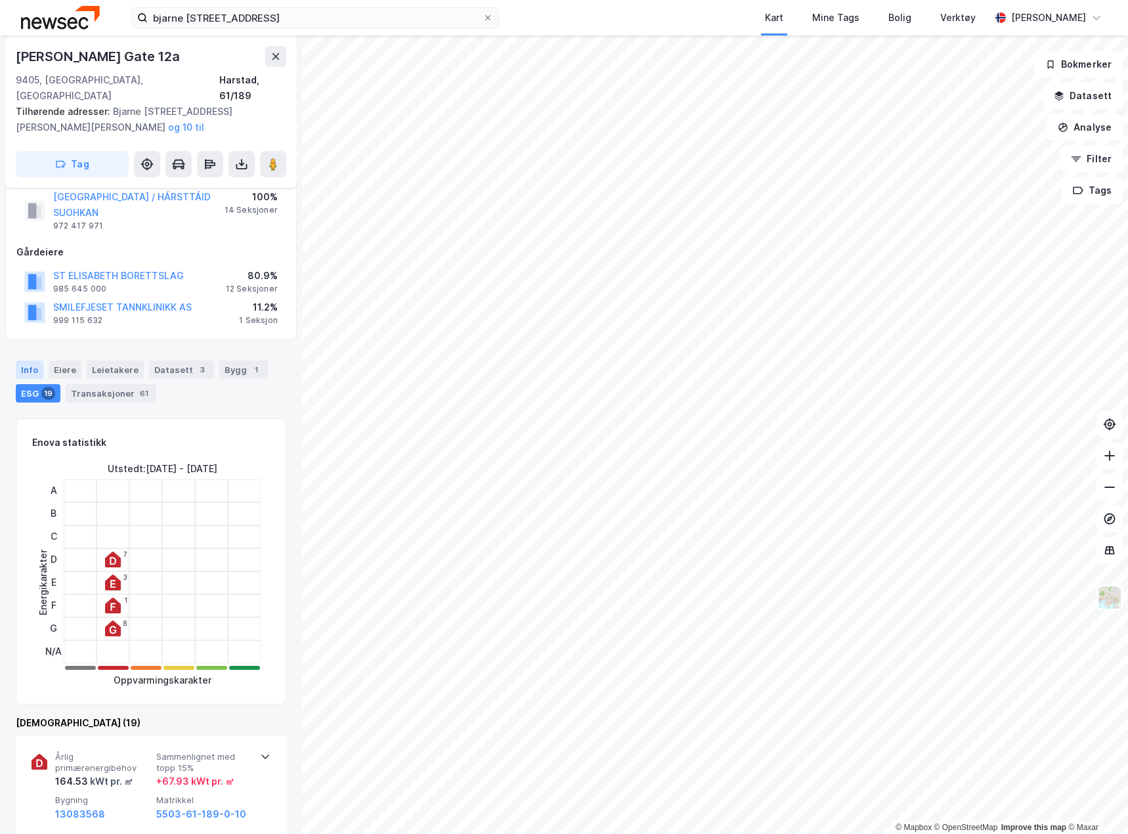
click at [38, 361] on div "Info" at bounding box center [30, 370] width 28 height 18
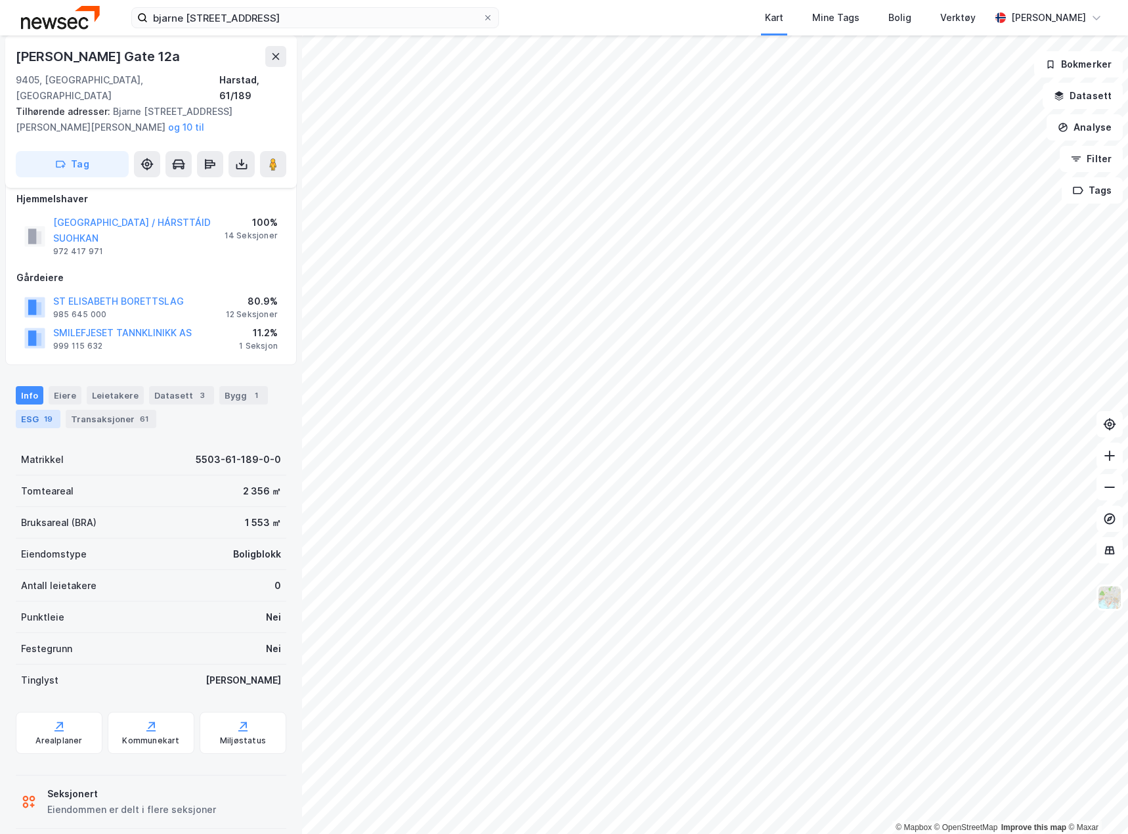
click at [34, 412] on div "ESG 19" at bounding box center [38, 419] width 45 height 18
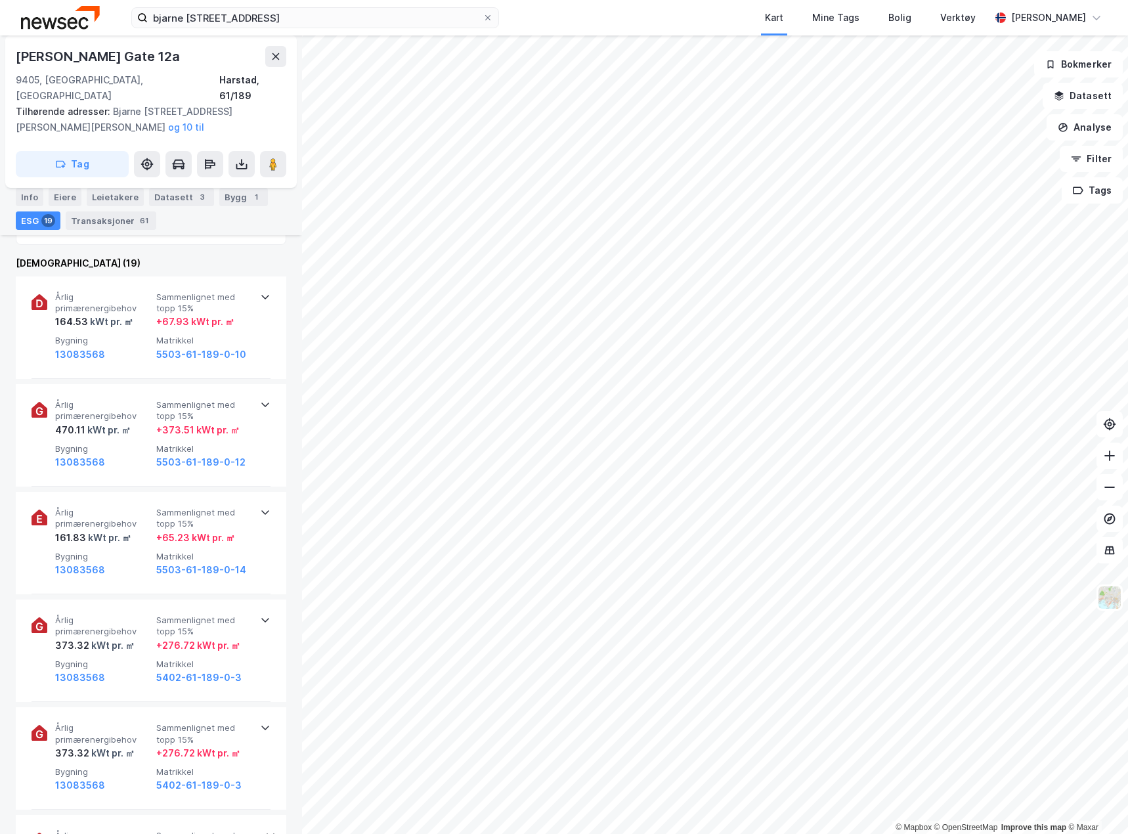
scroll to position [164, 0]
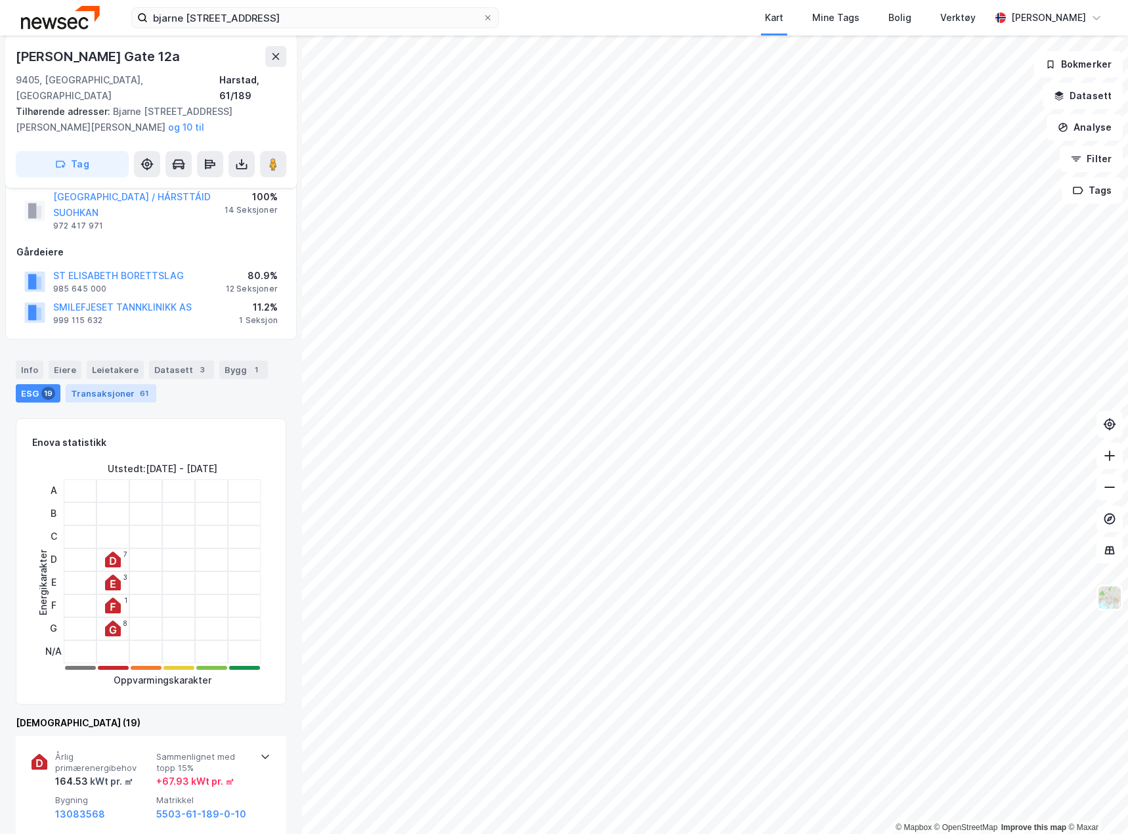
click at [116, 384] on div "Transaksjoner 61" at bounding box center [111, 393] width 91 height 18
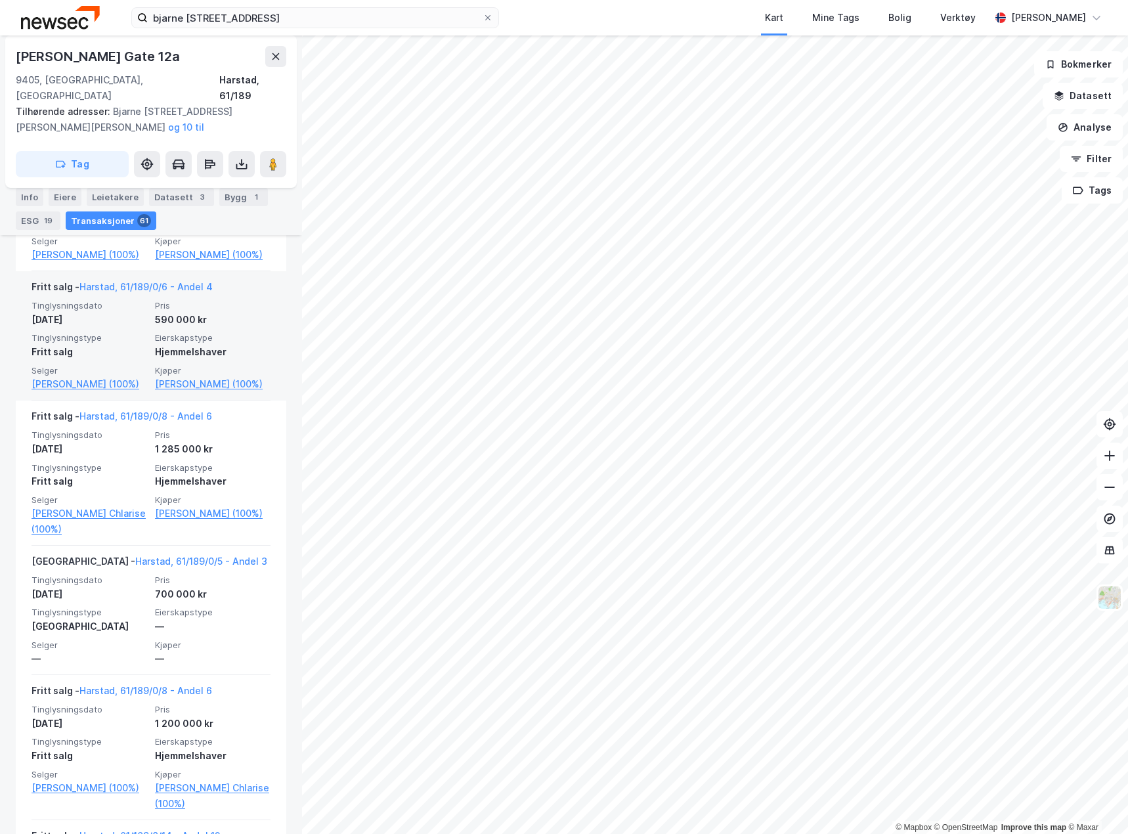
scroll to position [4992, 0]
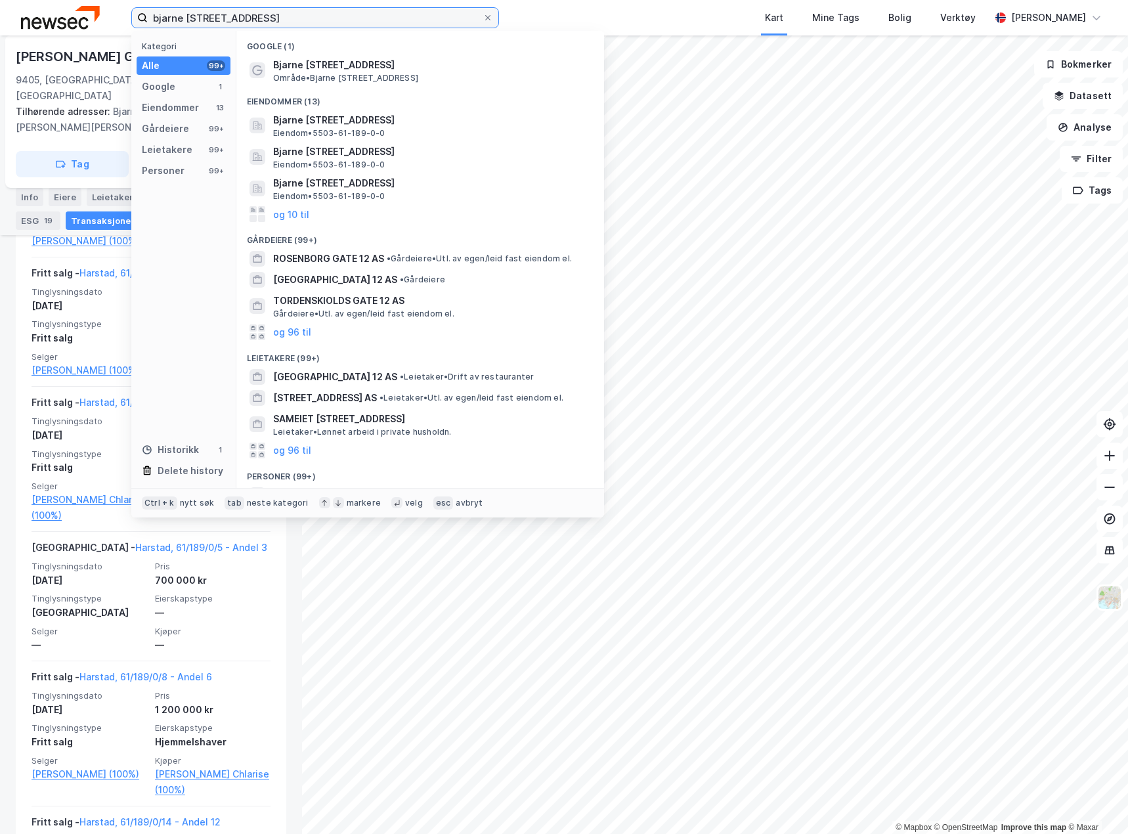
drag, startPoint x: 352, startPoint y: 23, endPoint x: -91, endPoint y: 17, distance: 443.4
click at [0, 17] on html "bjarne [STREET_ADDRESS] Kategori Alle 99+ Google 1 Eiendommer 13 Gårdeiere 99+ …" at bounding box center [564, 417] width 1128 height 834
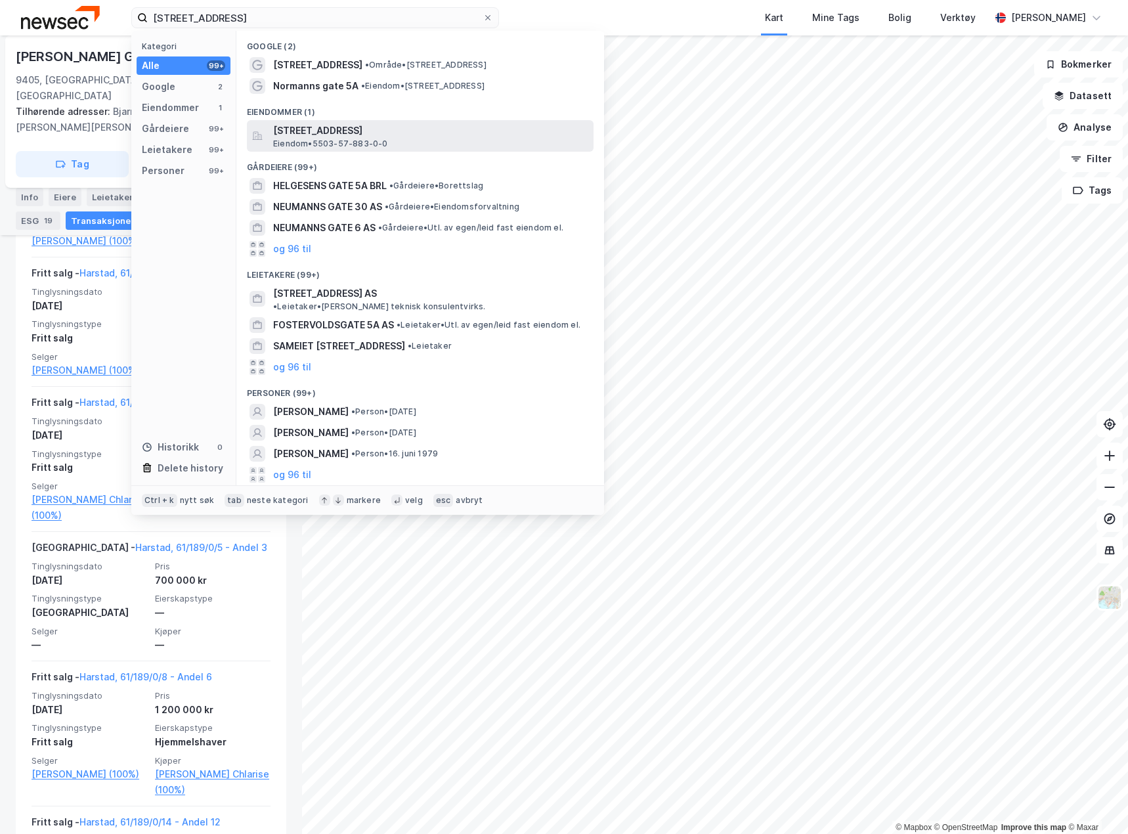
click at [330, 131] on span "[STREET_ADDRESS]" at bounding box center [430, 131] width 315 height 16
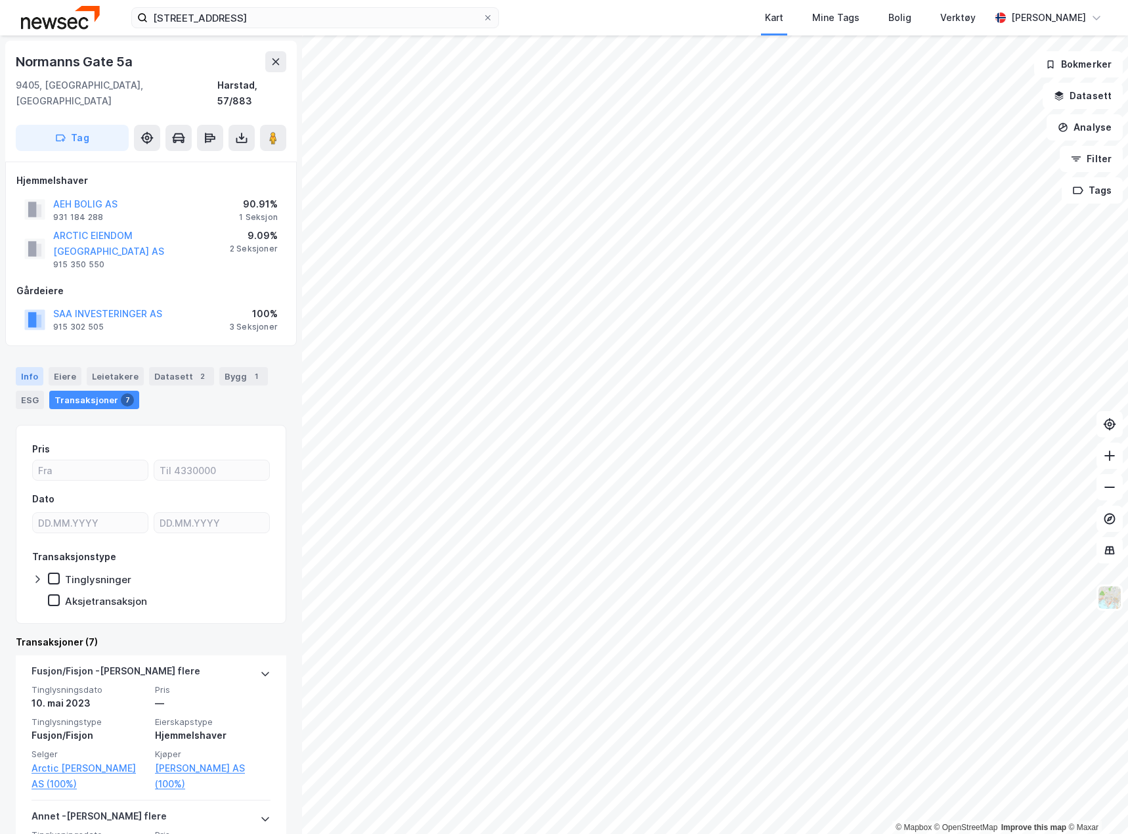
click at [30, 367] on div "Info" at bounding box center [30, 376] width 28 height 18
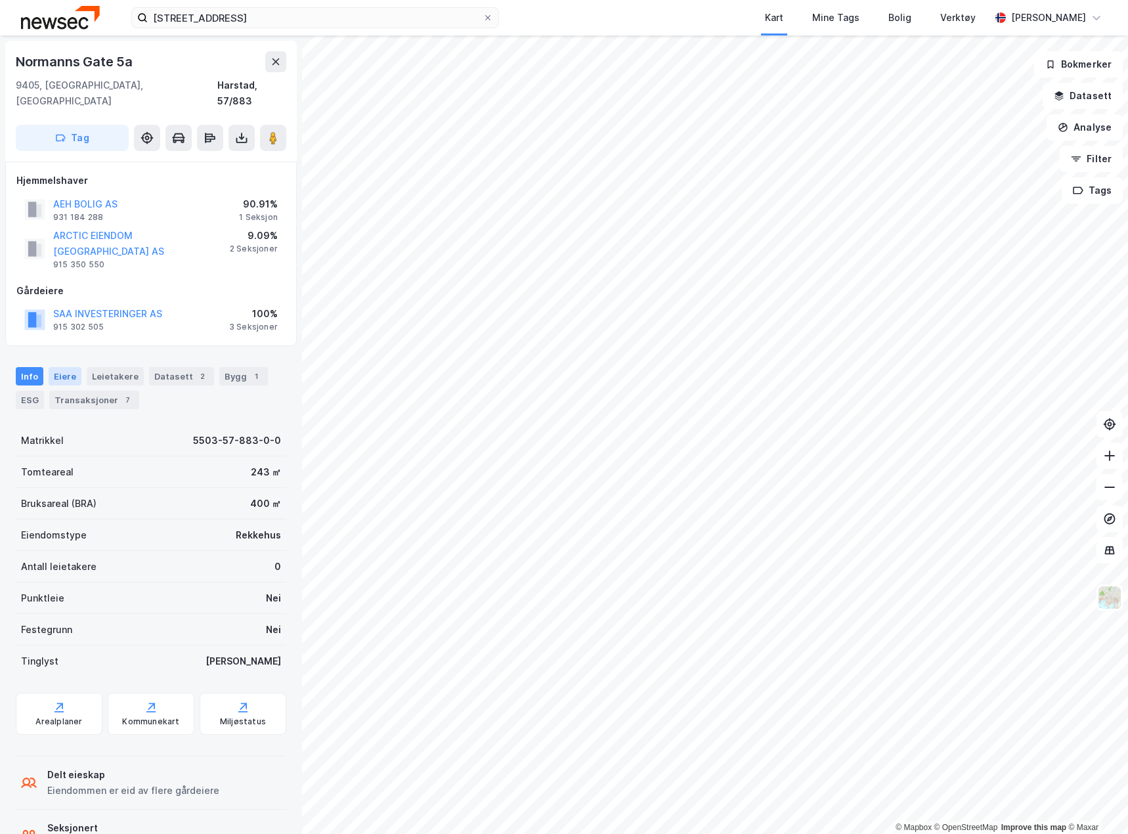
click at [59, 367] on div "Eiere" at bounding box center [65, 376] width 33 height 18
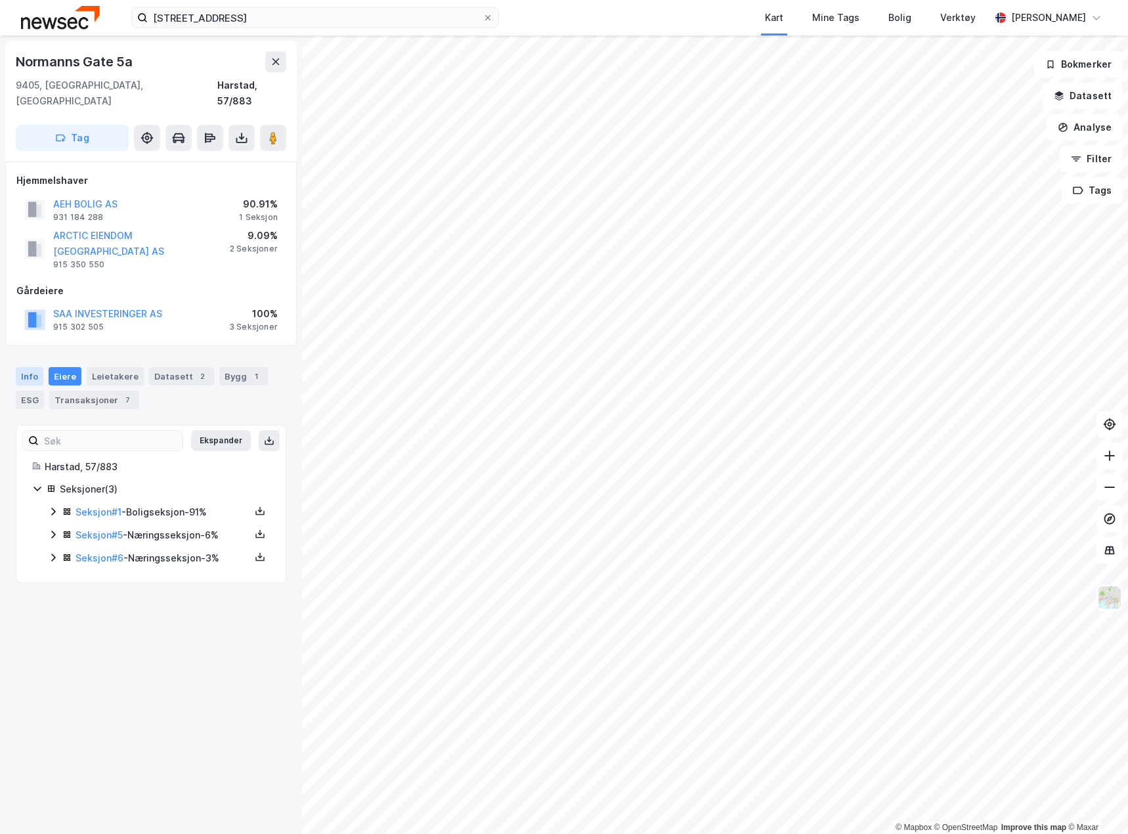
click at [36, 367] on div "Info" at bounding box center [30, 376] width 28 height 18
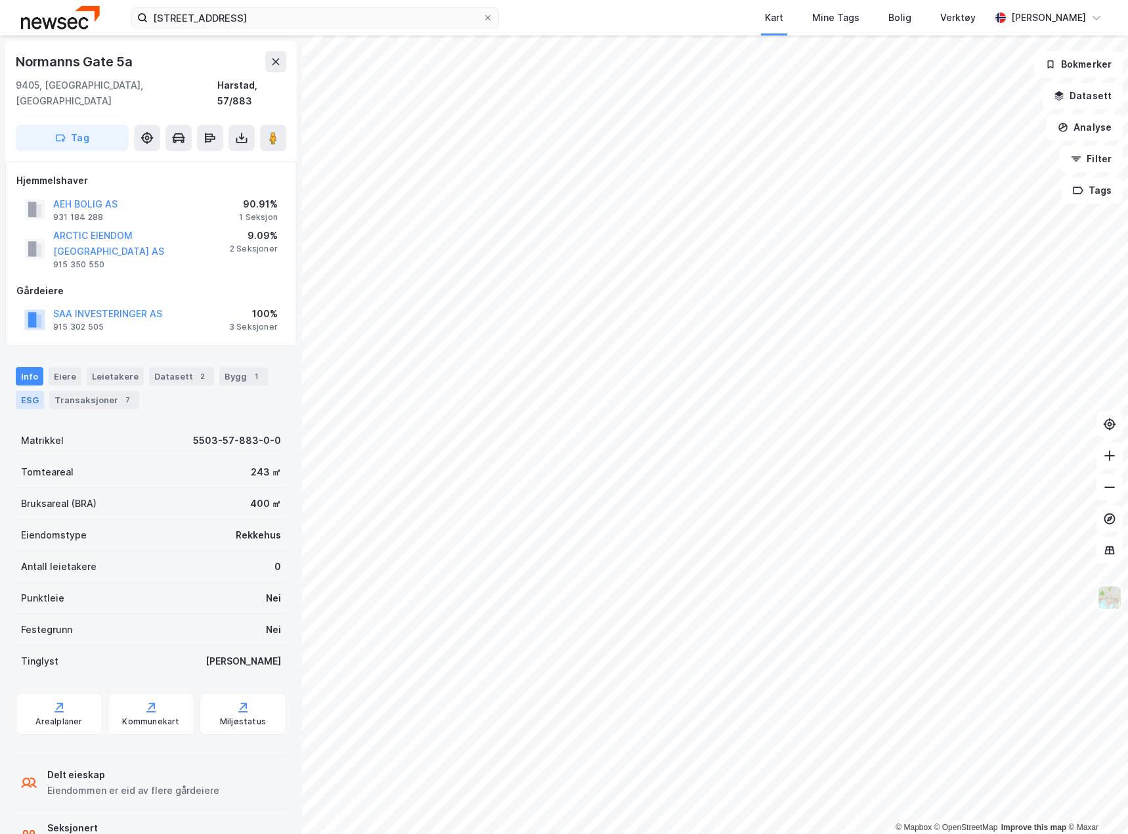
click at [30, 391] on div "ESG" at bounding box center [30, 400] width 28 height 18
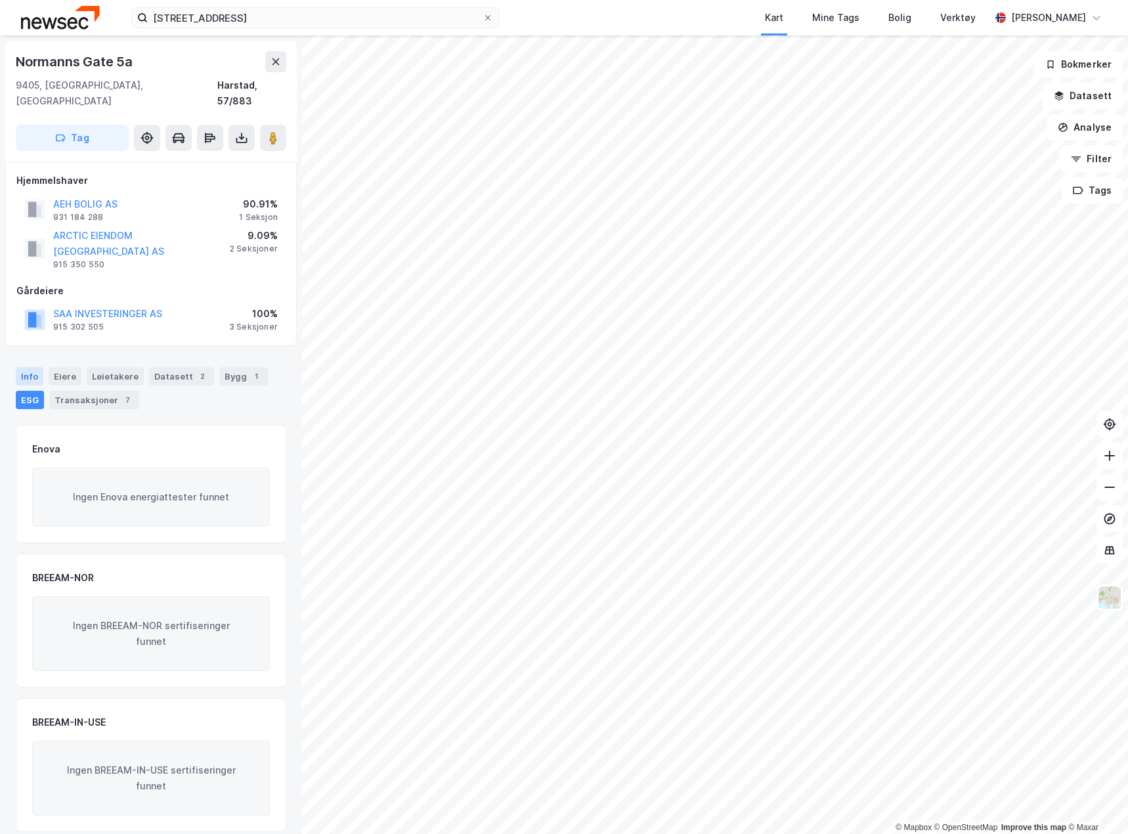
click at [23, 367] on div "Info" at bounding box center [30, 376] width 28 height 18
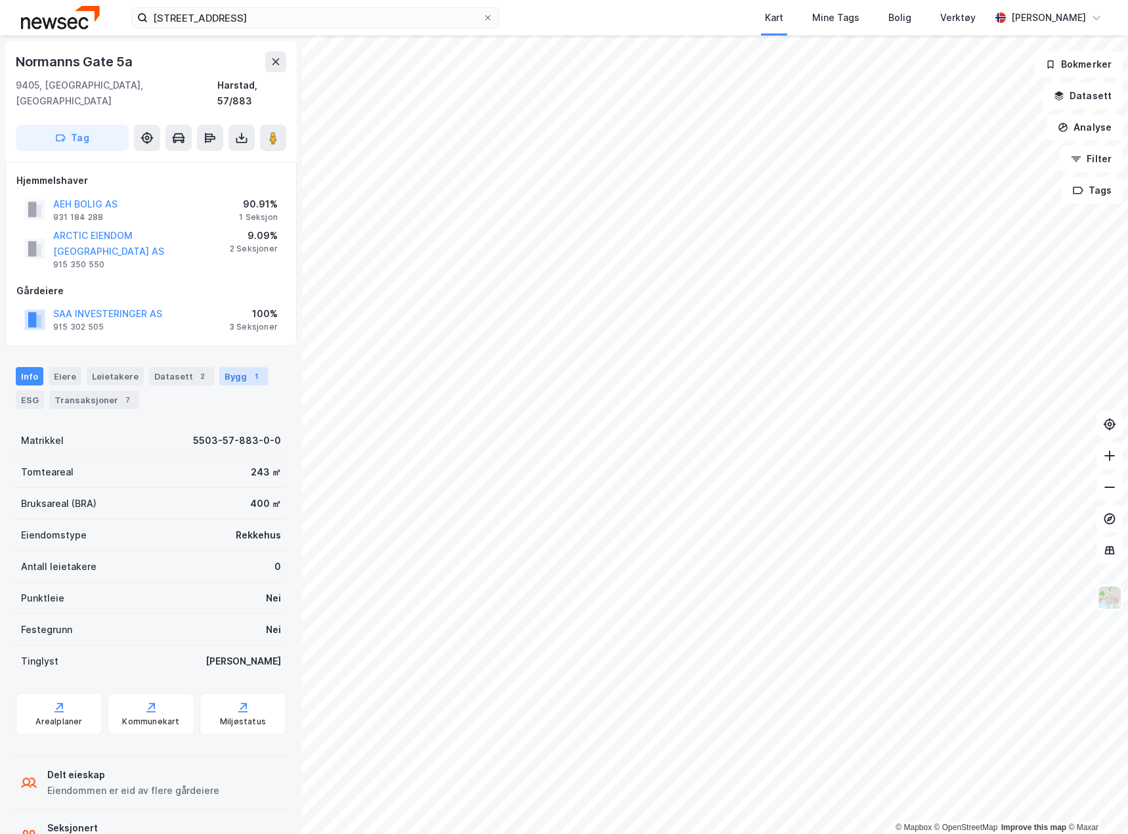
click at [234, 367] on div "Bygg 1" at bounding box center [243, 376] width 49 height 18
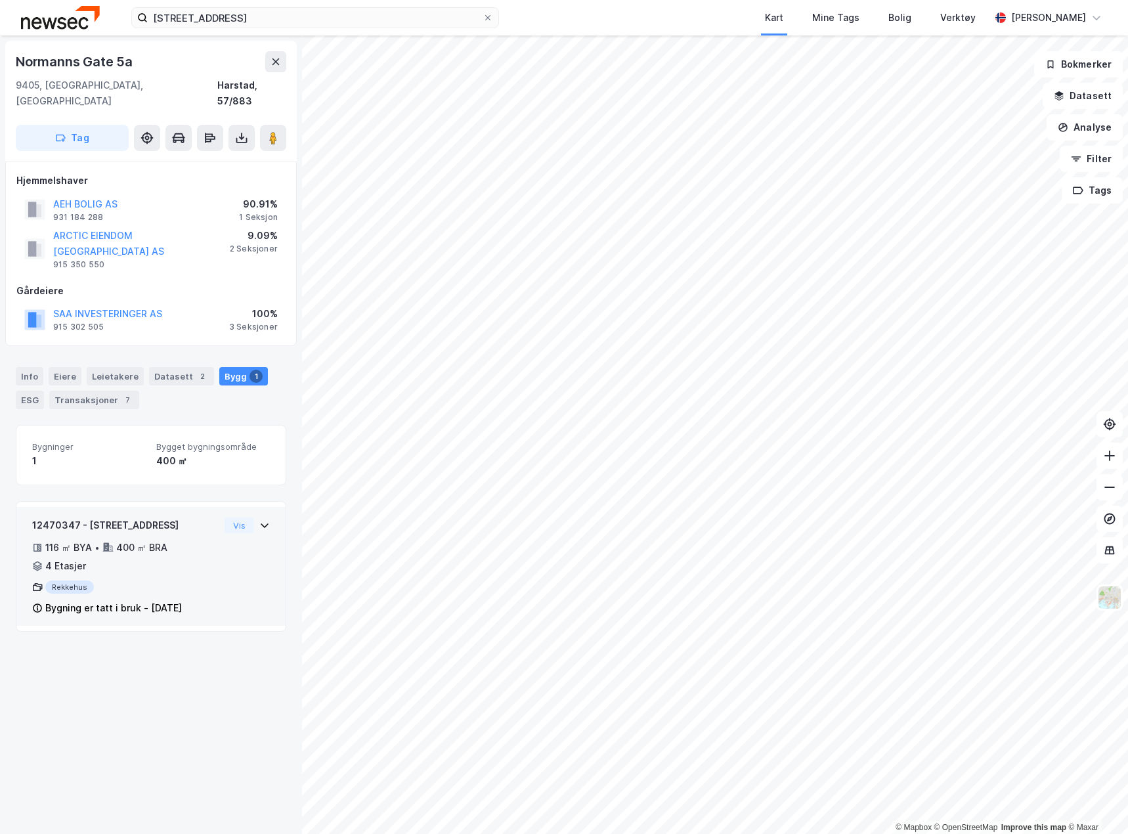
click at [181, 540] on div "116 ㎡ BYA • 400 ㎡ BRA • 4 Etasjer" at bounding box center [125, 557] width 187 height 34
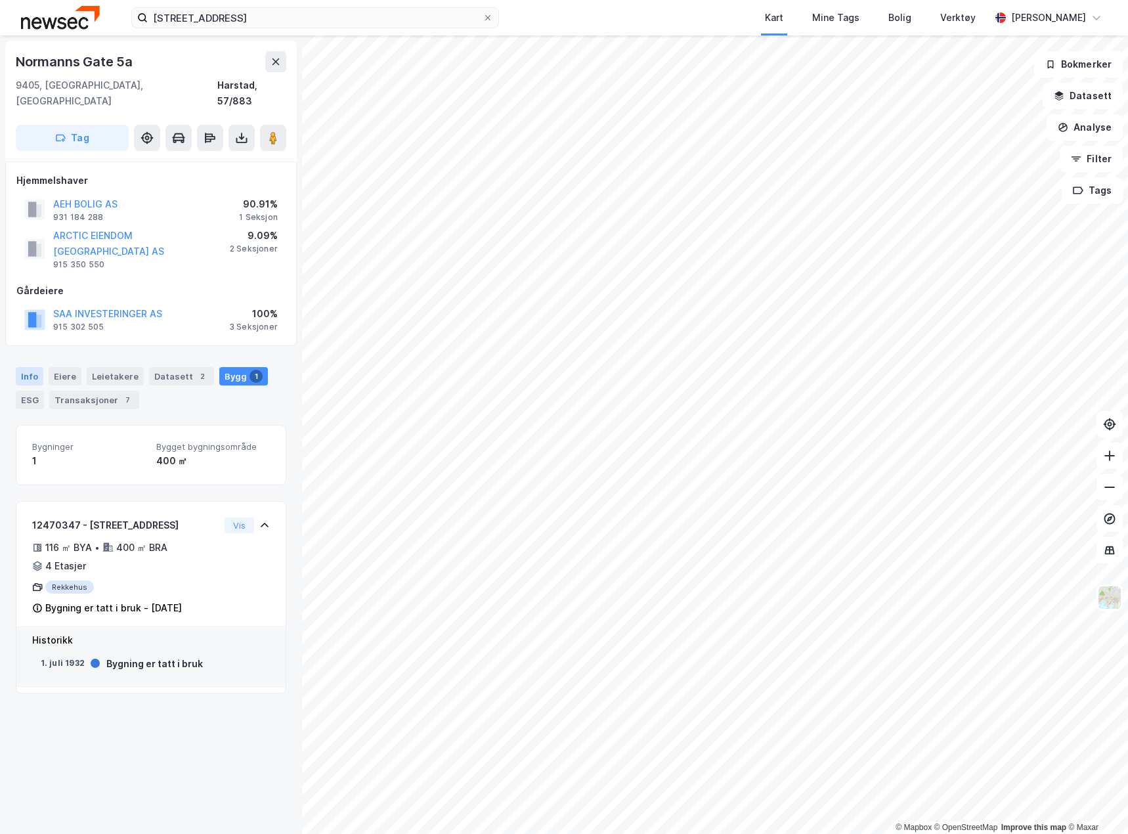
click at [27, 367] on div "Info" at bounding box center [30, 376] width 28 height 18
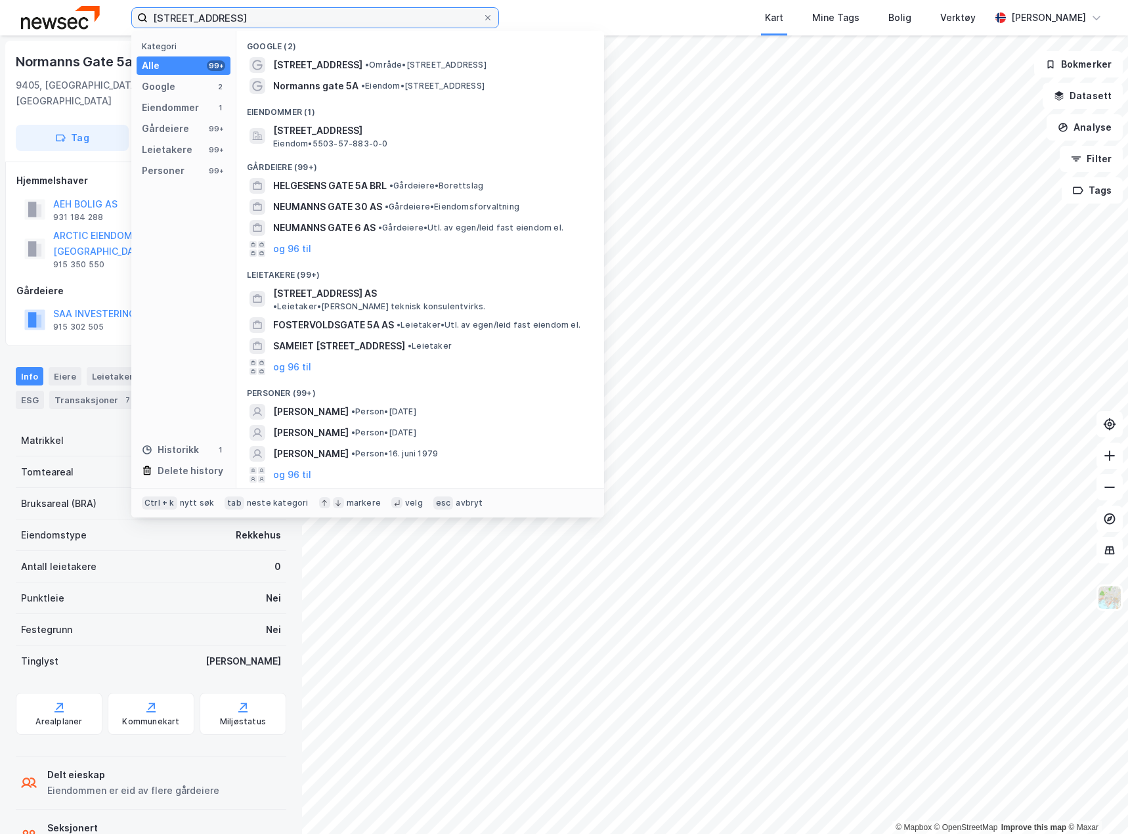
drag, startPoint x: 303, startPoint y: 21, endPoint x: -20, endPoint y: 22, distance: 323.8
click at [0, 22] on html "normanns gate 5a Kategori Alle 99+ Google 2 Eiendommer 1 Gårdeiere 99+ Leietake…" at bounding box center [564, 417] width 1128 height 834
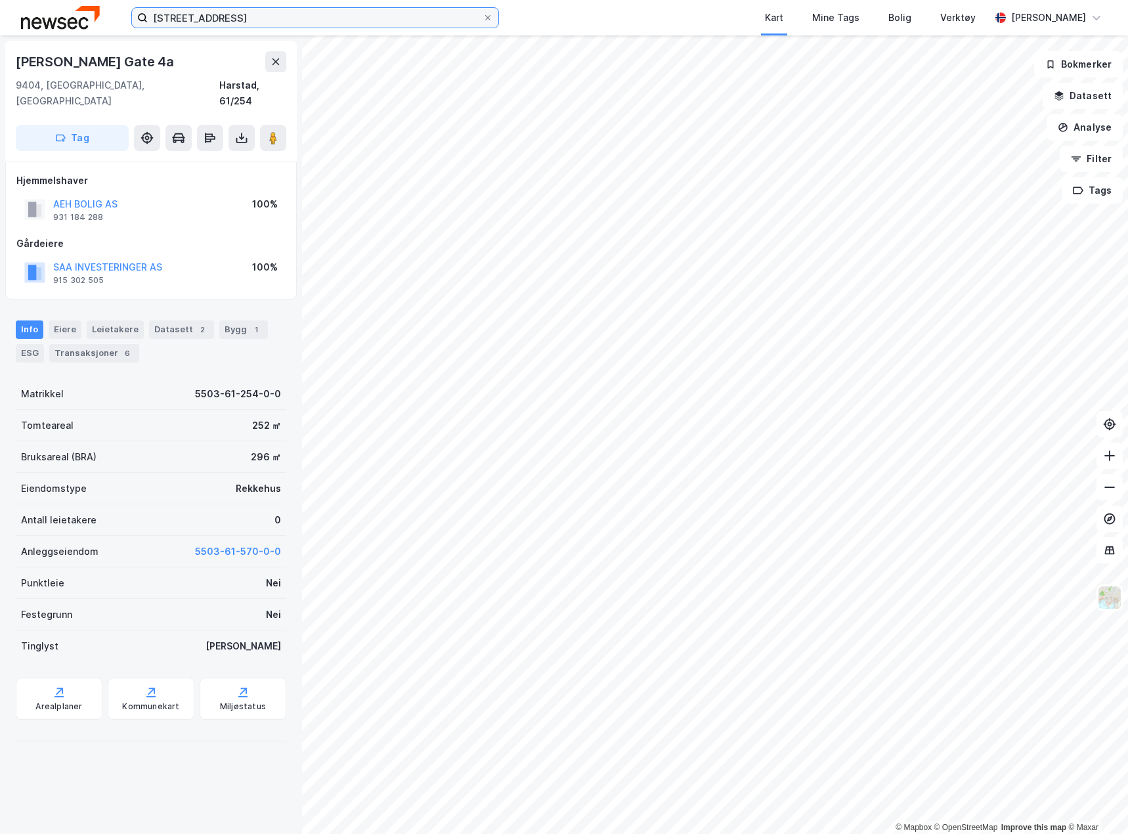
click at [252, 24] on input "[STREET_ADDRESS]" at bounding box center [315, 18] width 335 height 20
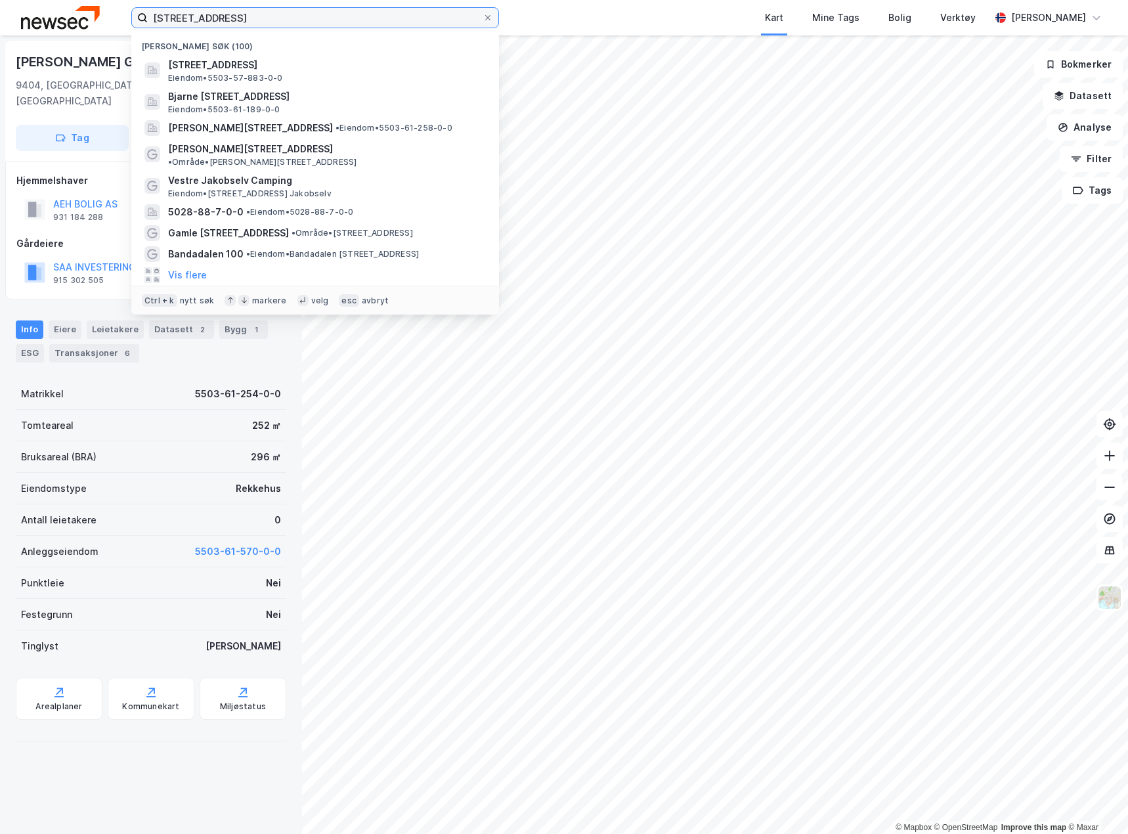
click at [252, 24] on input "[STREET_ADDRESS]" at bounding box center [315, 18] width 335 height 20
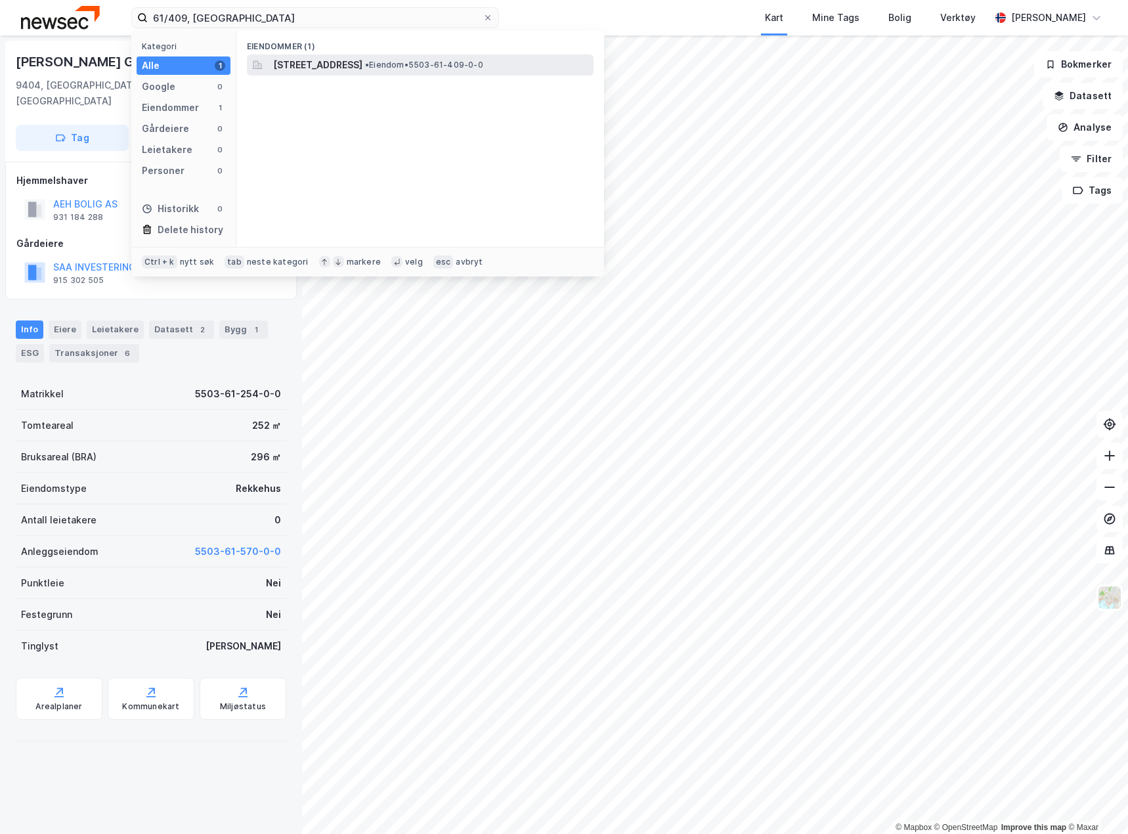
click at [321, 66] on span "[STREET_ADDRESS]" at bounding box center [317, 65] width 89 height 16
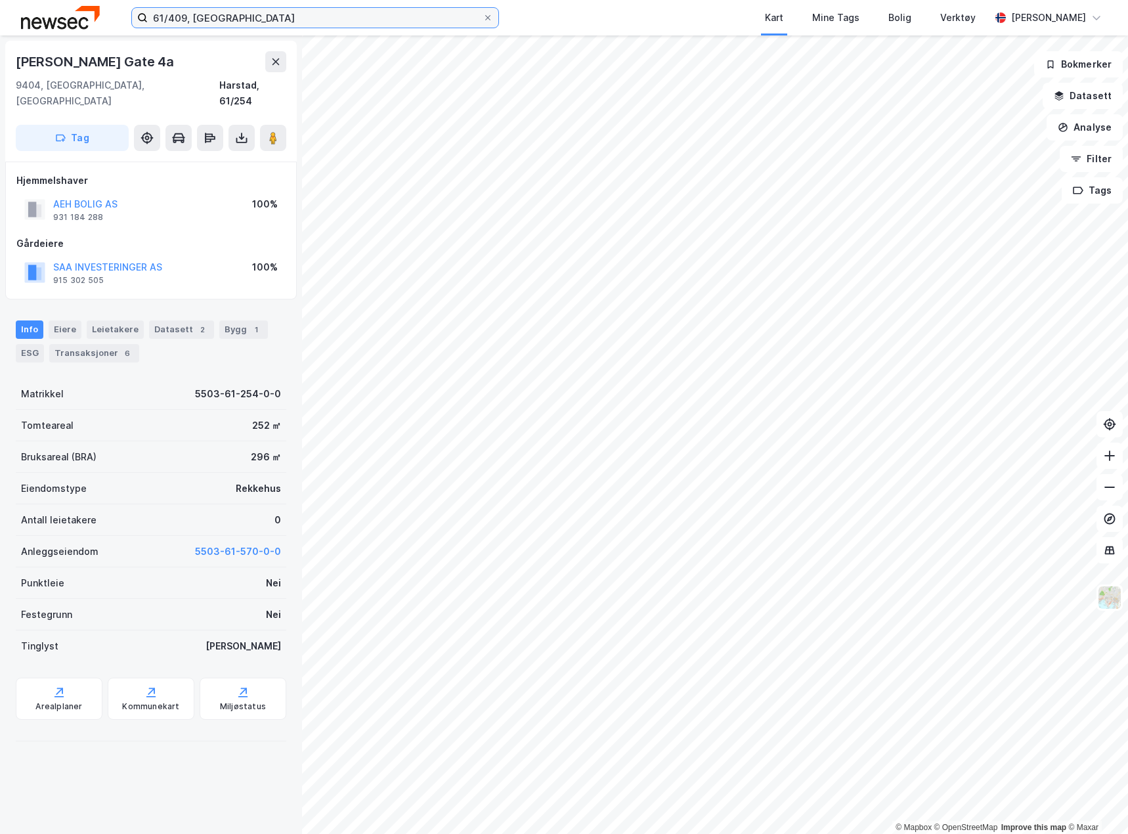
click at [425, 16] on input "61/409, [GEOGRAPHIC_DATA]" at bounding box center [315, 18] width 335 height 20
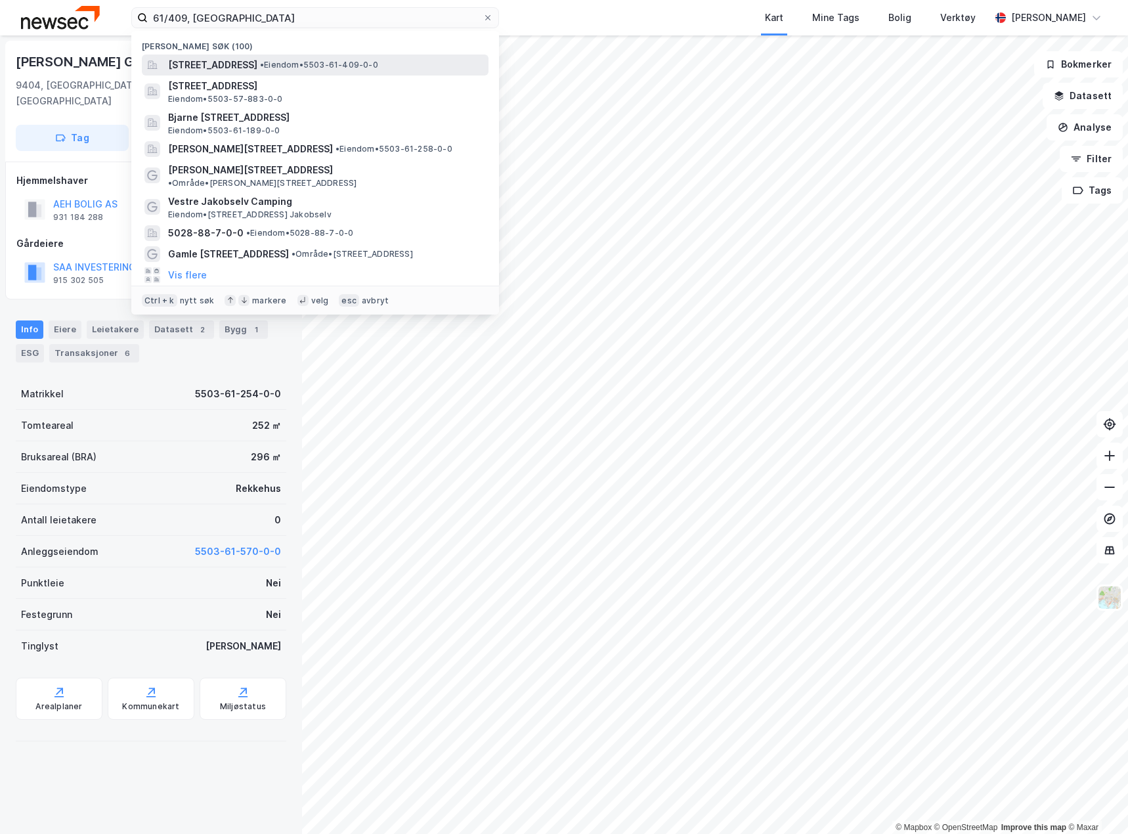
click at [257, 61] on span "[STREET_ADDRESS]" at bounding box center [212, 65] width 89 height 16
drag, startPoint x: 256, startPoint y: 16, endPoint x: 83, endPoint y: 16, distance: 172.7
click at [83, 16] on div "61/409, [PERSON_NAME] søk (100) [STREET_ADDRESS] • Eiendom • 5503-61-409-0-0 [S…" at bounding box center [564, 17] width 1128 height 35
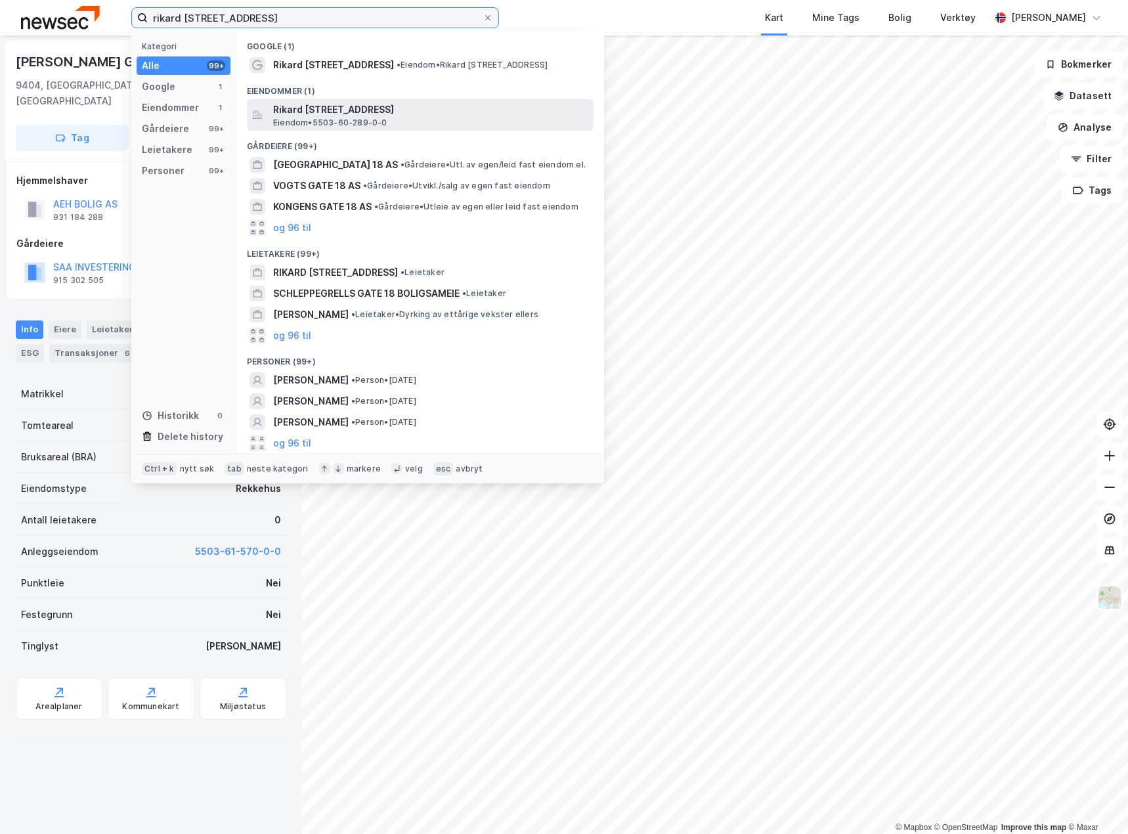
type input "rikard [STREET_ADDRESS]"
click at [298, 109] on span "Rikard [STREET_ADDRESS]" at bounding box center [430, 110] width 315 height 16
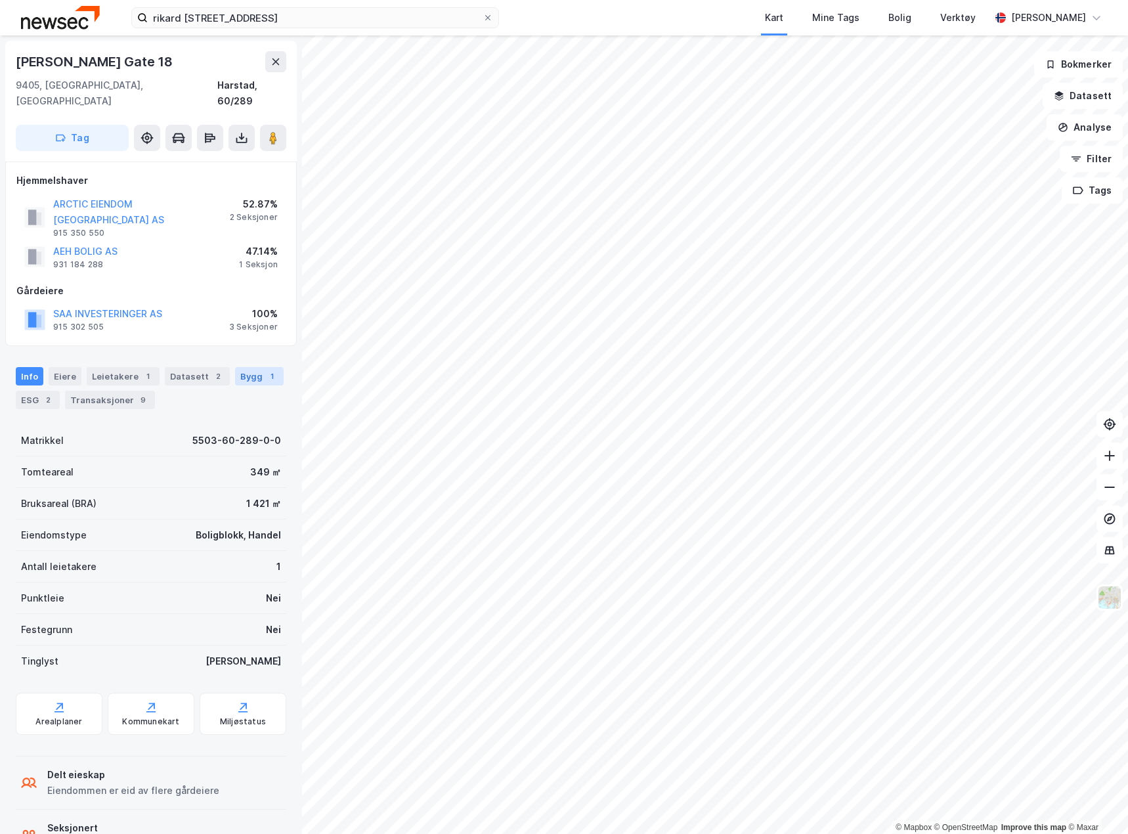
click at [252, 367] on div "Bygg 1" at bounding box center [259, 376] width 49 height 18
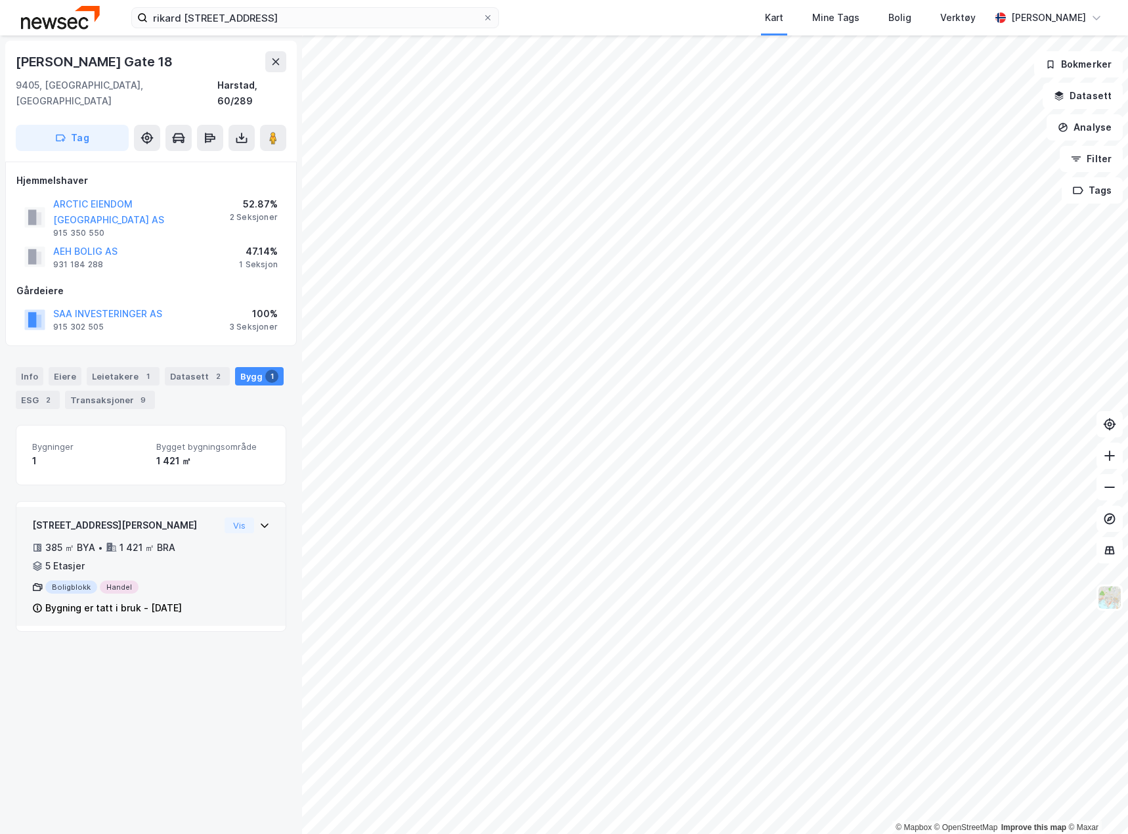
click at [219, 538] on div "13082480 - [PERSON_NAME] gate 18 385 ㎡ BYA • 1 421 ㎡ BRA • 5 Etasjer Boligblokk…" at bounding box center [151, 572] width 238 height 109
